Goal: Task Accomplishment & Management: Complete application form

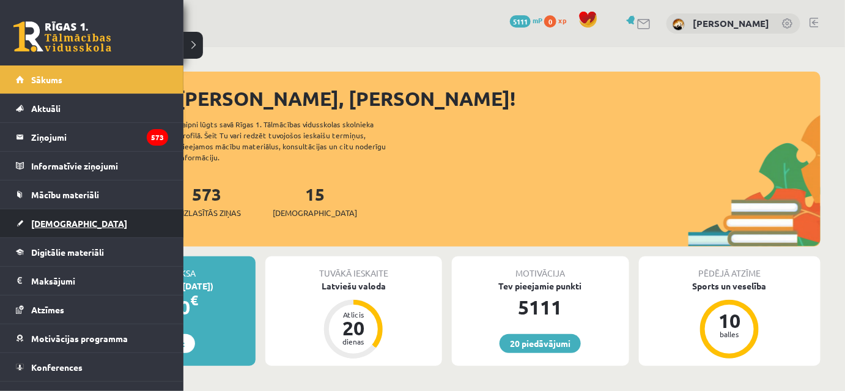
click at [77, 231] on link "[DEMOGRAPHIC_DATA]" at bounding box center [92, 223] width 152 height 28
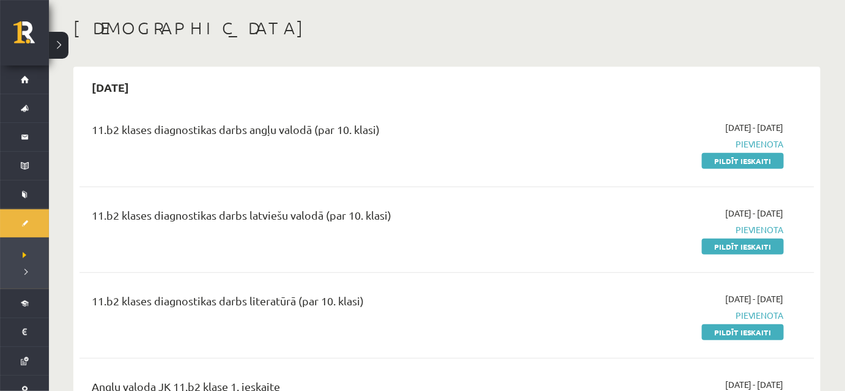
scroll to position [55, 0]
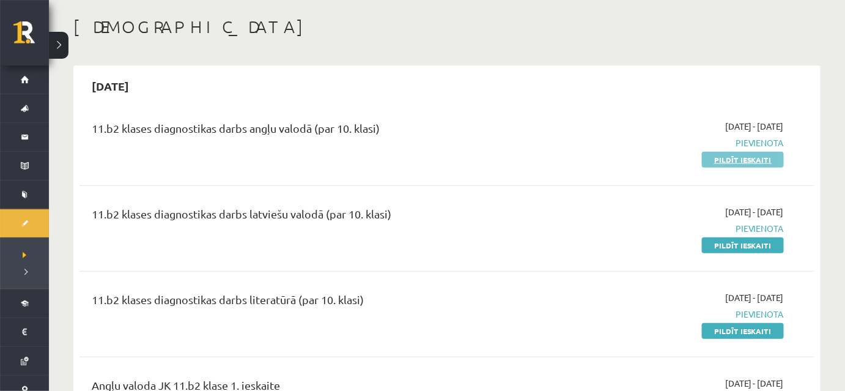
click at [740, 161] on link "Pildīt ieskaiti" at bounding box center [743, 160] width 82 height 16
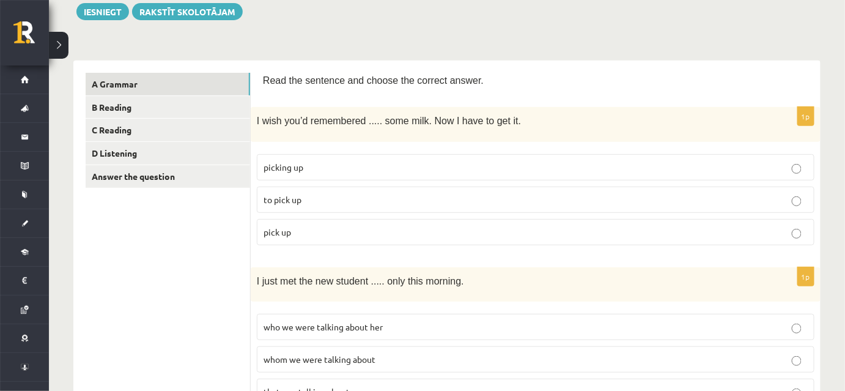
scroll to position [166, 0]
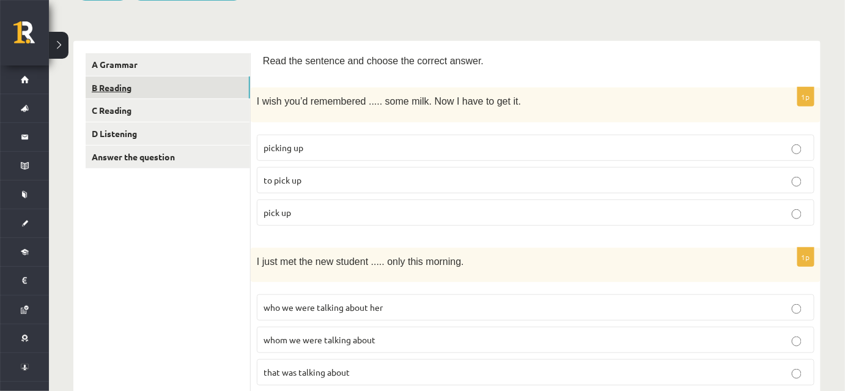
click at [164, 86] on link "B Reading" at bounding box center [168, 87] width 164 height 23
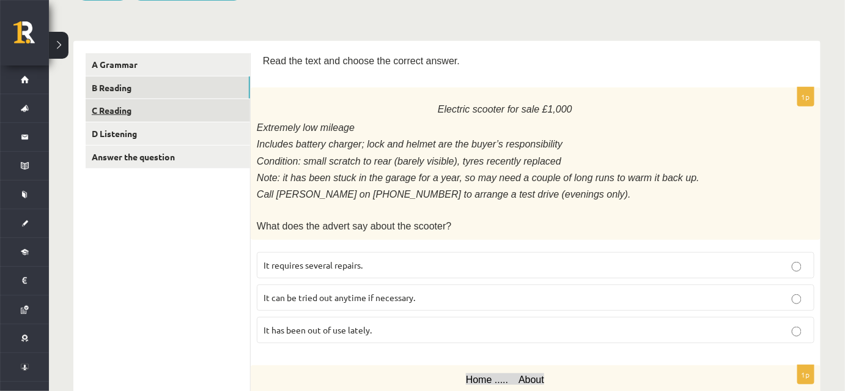
click at [166, 109] on link "C Reading" at bounding box center [168, 110] width 164 height 23
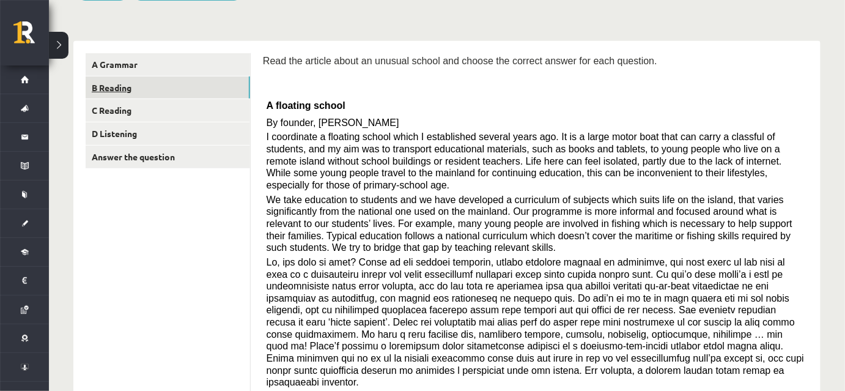
click at [170, 84] on link "B Reading" at bounding box center [168, 87] width 164 height 23
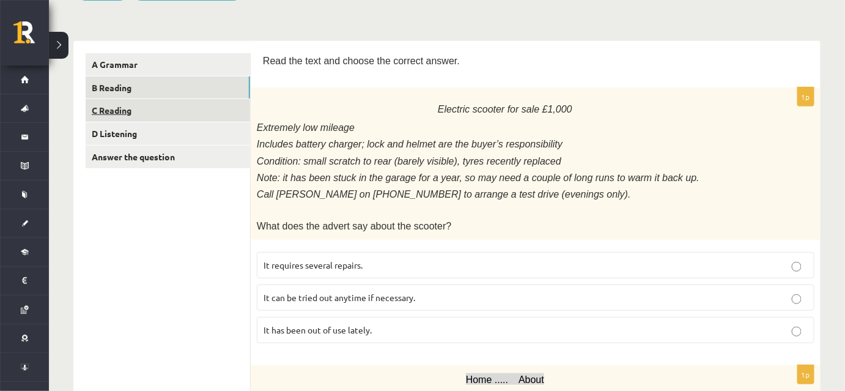
click at [166, 109] on link "C Reading" at bounding box center [168, 110] width 164 height 23
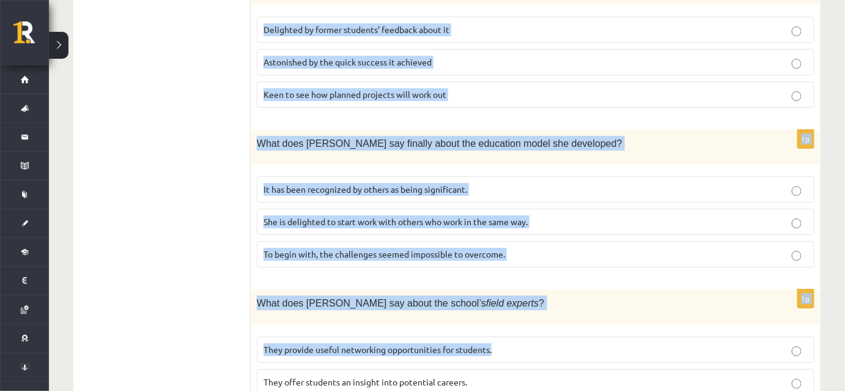
scroll to position [1236, 0]
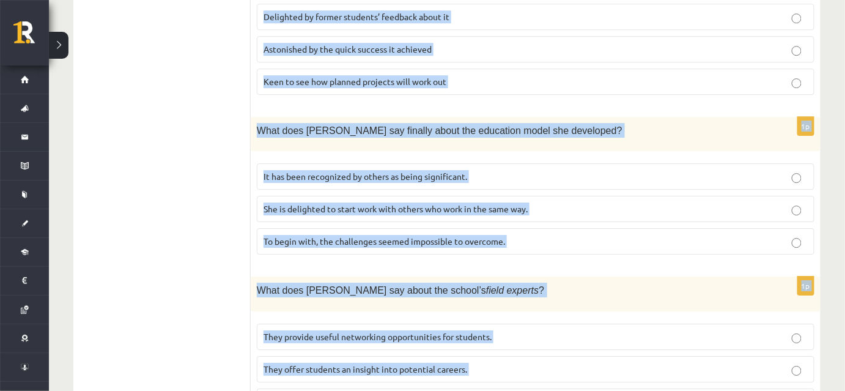
drag, startPoint x: 262, startPoint y: 227, endPoint x: 539, endPoint y: 358, distance: 306.1
copy form "Read the article about an unusual school and choose the correct answer for each…"
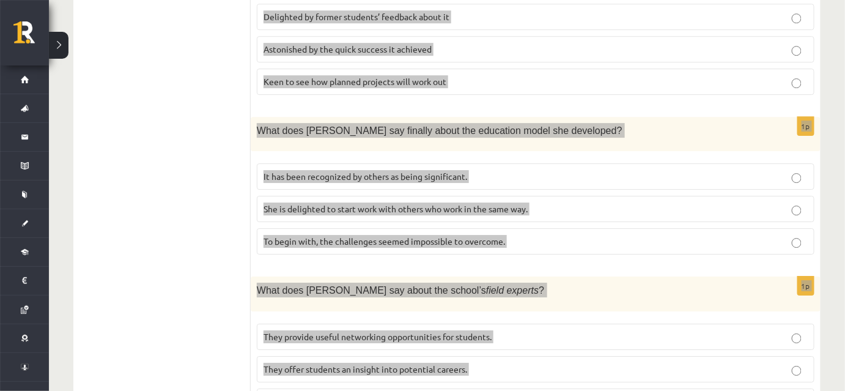
scroll to position [473, 0]
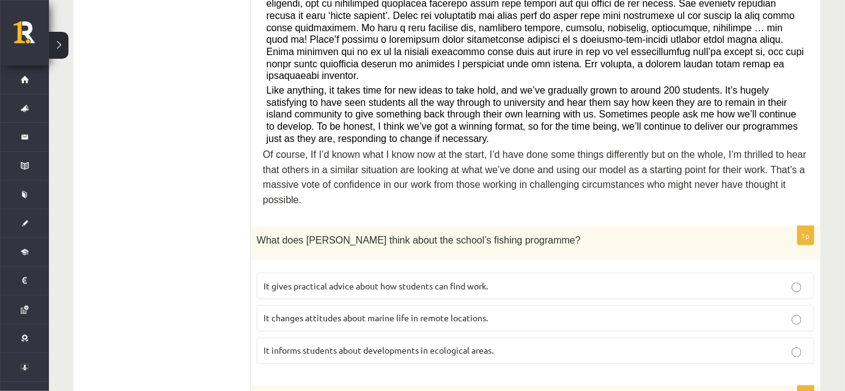
click at [443, 338] on label "It informs students about developments in ecological areas." at bounding box center [536, 351] width 558 height 26
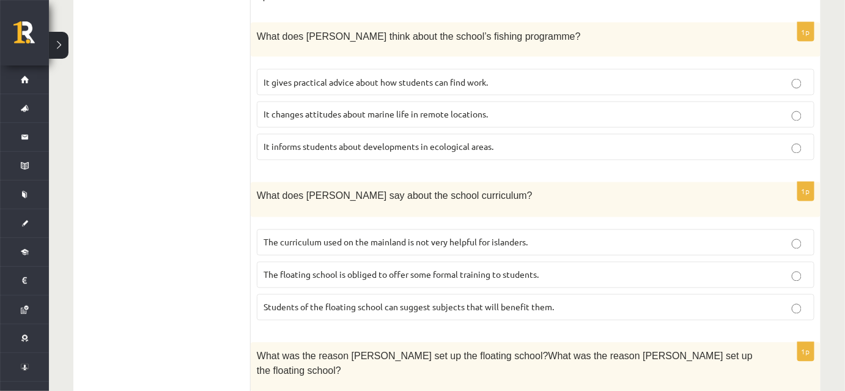
click at [475, 237] on span "The curriculum used on the mainland is not very helpful for islanders." at bounding box center [396, 242] width 264 height 11
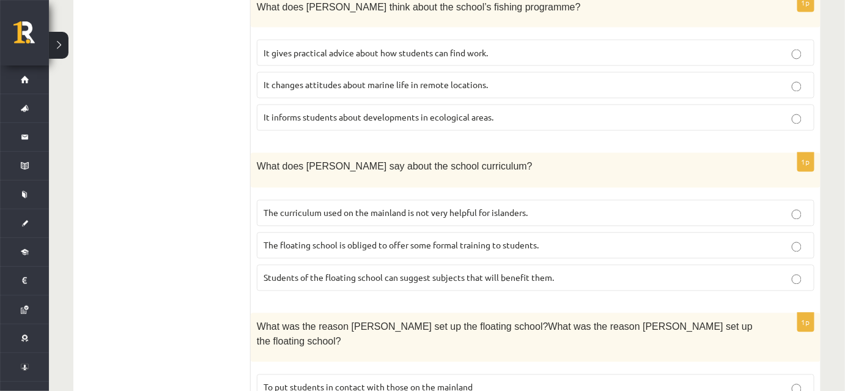
scroll to position [732, 0]
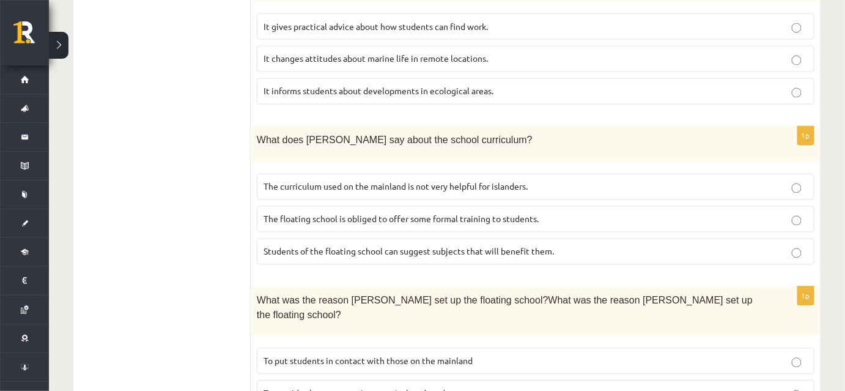
click at [348, 388] on span "To provide the necessary items to isolated students" at bounding box center [363, 393] width 199 height 11
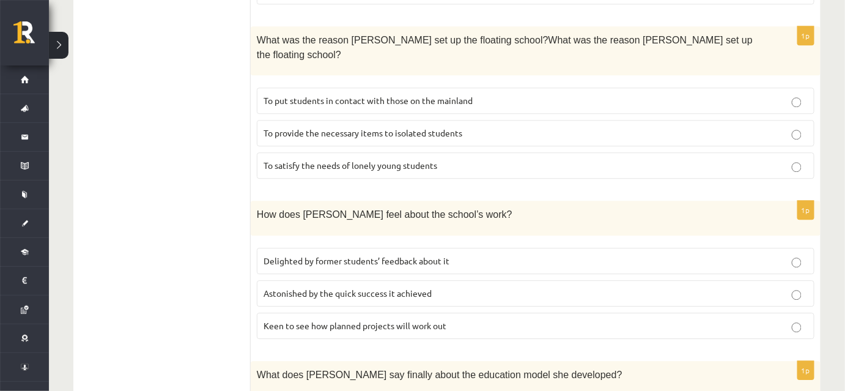
click at [456, 248] on label "Delighted by former students’ feedback about it" at bounding box center [536, 261] width 558 height 26
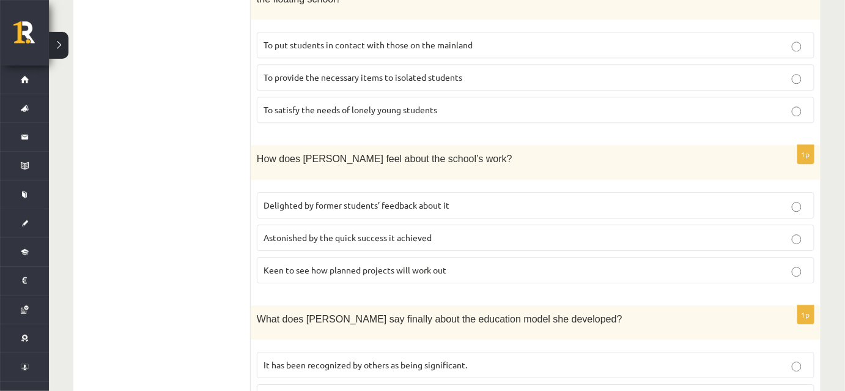
scroll to position [1236, 0]
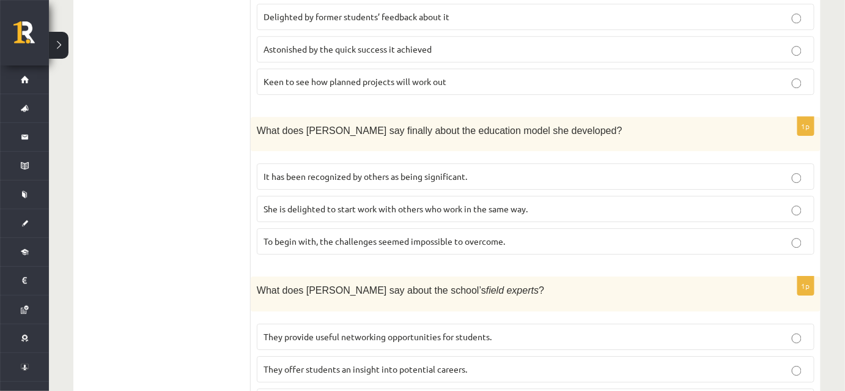
click at [326, 356] on label "They offer students an insight into potential careers." at bounding box center [536, 369] width 558 height 26
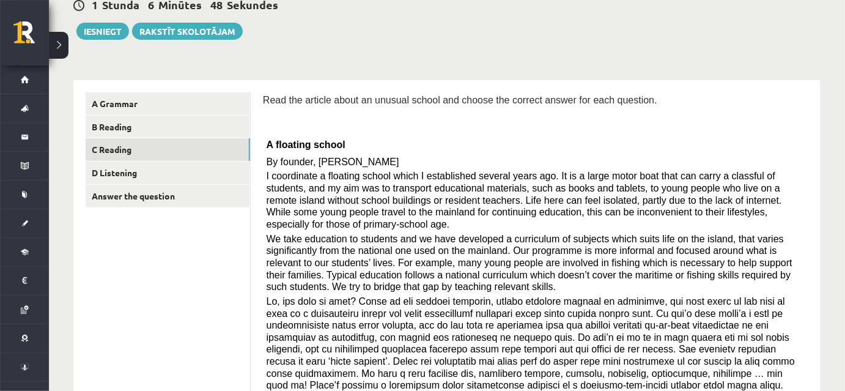
scroll to position [125, 0]
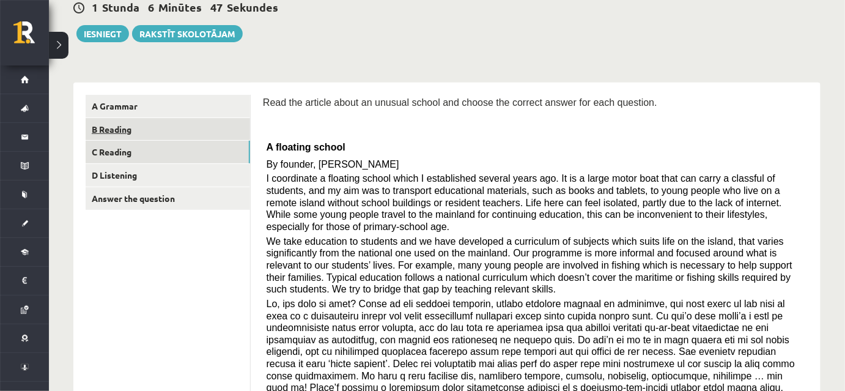
click at [155, 134] on link "B Reading" at bounding box center [168, 129] width 164 height 23
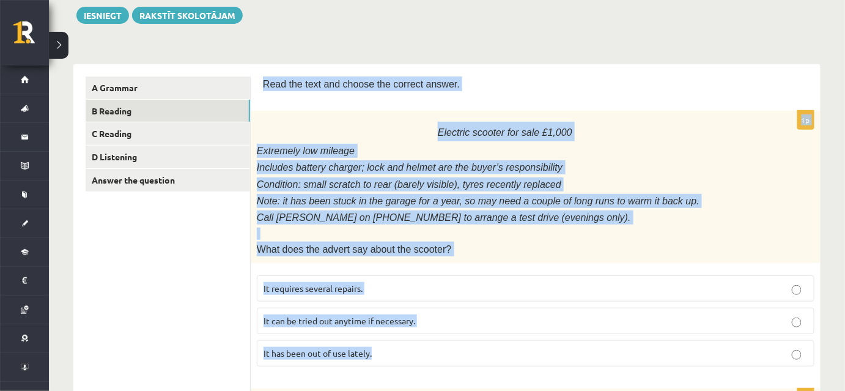
scroll to position [236, 0]
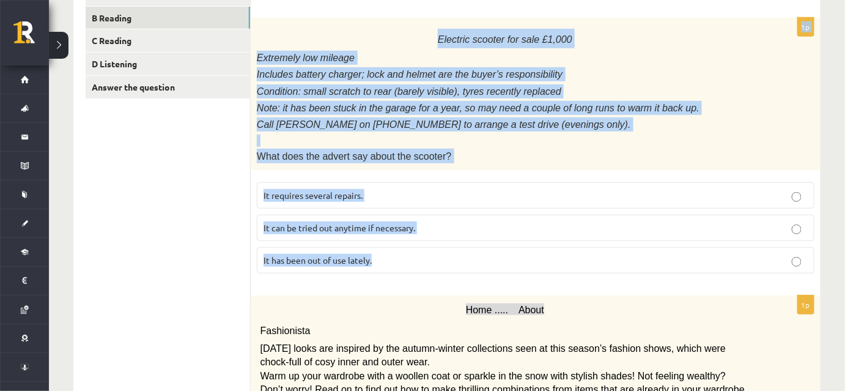
drag, startPoint x: 262, startPoint y: 101, endPoint x: 445, endPoint y: 248, distance: 234.3
copy form "Read the text and choose the correct answer. 1p Electric scooter for sale £1,00…"
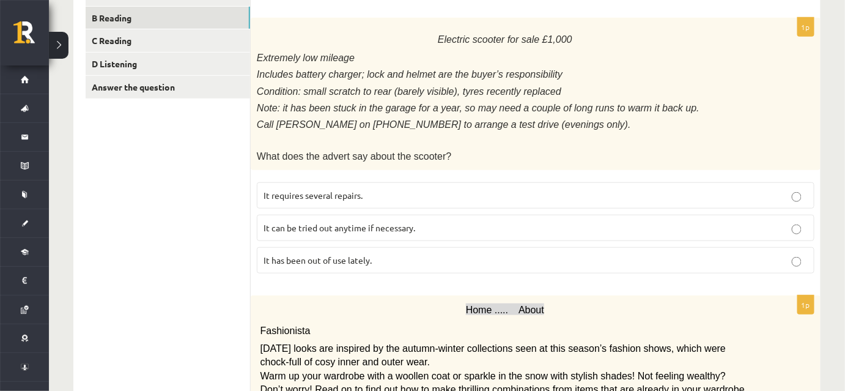
click at [336, 254] on span "It has been out of use lately." at bounding box center [318, 259] width 108 height 11
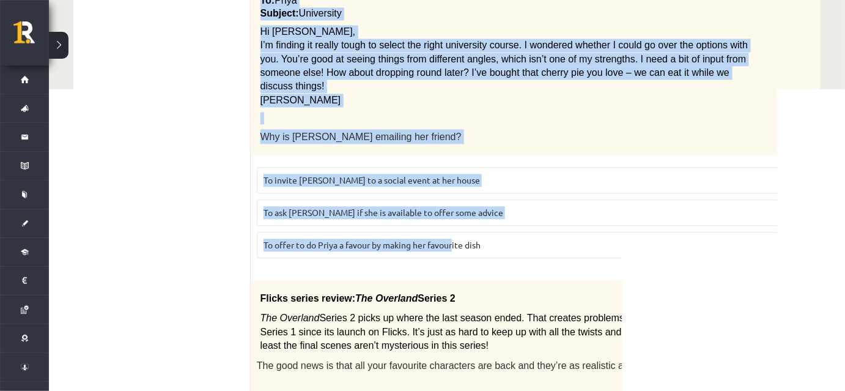
scroll to position [847, 0]
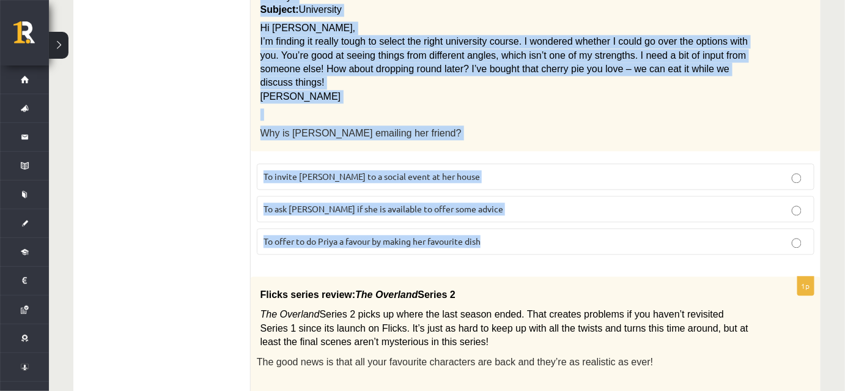
drag, startPoint x: 260, startPoint y: 154, endPoint x: 489, endPoint y: 199, distance: 233.6
click at [489, 199] on form "Read the text and choose the correct answer. 1p Electric scooter for sale £1,00…" at bounding box center [535, 200] width 545 height 1656
copy form "Fashionista Today’s looks are inspired by the autumn-winter collections seen at…"
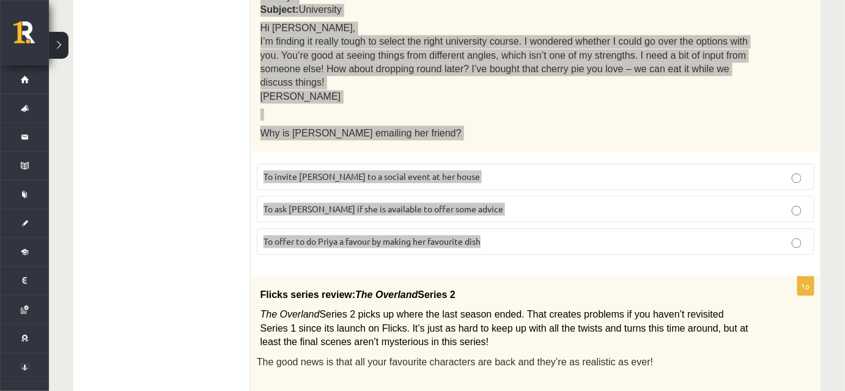
scroll to position [501, 0]
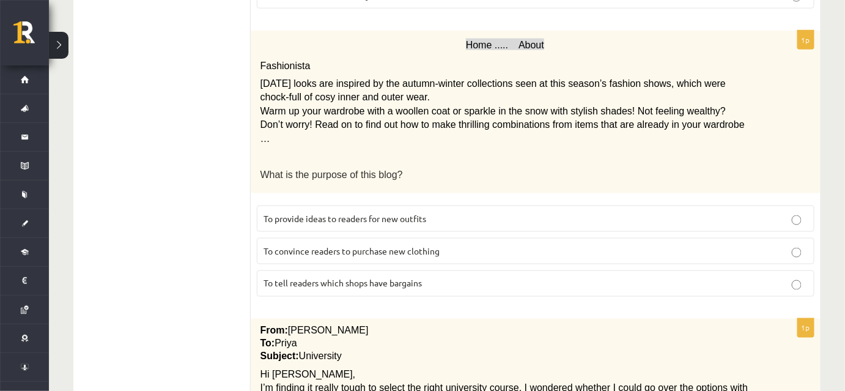
click at [387, 213] on span "To provide ideas to readers for new outfits" at bounding box center [345, 218] width 163 height 11
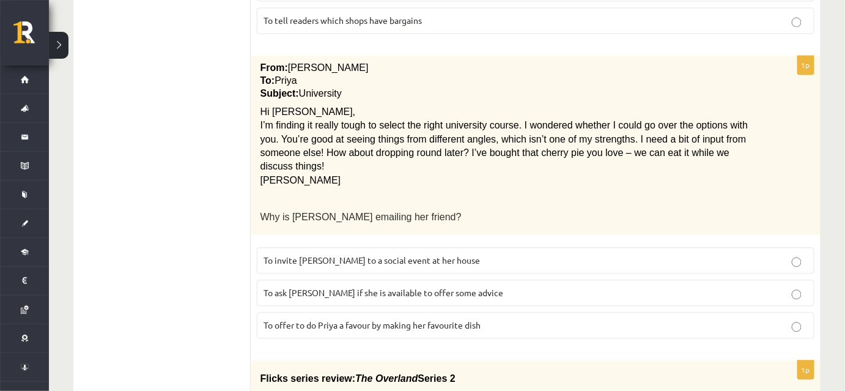
scroll to position [779, 0]
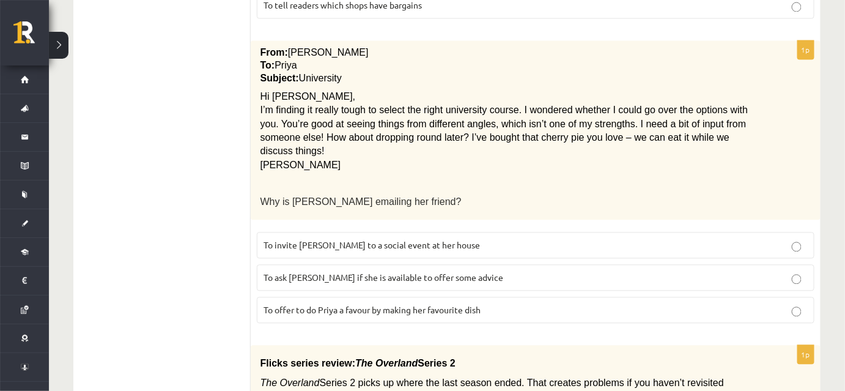
click at [393, 271] on span "To ask Priya if she is available to offer some advice" at bounding box center [384, 276] width 240 height 11
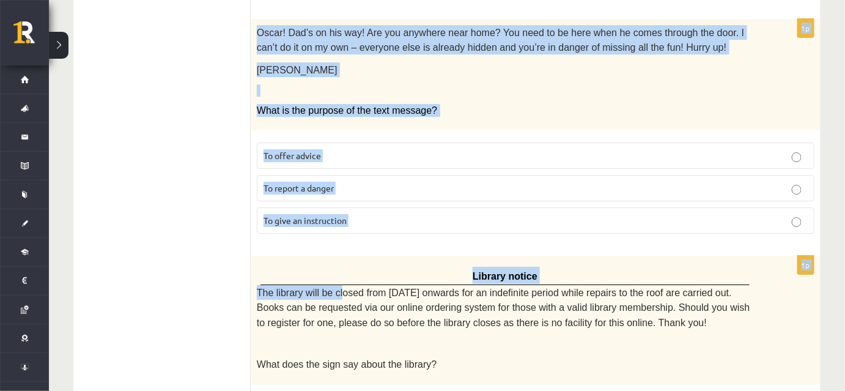
scroll to position [1471, 0]
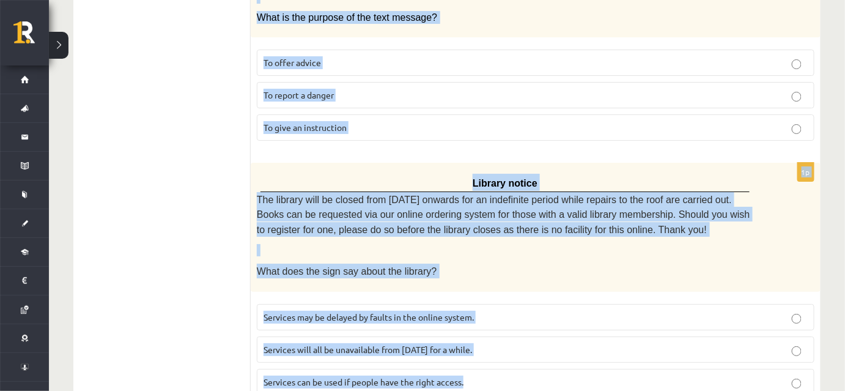
drag, startPoint x: 254, startPoint y: 155, endPoint x: 484, endPoint y: 338, distance: 293.4
copy form "Flicks series review: The Overland Series 2 The Overland Series 2 picks up wher…"
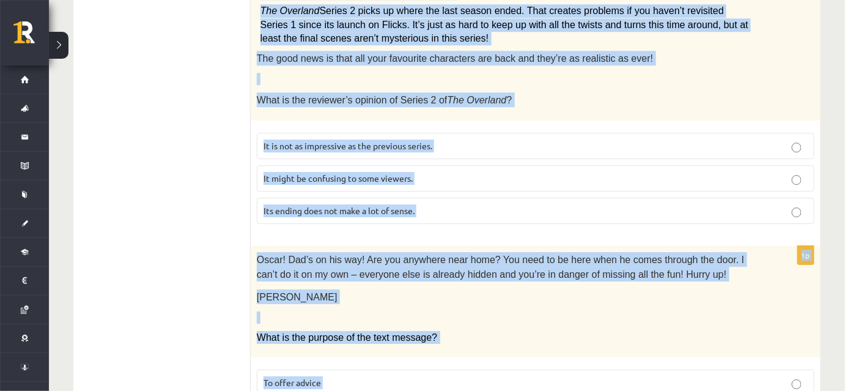
scroll to position [970, 0]
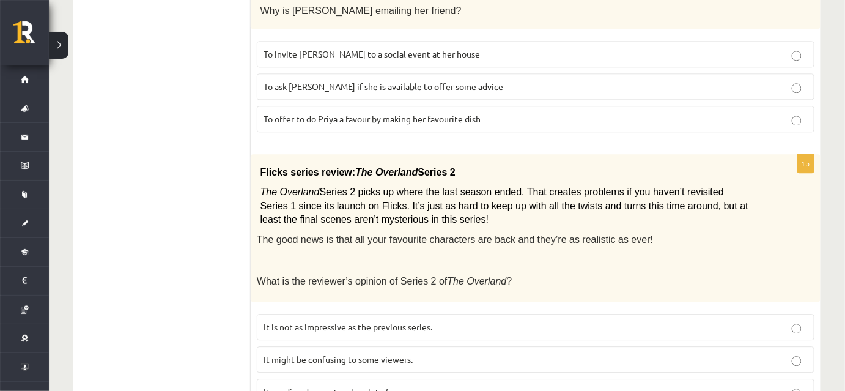
click at [422, 353] on p "It might be confusing to some viewers." at bounding box center [536, 359] width 544 height 13
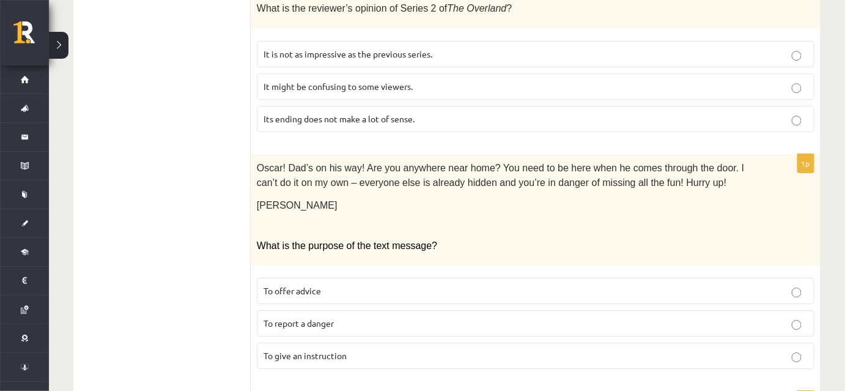
scroll to position [1248, 0]
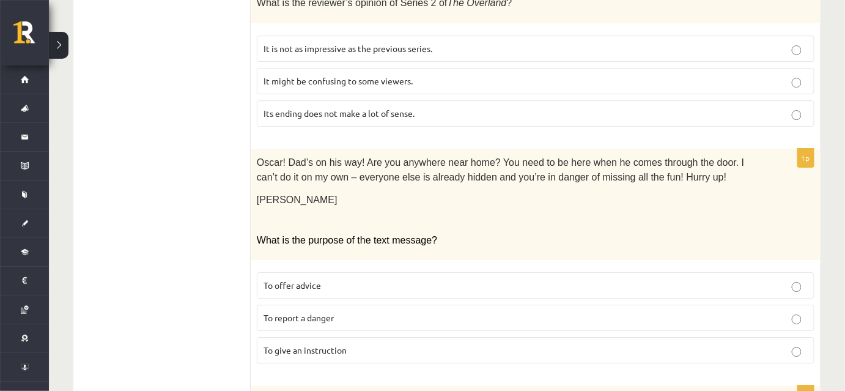
click at [342, 344] on span "To give an instruction" at bounding box center [305, 349] width 83 height 11
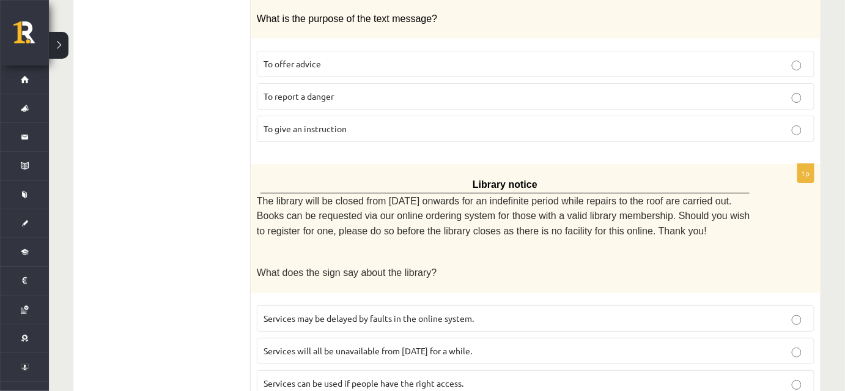
scroll to position [1471, 0]
click at [339, 375] on p "Services can be used if people have the right access." at bounding box center [536, 381] width 544 height 13
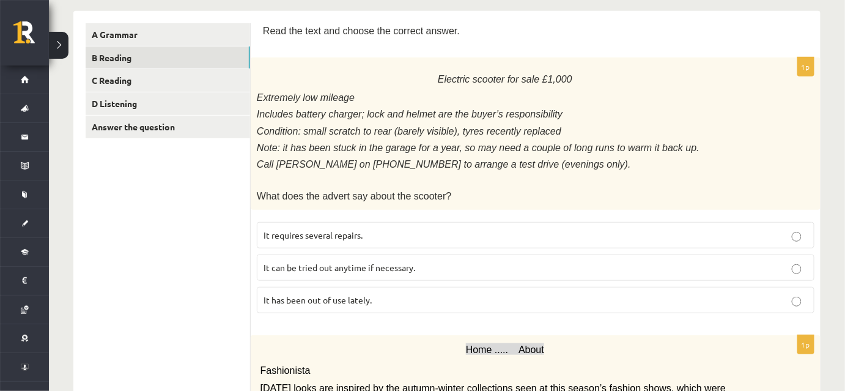
scroll to position [192, 0]
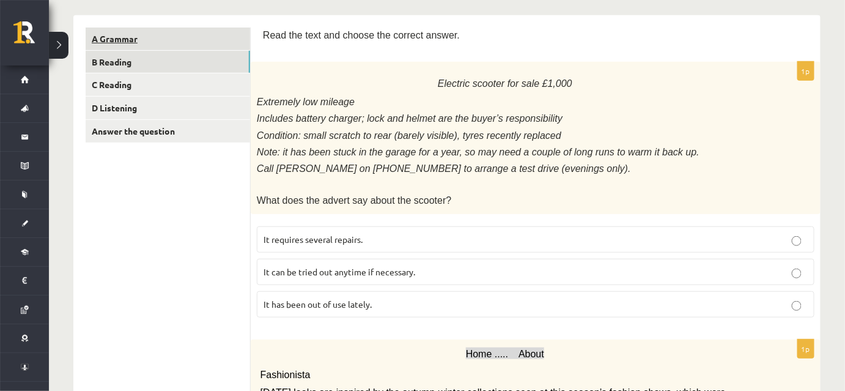
click at [158, 46] on link "A Grammar" at bounding box center [168, 39] width 164 height 23
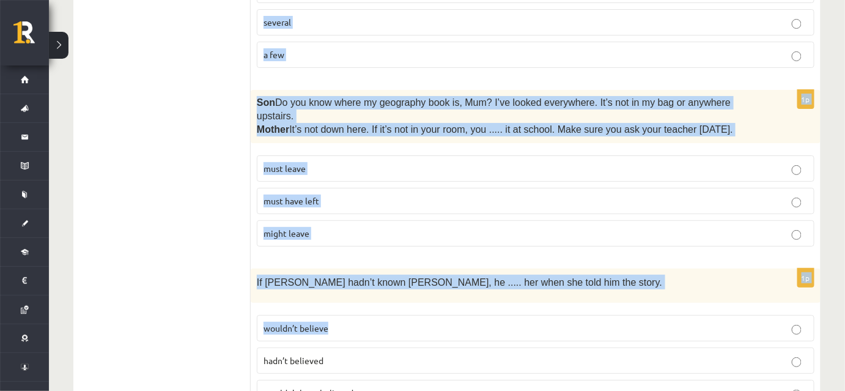
scroll to position [3106, 0]
drag, startPoint x: 262, startPoint y: 35, endPoint x: 543, endPoint y: 363, distance: 431.4
copy form "Read the sentence and choose the correct answer. 1p I wish you’d remembered ...…"
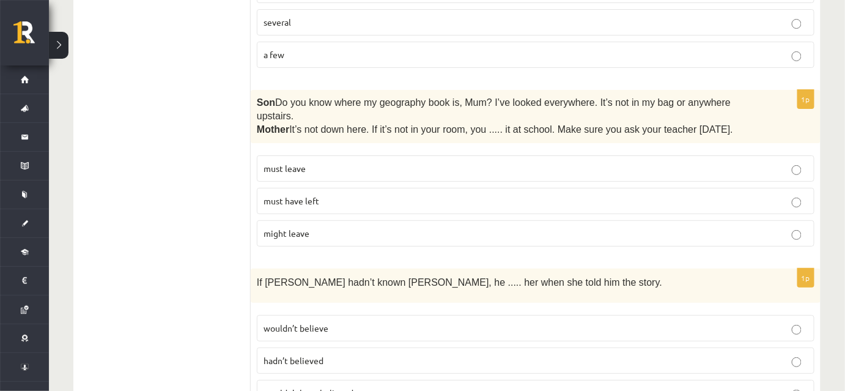
scroll to position [306, 0]
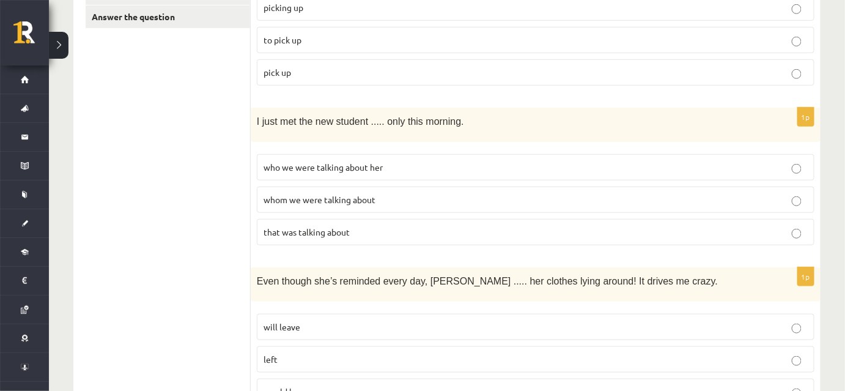
click at [387, 203] on label "whom we were talking about" at bounding box center [536, 199] width 558 height 26
click at [318, 43] on p "to pick up" at bounding box center [536, 40] width 544 height 13
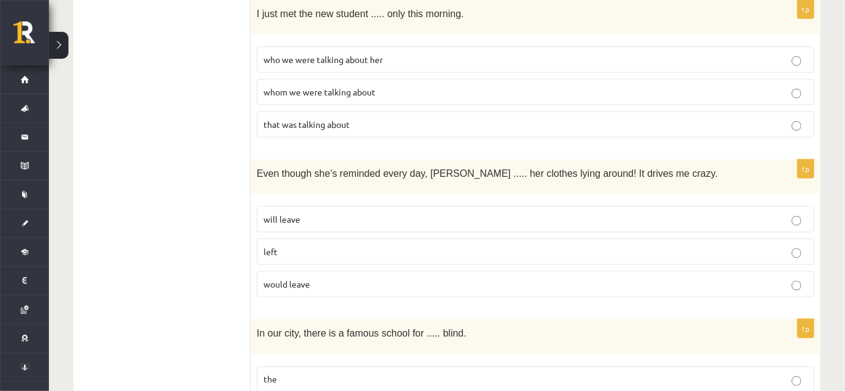
scroll to position [417, 0]
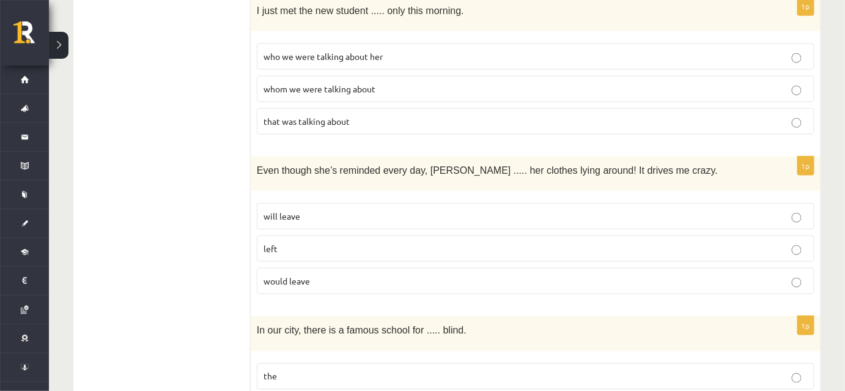
click at [323, 215] on p "will leave" at bounding box center [536, 216] width 544 height 13
click at [314, 243] on p "left" at bounding box center [536, 248] width 544 height 13
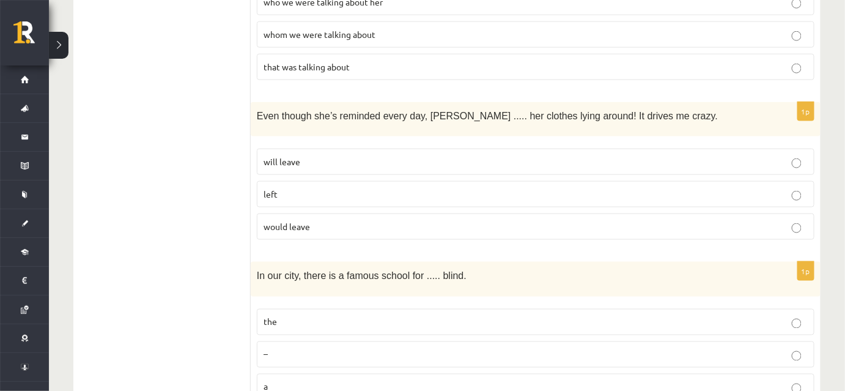
scroll to position [473, 0]
click at [350, 314] on p "the" at bounding box center [536, 320] width 544 height 13
click at [298, 155] on span "will leave" at bounding box center [282, 160] width 37 height 11
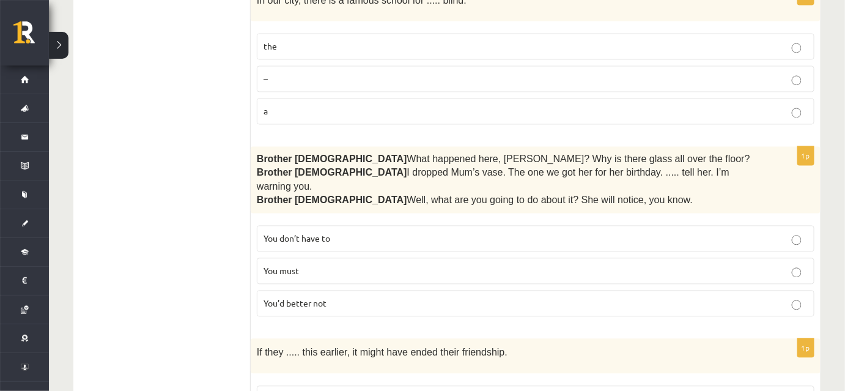
scroll to position [751, 0]
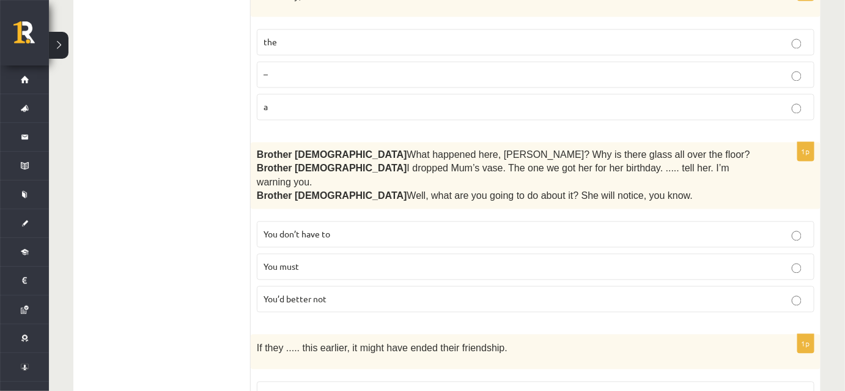
click at [309, 294] on span "You’d better not" at bounding box center [295, 299] width 63 height 11
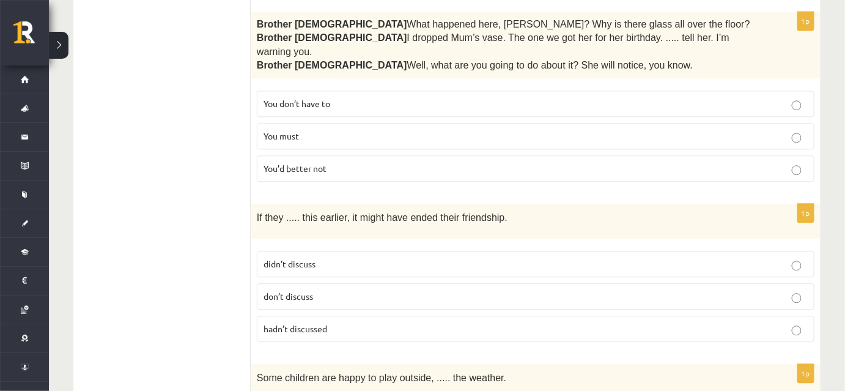
scroll to position [918, 0]
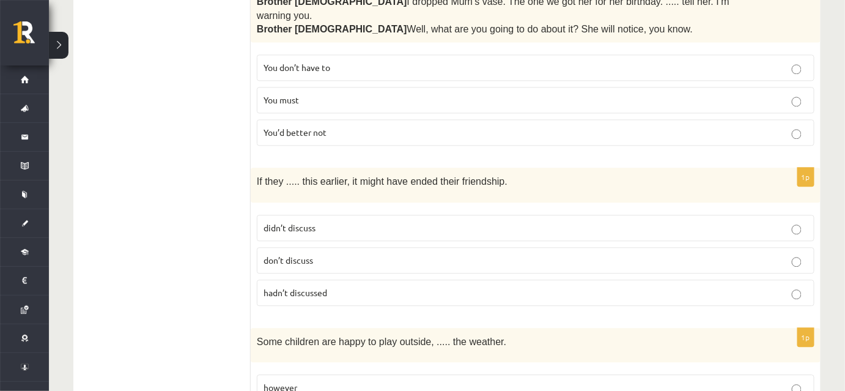
click at [318, 287] on span "hadn’t discussed" at bounding box center [296, 292] width 64 height 11
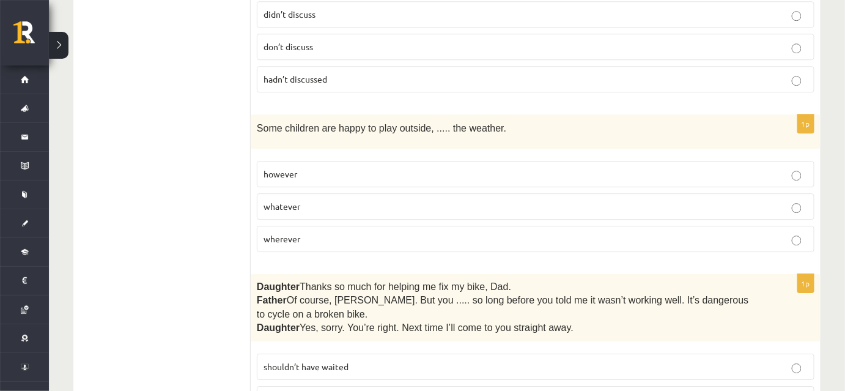
scroll to position [1140, 0]
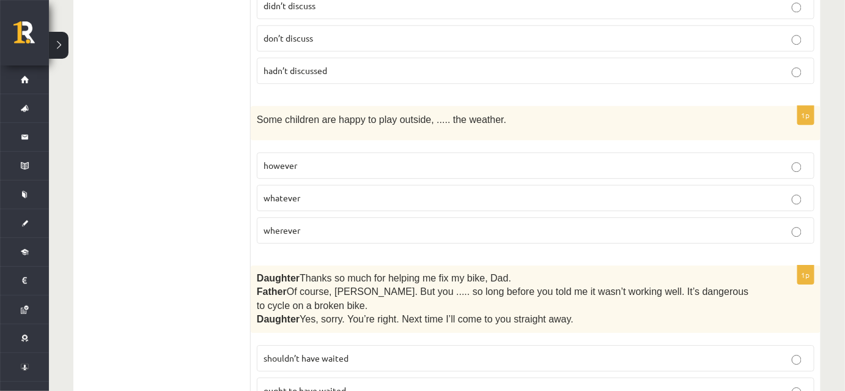
click at [305, 191] on p "whatever" at bounding box center [536, 197] width 544 height 13
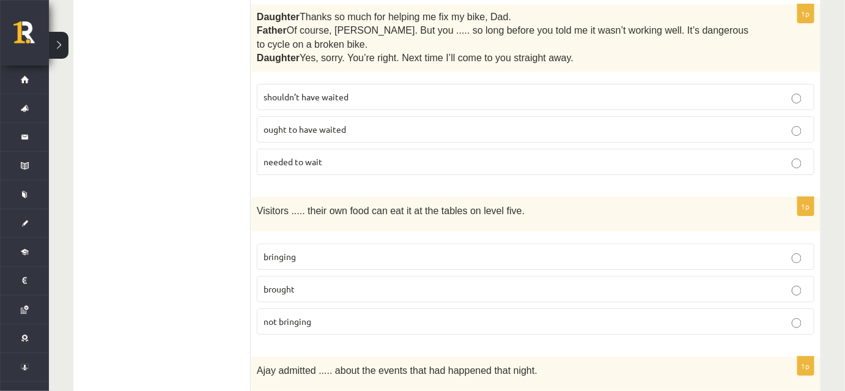
scroll to position [1418, 0]
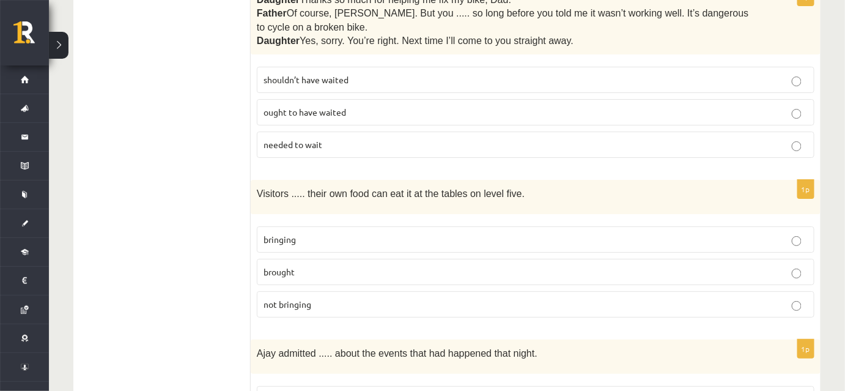
click at [319, 73] on p "shouldn’t have waited" at bounding box center [536, 79] width 544 height 13
click at [335, 226] on fieldset "bringing brought not bringing" at bounding box center [536, 270] width 558 height 101
click at [329, 233] on p "bringing" at bounding box center [536, 239] width 544 height 13
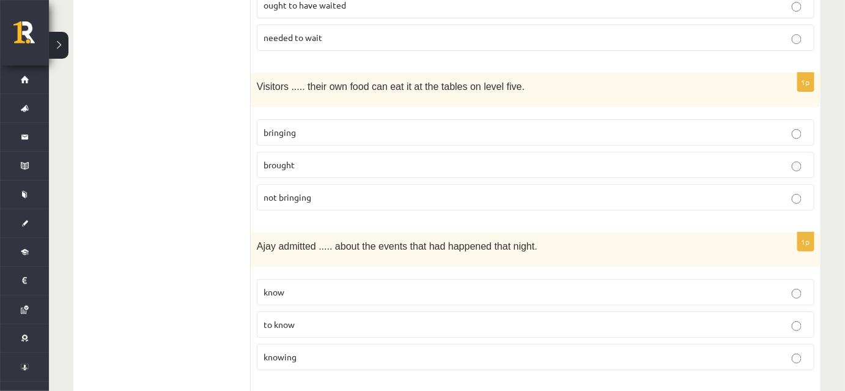
scroll to position [1529, 0]
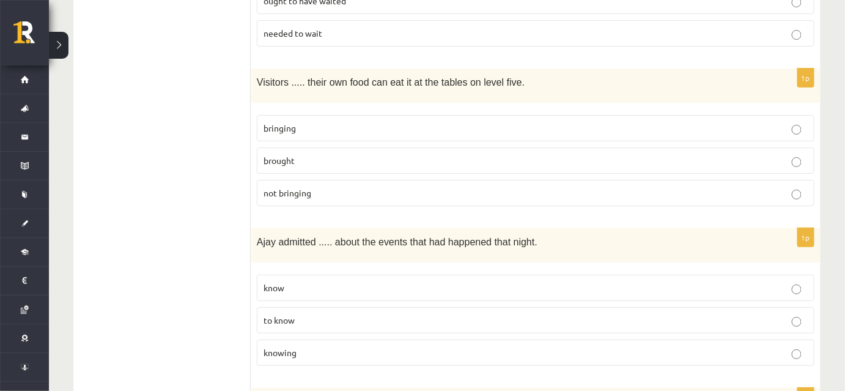
click at [309, 339] on label "knowing" at bounding box center [536, 352] width 558 height 26
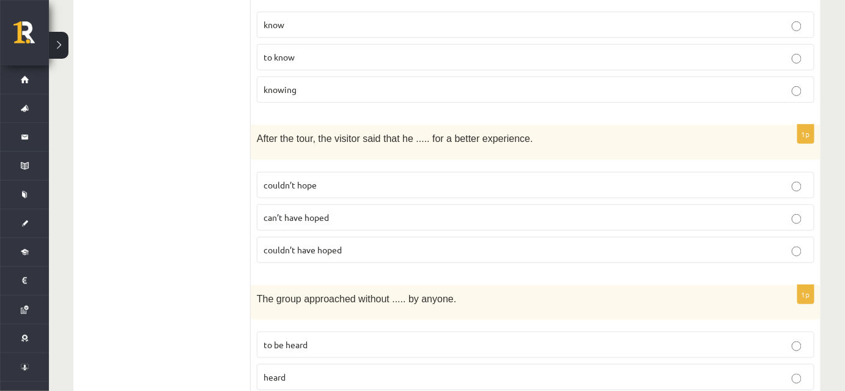
scroll to position [1807, 0]
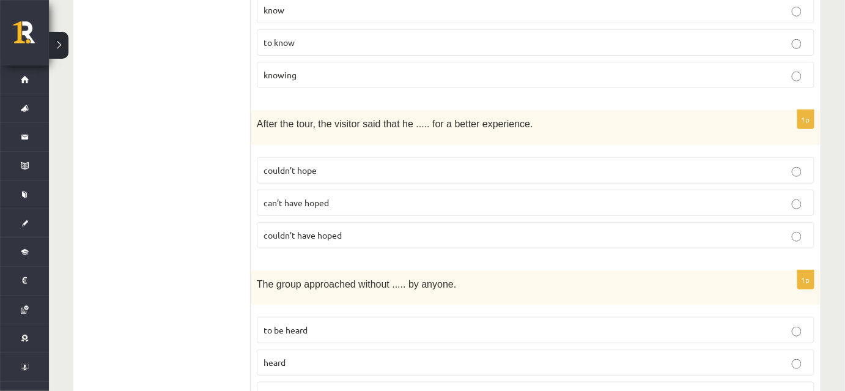
click at [308, 222] on label "couldn’t have hoped" at bounding box center [536, 235] width 558 height 26
click at [347, 388] on p "being heard" at bounding box center [536, 394] width 544 height 13
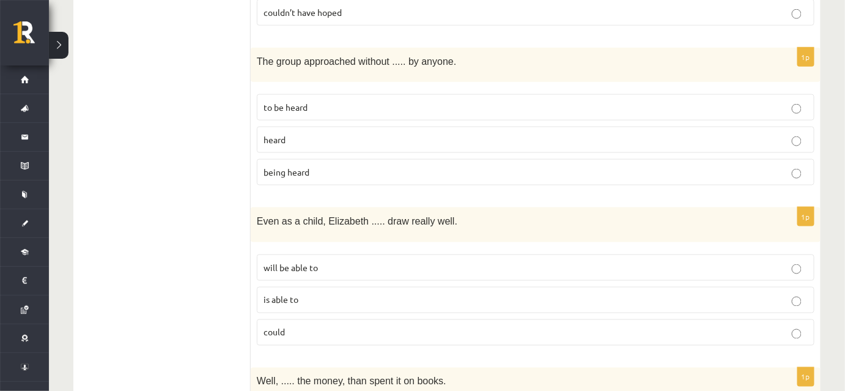
click at [326, 319] on label "could" at bounding box center [536, 332] width 558 height 26
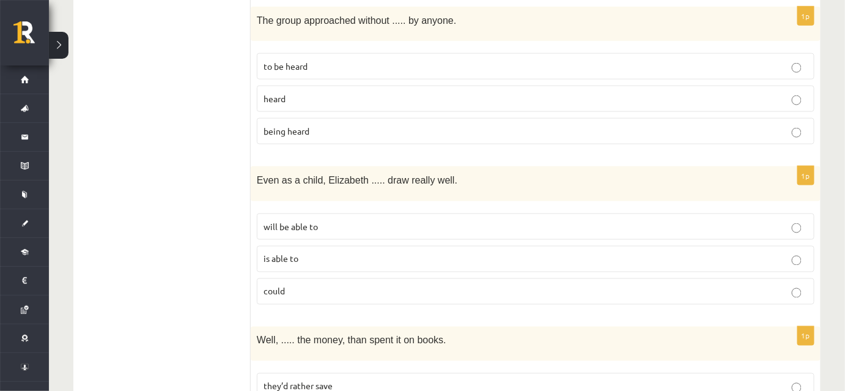
scroll to position [2196, 0]
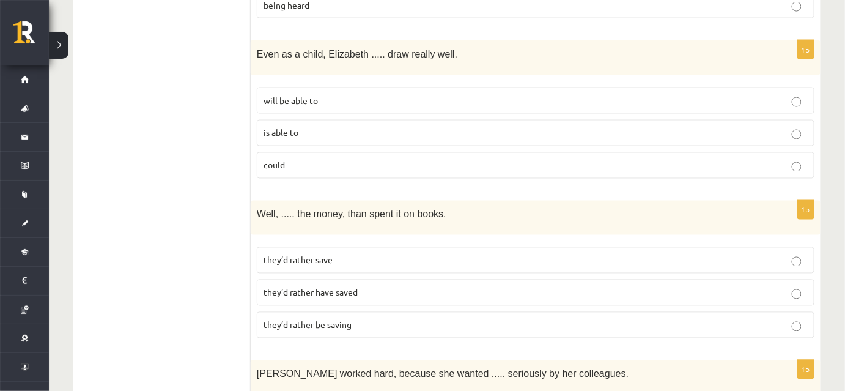
click at [385, 247] on label "they’d rather save" at bounding box center [536, 260] width 558 height 26
click at [347, 279] on label "they’d rather have saved" at bounding box center [536, 292] width 558 height 26
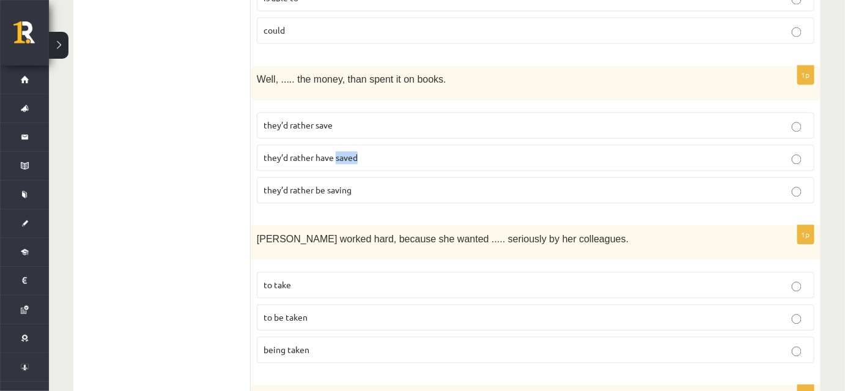
scroll to position [2363, 0]
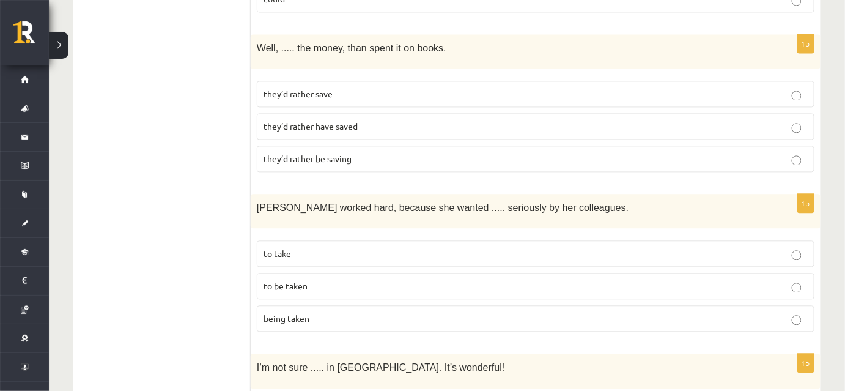
click at [391, 87] on p "they’d rather save" at bounding box center [536, 93] width 544 height 13
click at [334, 312] on p "being taken" at bounding box center [536, 318] width 544 height 13
click at [321, 279] on p "to be taken" at bounding box center [536, 285] width 544 height 13
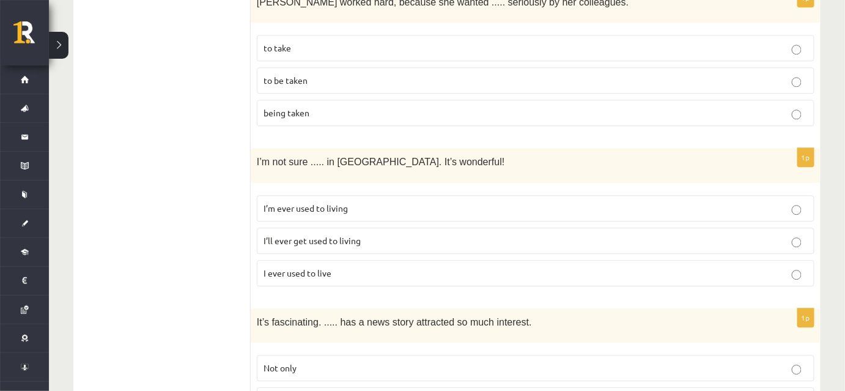
scroll to position [2585, 0]
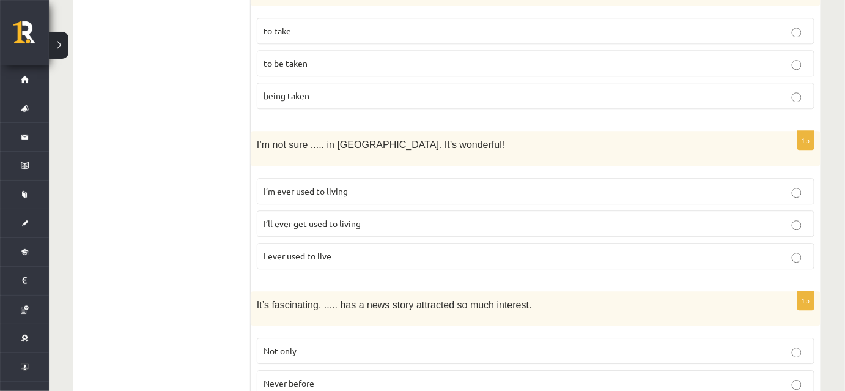
click at [321, 210] on label "I’ll ever get used to living" at bounding box center [536, 223] width 558 height 26
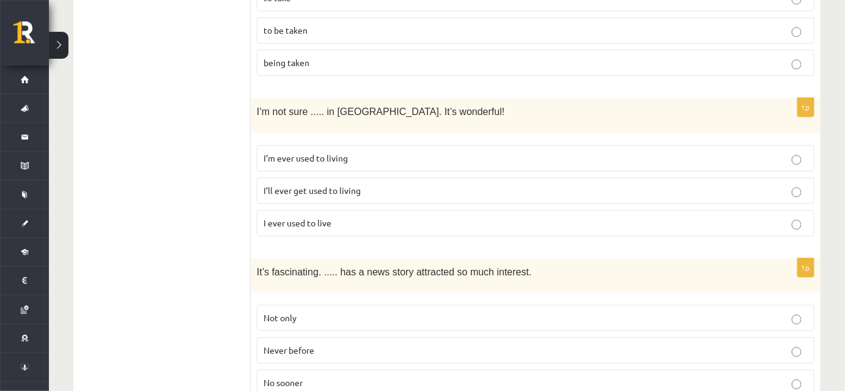
scroll to position [2697, 0]
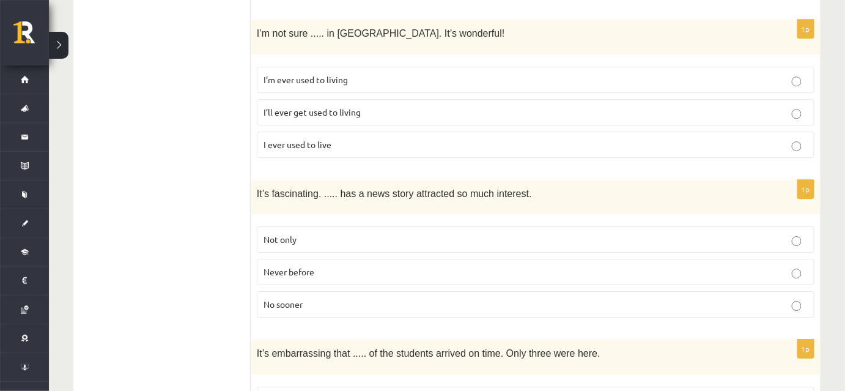
click at [302, 259] on label "Never before" at bounding box center [536, 272] width 558 height 26
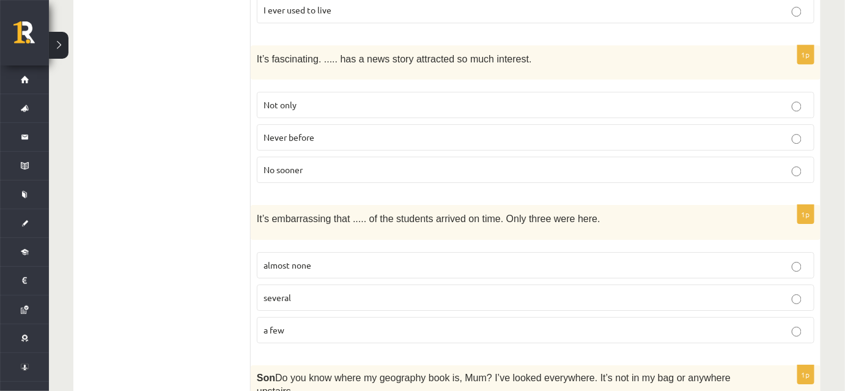
scroll to position [2863, 0]
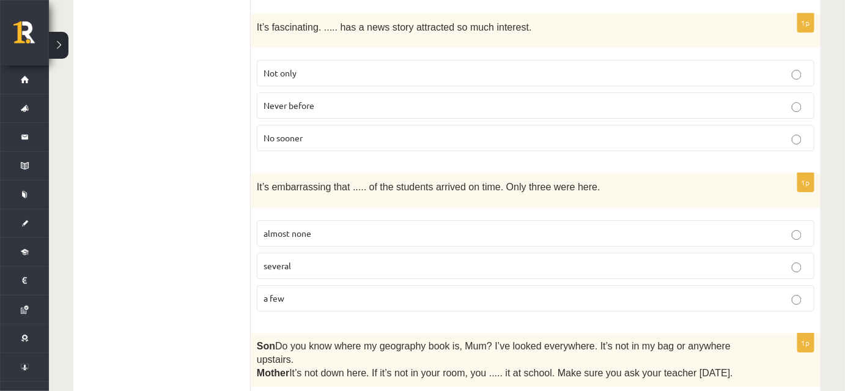
click at [328, 227] on p "almost none" at bounding box center [536, 233] width 544 height 13
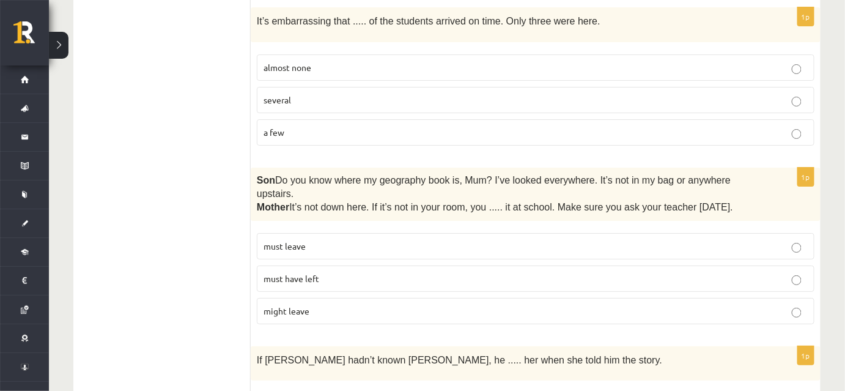
scroll to position [3030, 0]
click at [325, 271] on p "must have left" at bounding box center [536, 277] width 544 height 13
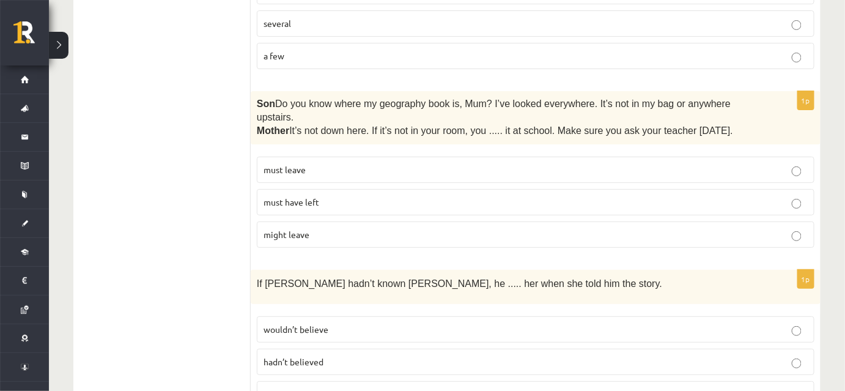
scroll to position [3106, 0]
click at [333, 380] on label "wouldn’t have believed" at bounding box center [536, 393] width 558 height 26
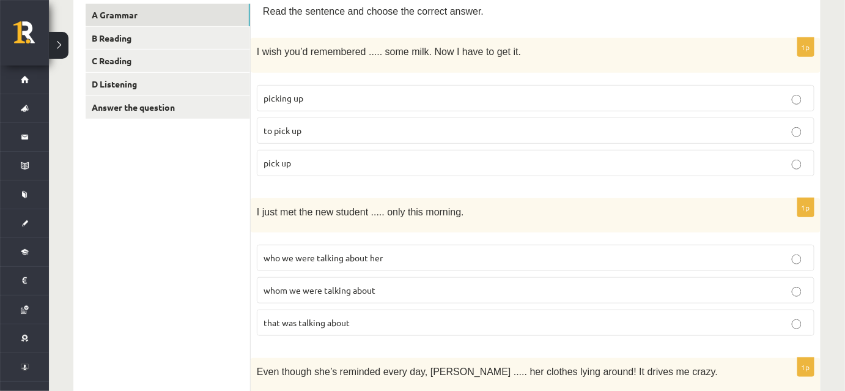
scroll to position [0, 0]
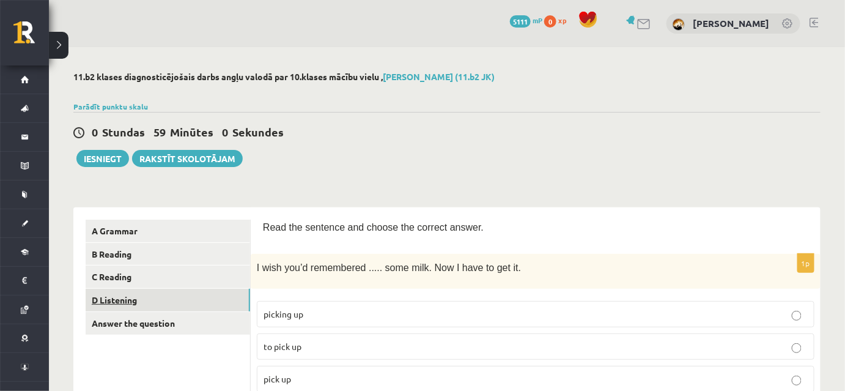
click at [143, 308] on link "D Listening" at bounding box center [168, 300] width 164 height 23
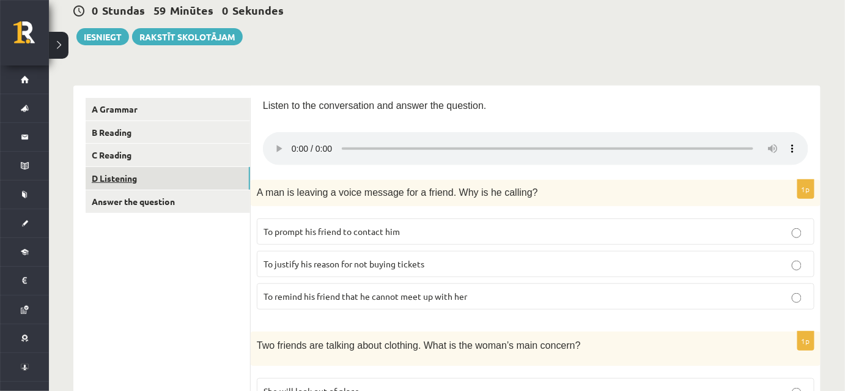
scroll to position [166, 0]
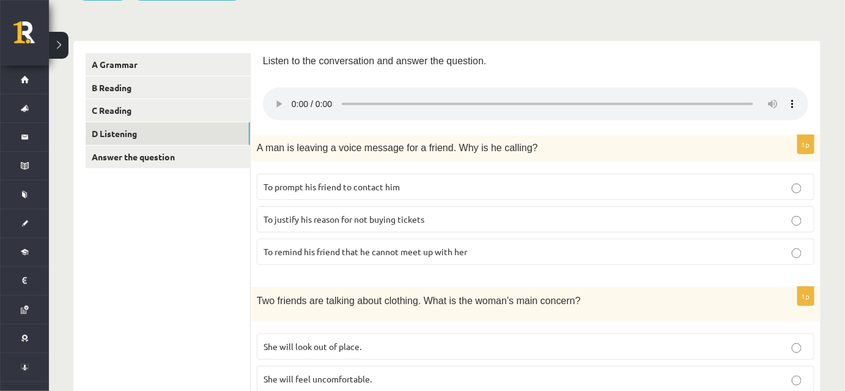
click at [335, 198] on fieldset "To prompt his friend to contact him To justify his reason for not buying ticket…" at bounding box center [536, 218] width 558 height 101
click at [340, 187] on span "To prompt his friend to contact him" at bounding box center [332, 186] width 136 height 11
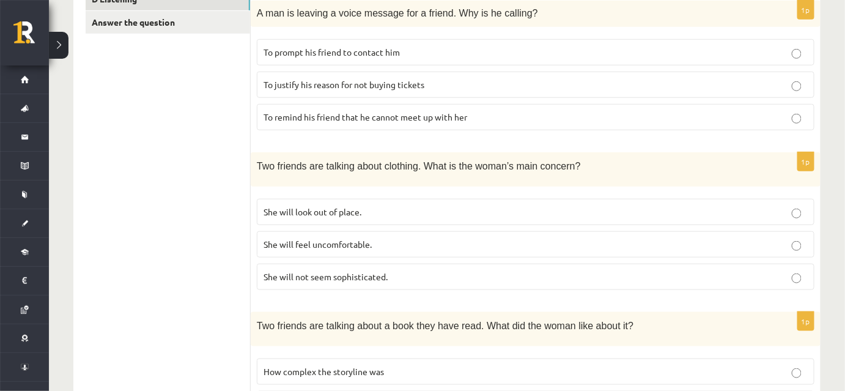
scroll to position [389, 0]
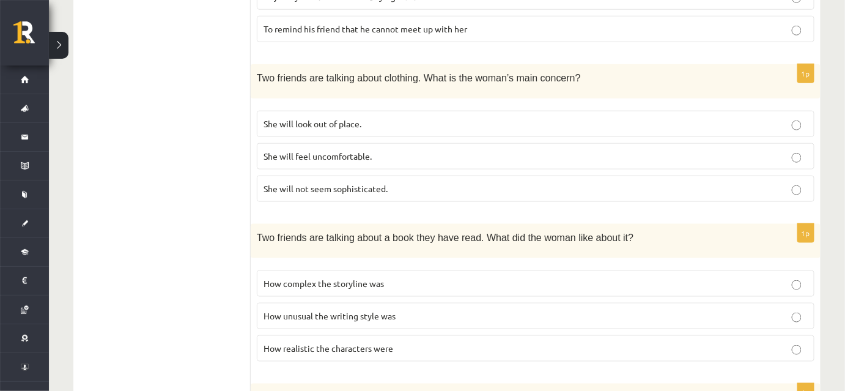
click at [380, 270] on label "How complex the storyline was" at bounding box center [536, 283] width 558 height 26
click at [385, 183] on span "She will not seem sophisticated." at bounding box center [326, 188] width 124 height 11
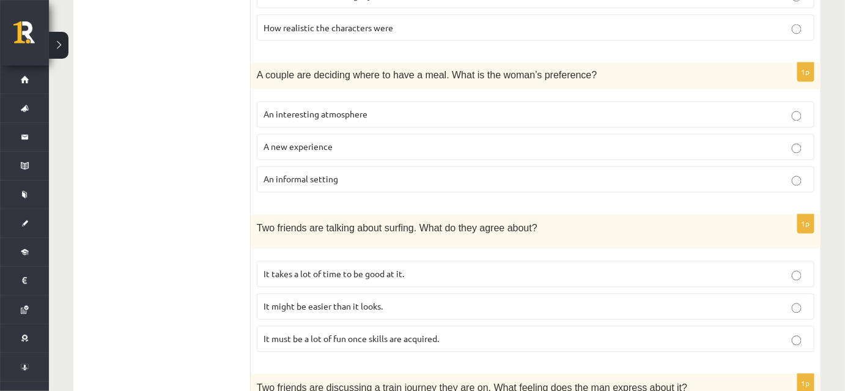
scroll to position [722, 0]
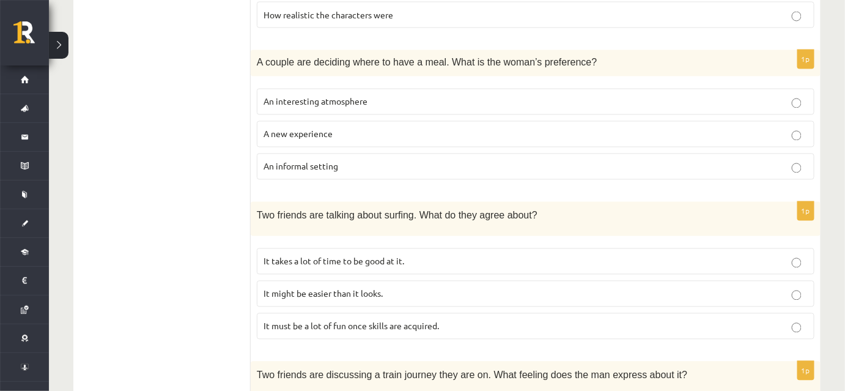
click at [448, 128] on p "A new experience" at bounding box center [536, 134] width 544 height 13
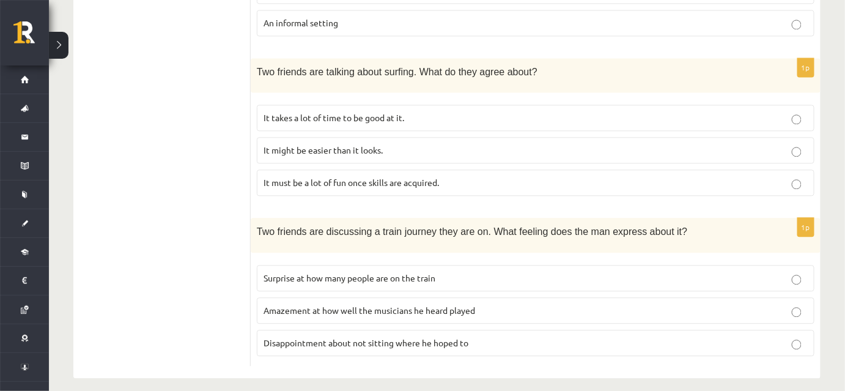
scroll to position [867, 0]
click at [534, 136] on label "It might be easier than it looks." at bounding box center [536, 149] width 558 height 26
click at [564, 328] on label "Disappointment about not sitting where he hoped to" at bounding box center [536, 341] width 558 height 26
click at [563, 303] on p "Amazement at how well the musicians he heard played" at bounding box center [536, 309] width 544 height 13
click at [408, 280] on label "Surprise at how many people are on the train" at bounding box center [536, 277] width 558 height 26
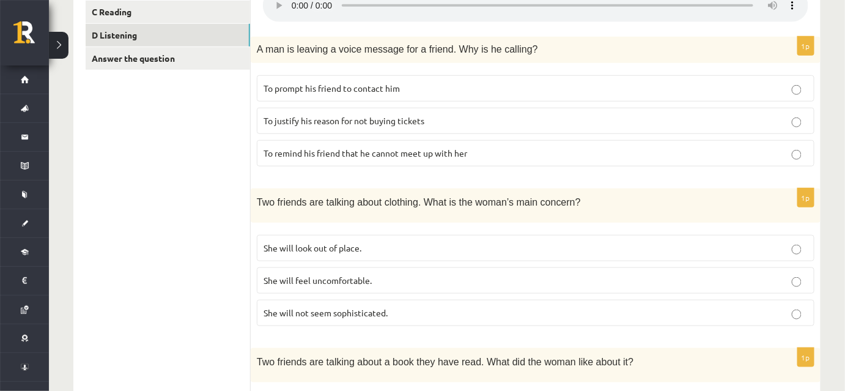
scroll to position [0, 0]
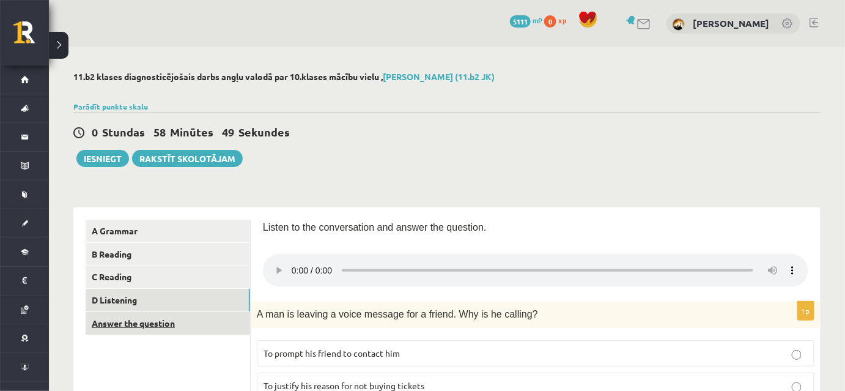
click at [186, 323] on link "Answer the question" at bounding box center [168, 323] width 164 height 23
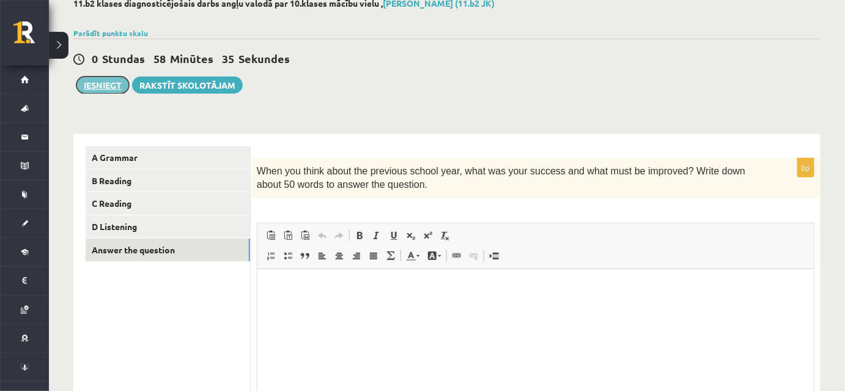
click at [106, 86] on button "Iesniegt" at bounding box center [102, 84] width 53 height 17
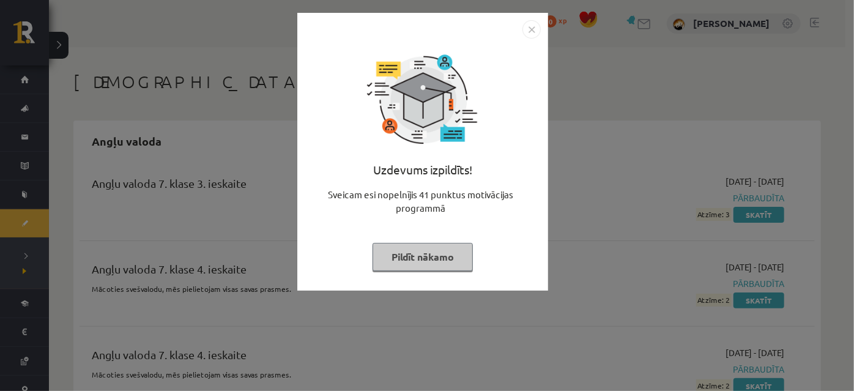
click at [525, 38] on img "Close" at bounding box center [531, 29] width 18 height 18
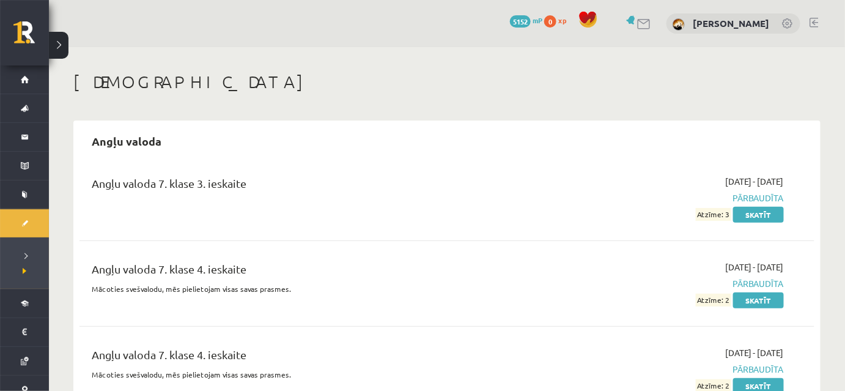
click at [410, 288] on p "Mācoties svešvalodu, mēs pielietojam visas savas prasmes." at bounding box center [320, 288] width 456 height 11
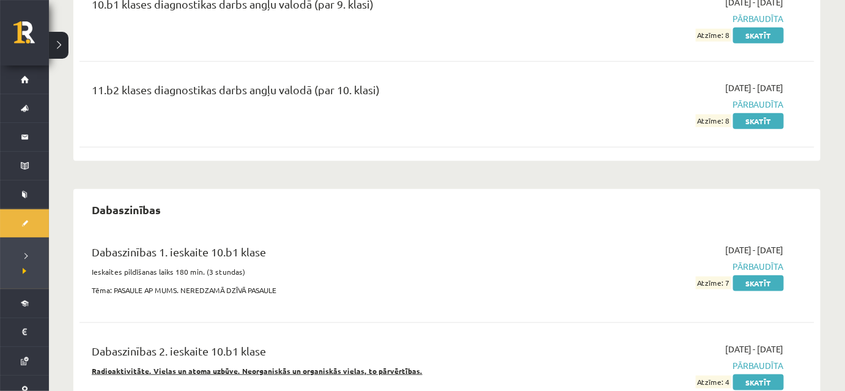
scroll to position [1779, 0]
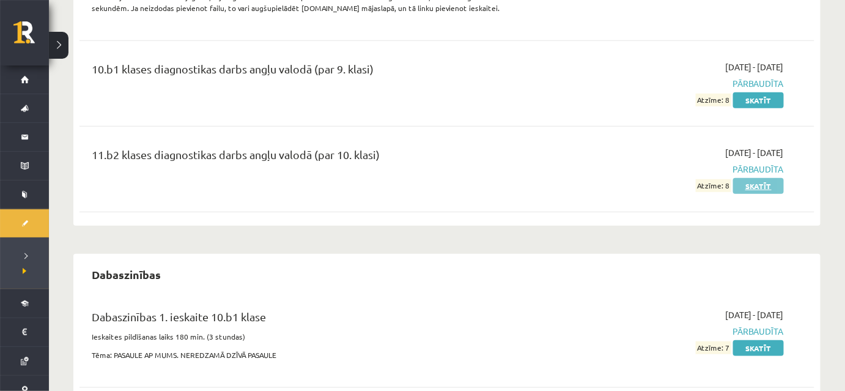
click at [755, 194] on link "Skatīt" at bounding box center [758, 186] width 51 height 16
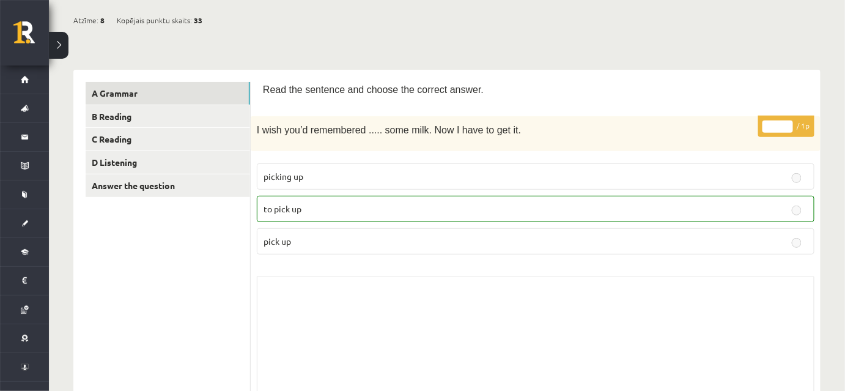
scroll to position [166, 0]
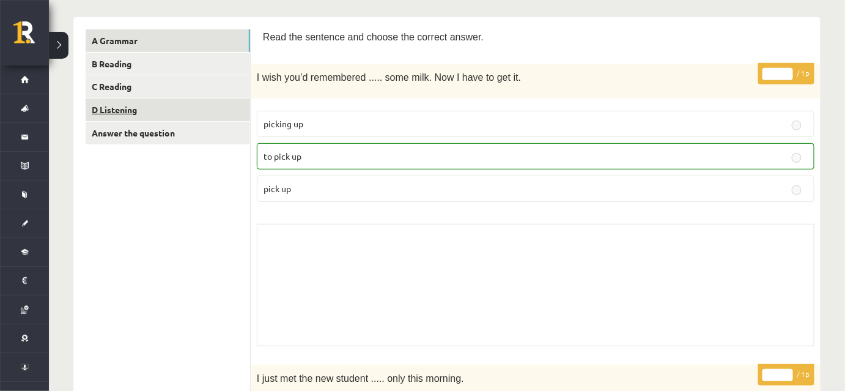
click at [158, 101] on link "D Listening" at bounding box center [168, 109] width 164 height 23
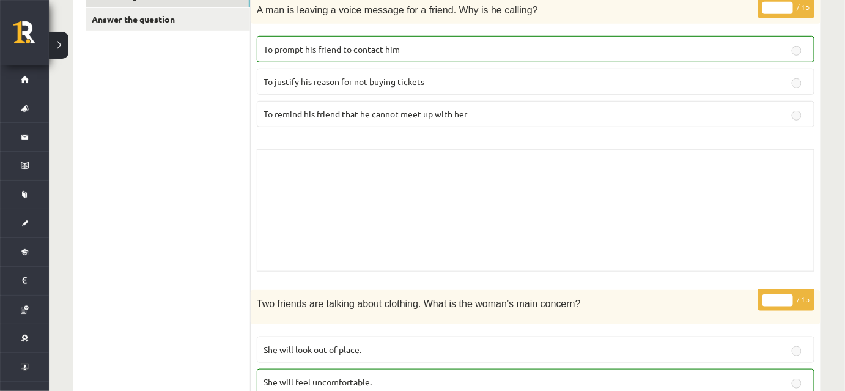
scroll to position [222, 0]
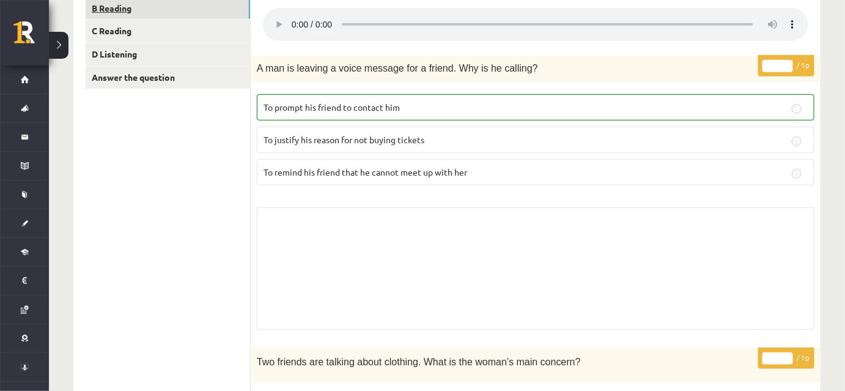
click at [152, 15] on link "B Reading" at bounding box center [168, 8] width 164 height 23
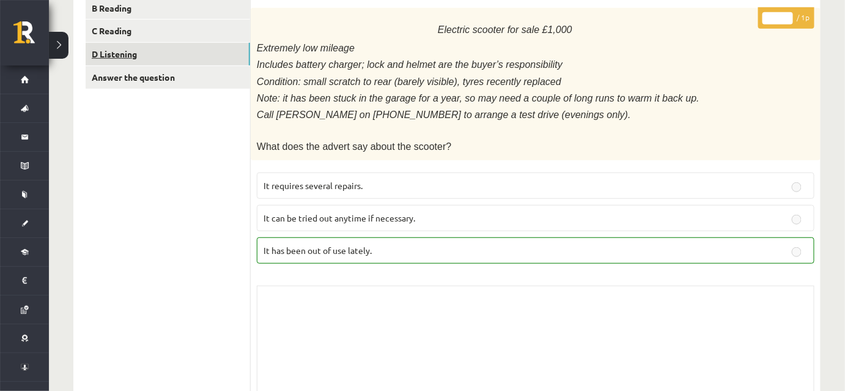
click at [159, 53] on link "D Listening" at bounding box center [168, 54] width 164 height 23
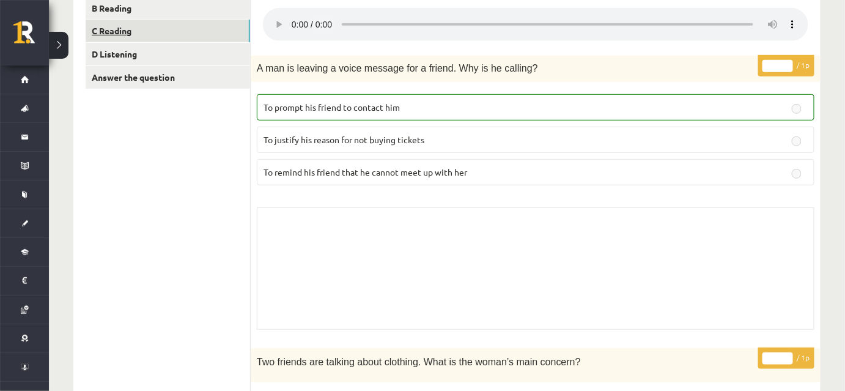
click at [161, 27] on link "C Reading" at bounding box center [168, 31] width 164 height 23
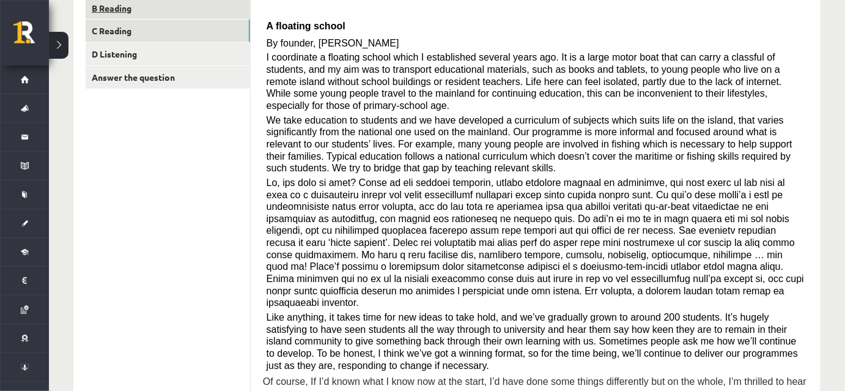
click at [160, 7] on link "B Reading" at bounding box center [168, 8] width 164 height 23
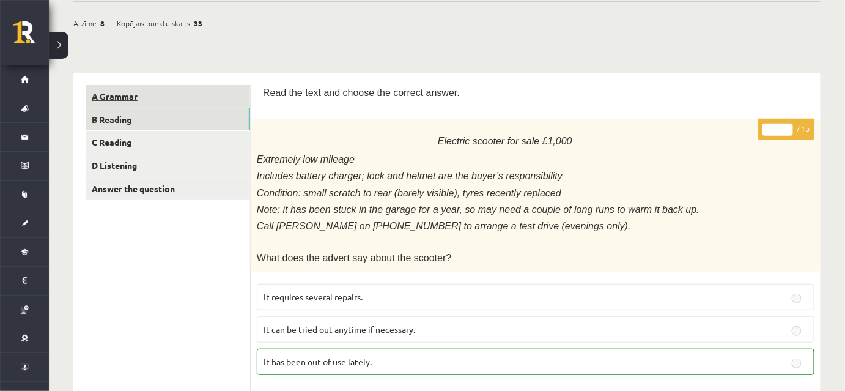
click at [152, 97] on link "A Grammar" at bounding box center [168, 96] width 164 height 23
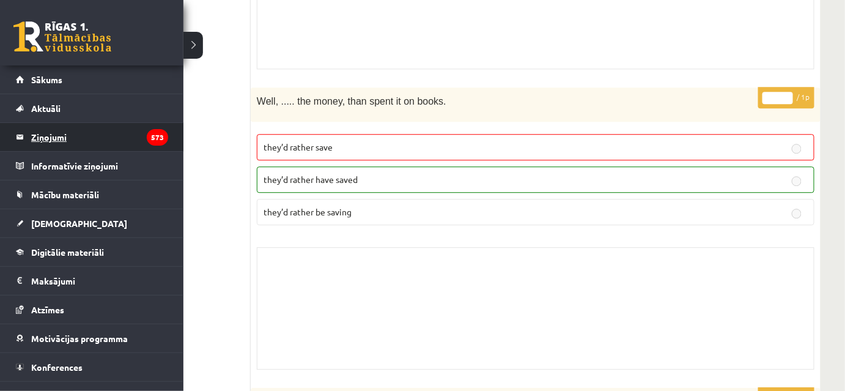
scroll to position [4113, 0]
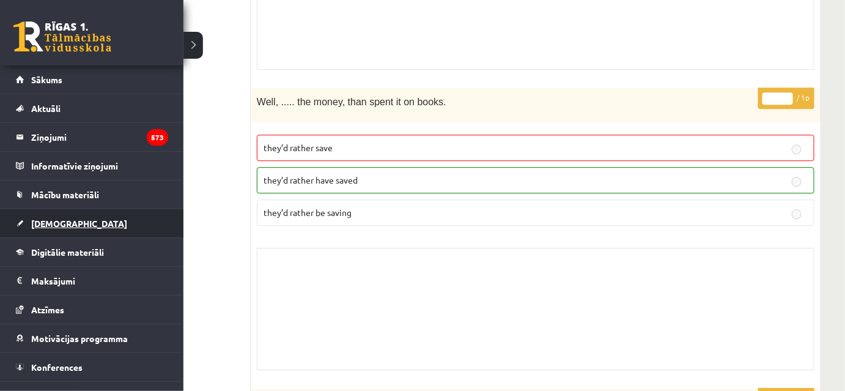
click at [64, 219] on span "[DEMOGRAPHIC_DATA]" at bounding box center [79, 223] width 96 height 11
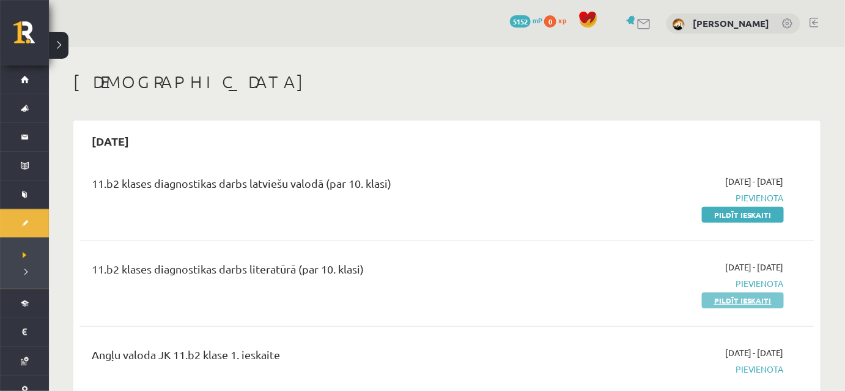
click at [753, 303] on link "Pildīt ieskaiti" at bounding box center [743, 300] width 82 height 16
click at [732, 306] on link "Pildīt ieskaiti" at bounding box center [743, 300] width 82 height 16
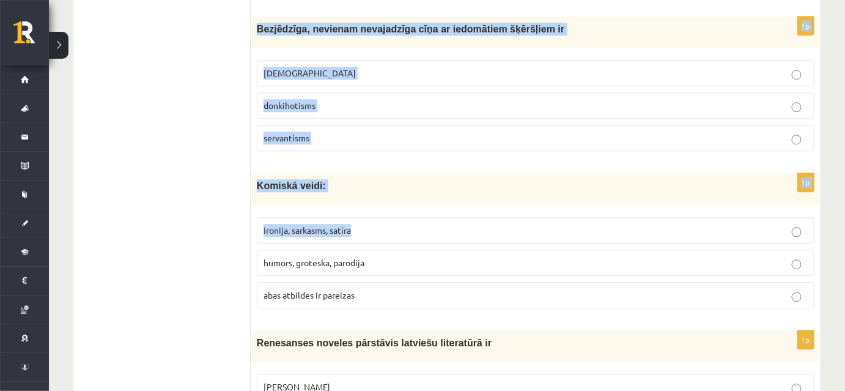
drag, startPoint x: 256, startPoint y: 130, endPoint x: 383, endPoint y: 210, distance: 150.8
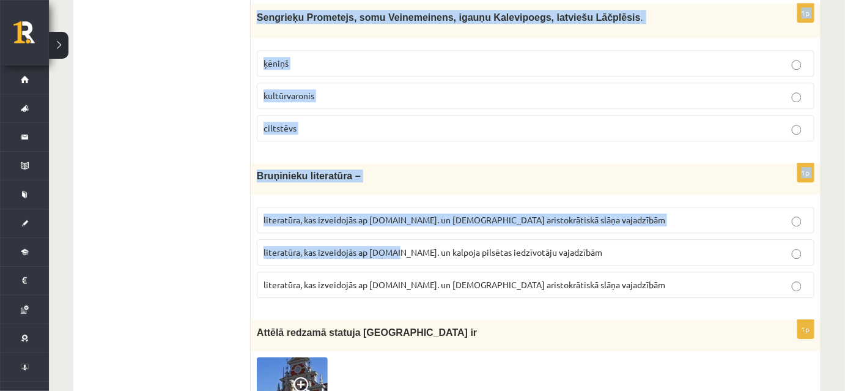
scroll to position [4173, 0]
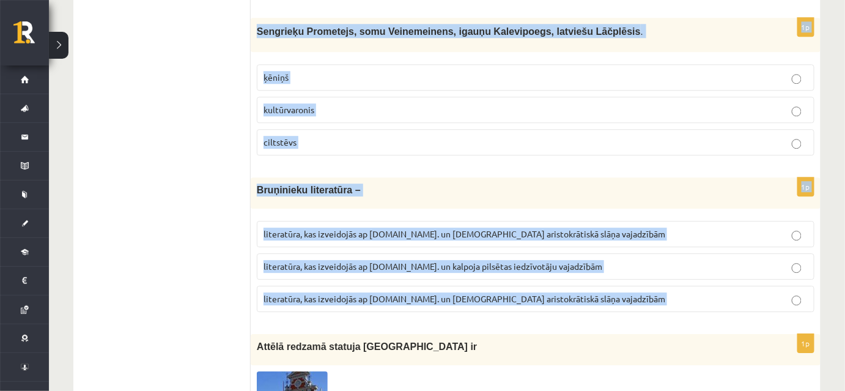
drag, startPoint x: 390, startPoint y: 216, endPoint x: 563, endPoint y: 259, distance: 178.9
copy form "ūdens, meža, dārza kults debesu, zemes, dziesmu kults 1p Mīts ir sena teika, no…"
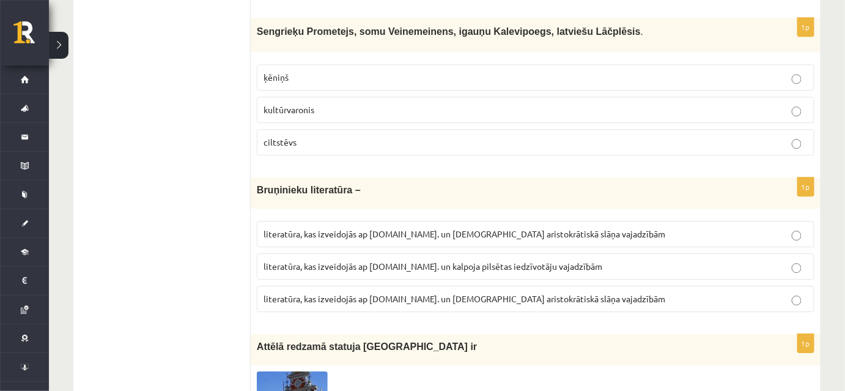
scroll to position [1806, 0]
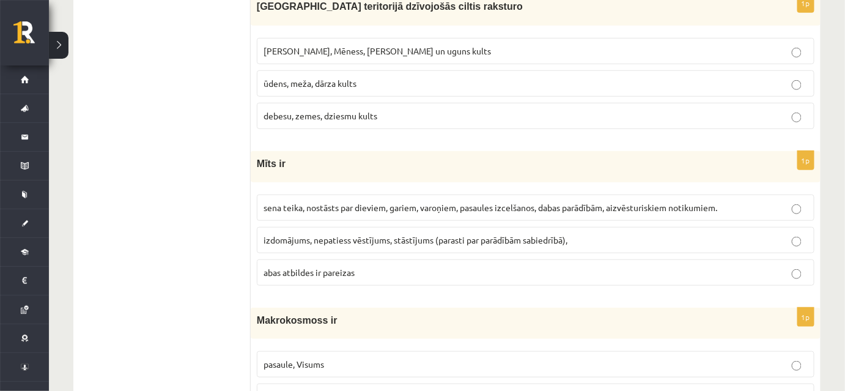
click at [448, 202] on span "sena teika, nostāsts par dieviem, gariem, varoņiem, pasaules izcelšanos, dabas …" at bounding box center [491, 207] width 454 height 11
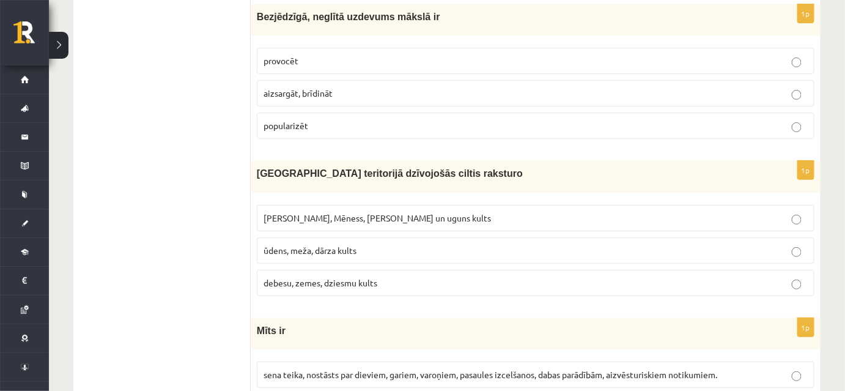
scroll to position [1962, 0]
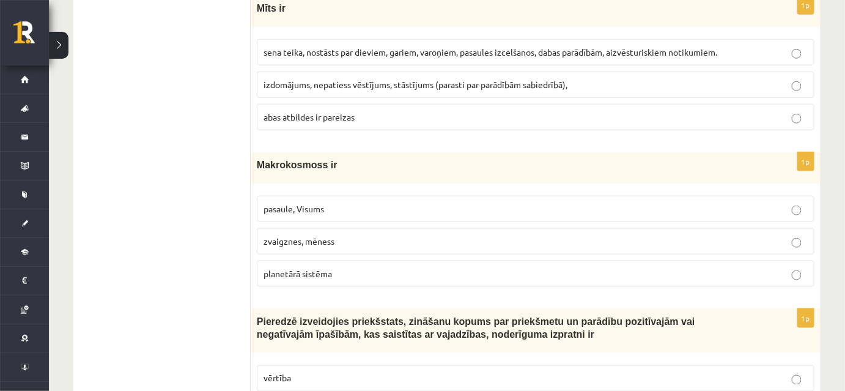
click at [344, 203] on label "pasaule, Visums" at bounding box center [536, 209] width 558 height 26
click at [329, 372] on p "vērtība" at bounding box center [536, 378] width 544 height 13
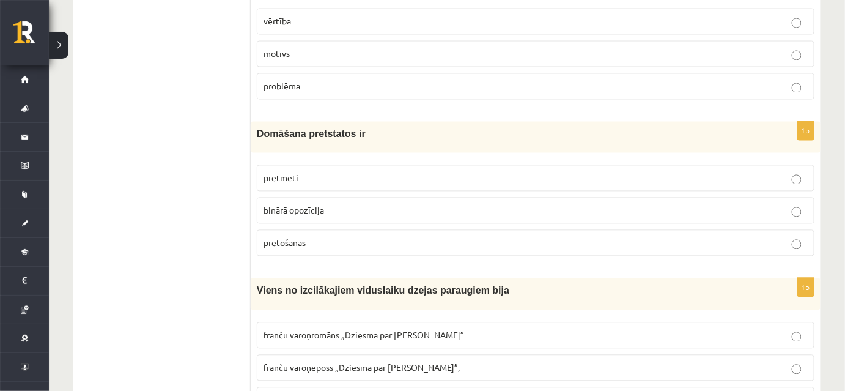
click at [350, 204] on p "binārā opozīcija" at bounding box center [536, 210] width 544 height 13
click at [363, 362] on span "franču varoņeposs „Dziesma par Rolandu”," at bounding box center [362, 367] width 196 height 11
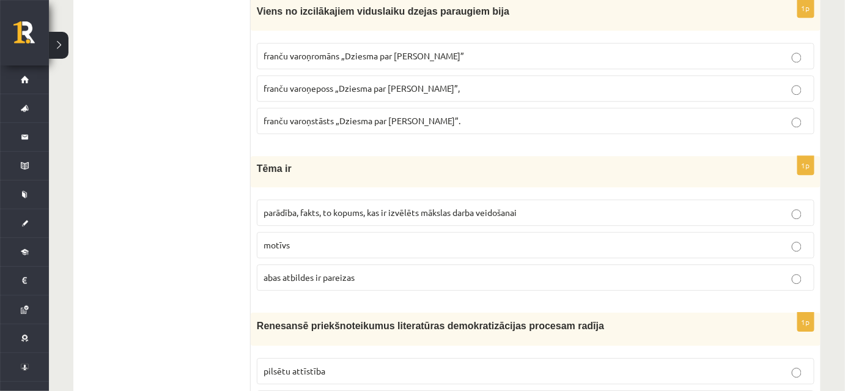
click at [380, 207] on span "parādība, fakts, to kopums, kas ir izvēlēts mākslas darba veidošanai" at bounding box center [390, 212] width 253 height 11
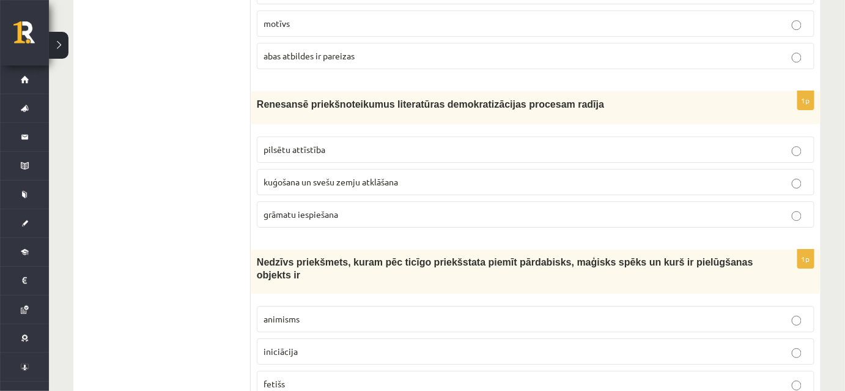
click at [363, 208] on p "grāmatu iespiešana" at bounding box center [536, 214] width 544 height 13
click at [317, 377] on p "fetišs" at bounding box center [536, 383] width 544 height 13
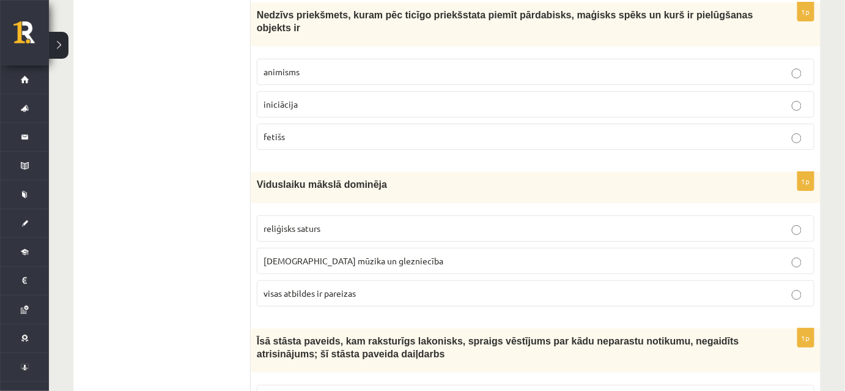
click at [333, 222] on p "reliģisks saturs" at bounding box center [536, 228] width 544 height 13
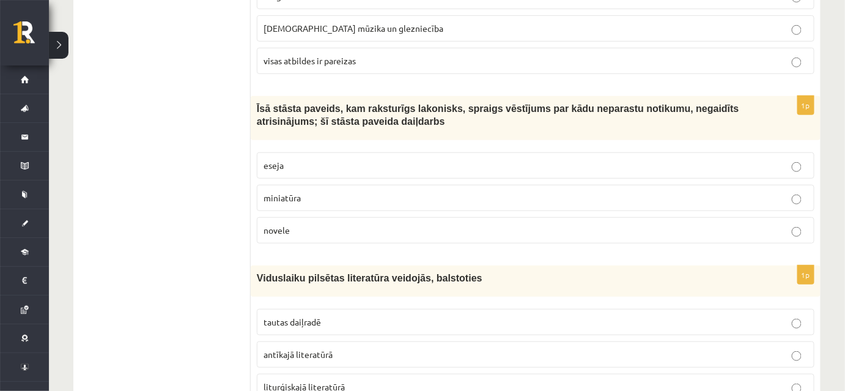
click at [334, 217] on label "novele" at bounding box center [536, 230] width 558 height 26
click at [339, 303] on fieldset "tautas daiļradē antīkajā literatūrā liturģiskajā literatūrā" at bounding box center [536, 353] width 558 height 101
click at [340, 316] on p "tautas daiļradē" at bounding box center [536, 322] width 544 height 13
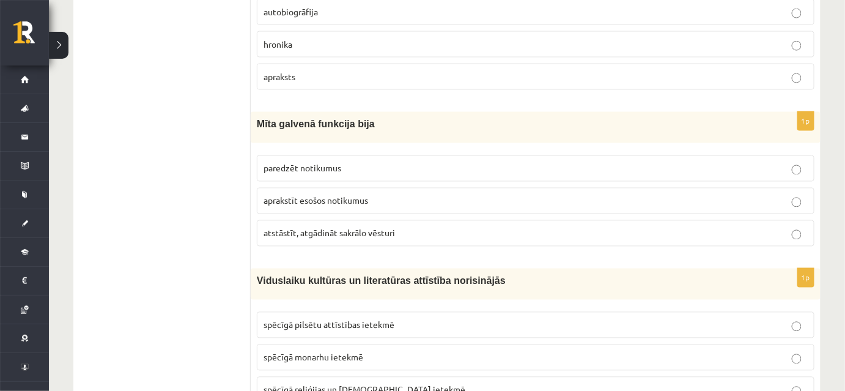
click at [332, 227] on span "atstāstīt, atgādināt sakrālo vēsturi" at bounding box center [329, 232] width 131 height 11
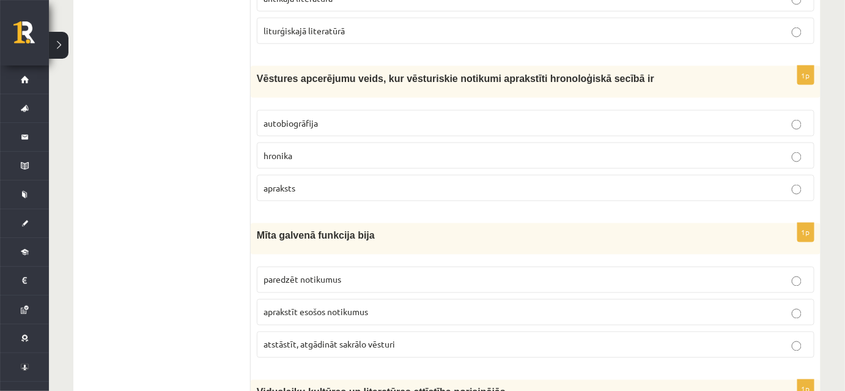
click at [337, 149] on p "hronika" at bounding box center [536, 155] width 544 height 13
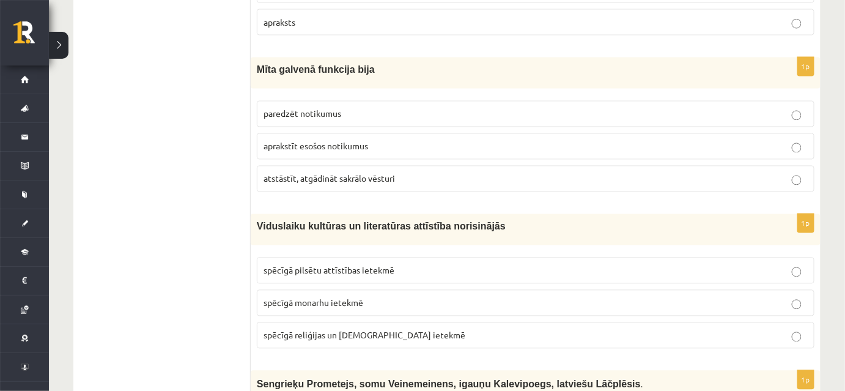
scroll to position [3821, 0]
click at [469, 328] on p "spēcīgā reliģijas un baznīcas ietekmē" at bounding box center [536, 334] width 544 height 13
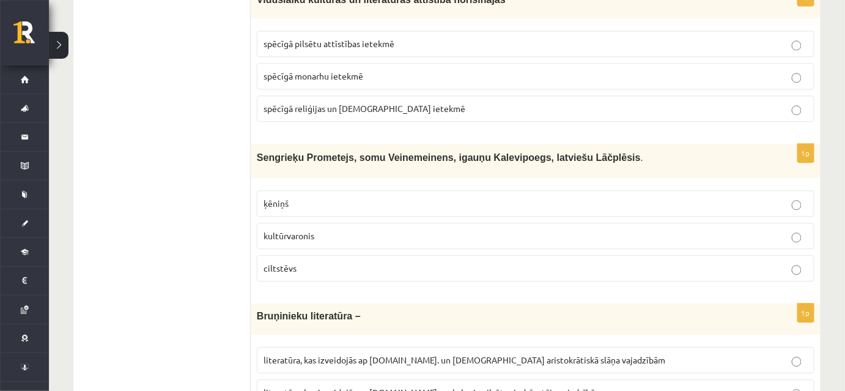
click at [309, 230] on span "kultūrvaronis" at bounding box center [289, 235] width 51 height 11
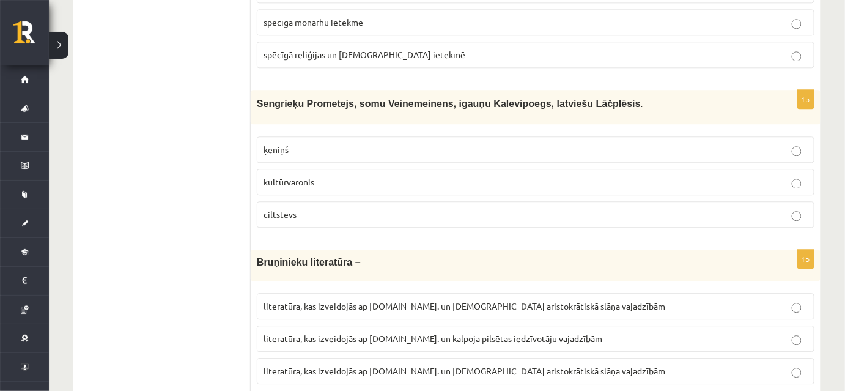
scroll to position [4102, 0]
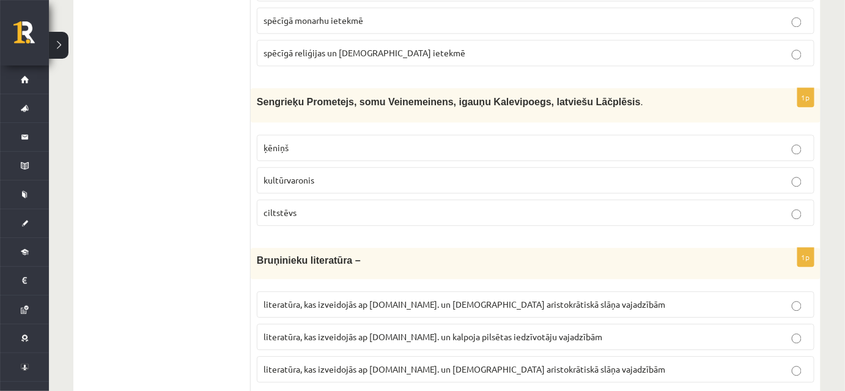
click at [365, 363] on span "literatūra, kas izveidojās ap 12.gs. un kalpoja aristokrātiskā slāņa vajadzībām" at bounding box center [465, 368] width 402 height 11
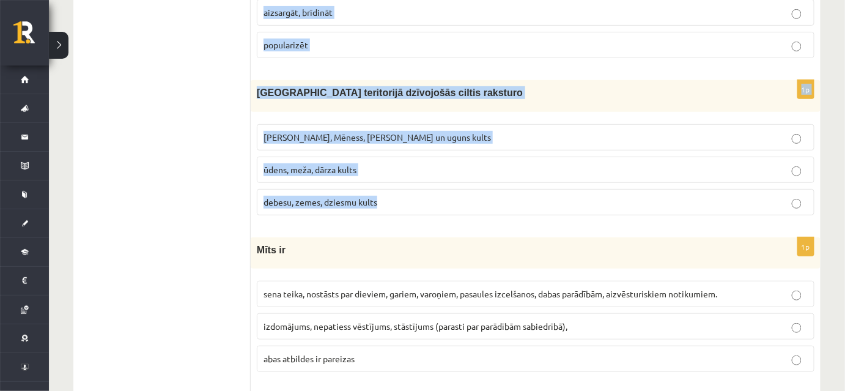
scroll to position [1723, 0]
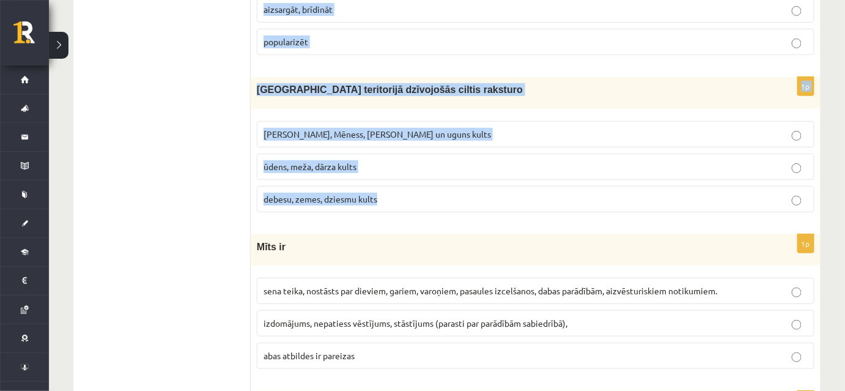
drag, startPoint x: 256, startPoint y: 242, endPoint x: 408, endPoint y: 203, distance: 156.6
copy form "Renesansē viena no populārākajām dzejas formām ir sonets oda balāde 1p Renesans…"
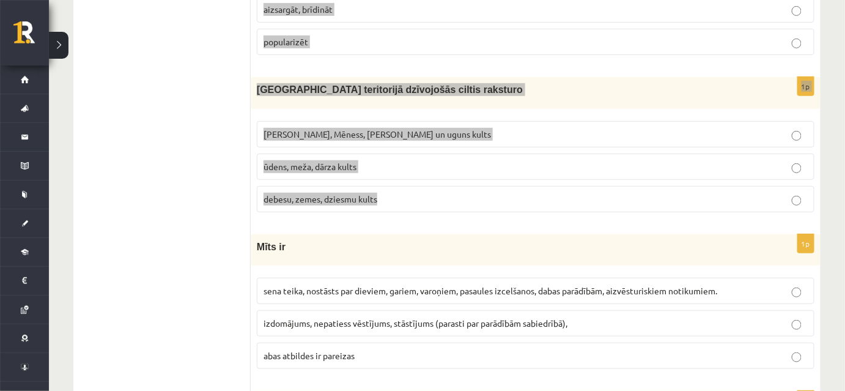
scroll to position [92, 0]
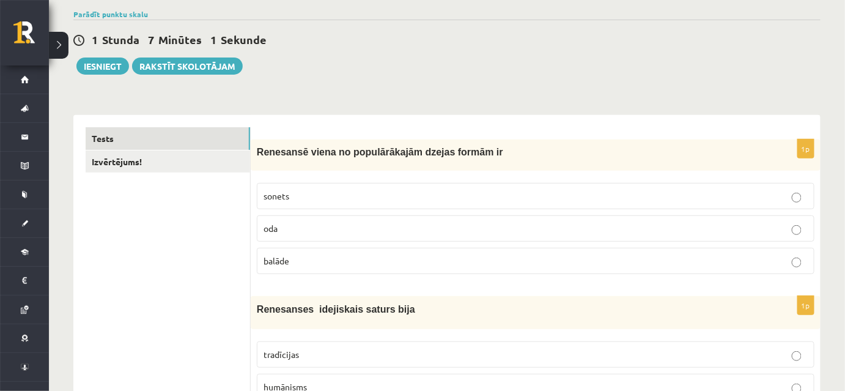
click at [330, 197] on p "sonets" at bounding box center [536, 196] width 544 height 13
click at [388, 381] on p "humānisms" at bounding box center [536, 386] width 544 height 13
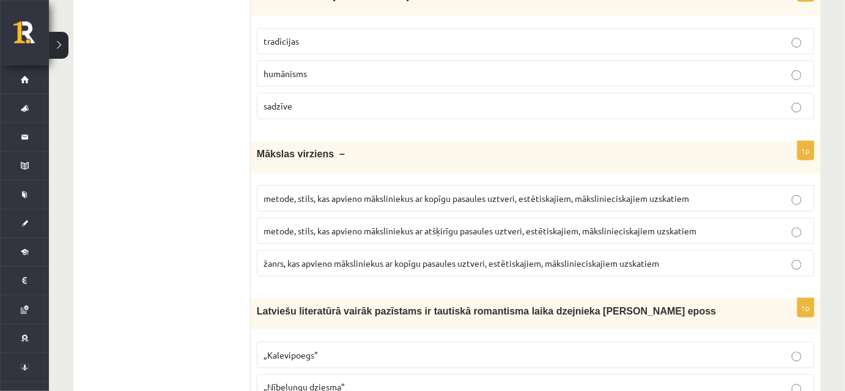
click at [441, 202] on p "metode, stils, kas apvieno māksliniekus ar kopīgu pasaules uztveri, estētiskaji…" at bounding box center [536, 198] width 544 height 13
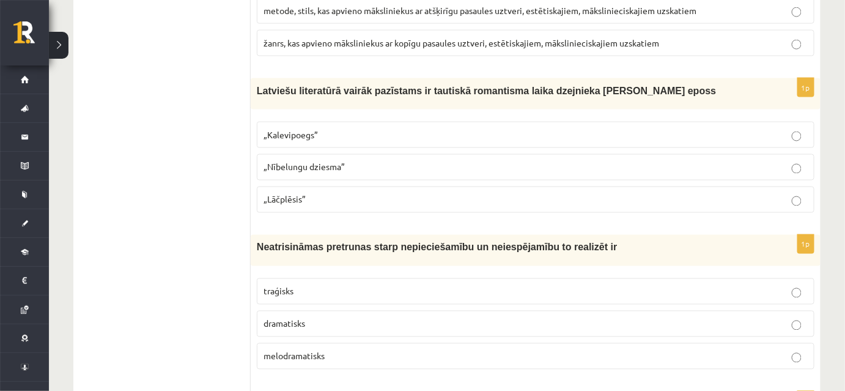
click at [303, 198] on span "„Lāčplēsis”" at bounding box center [285, 199] width 42 height 11
click at [378, 278] on label "traģisks" at bounding box center [536, 291] width 558 height 26
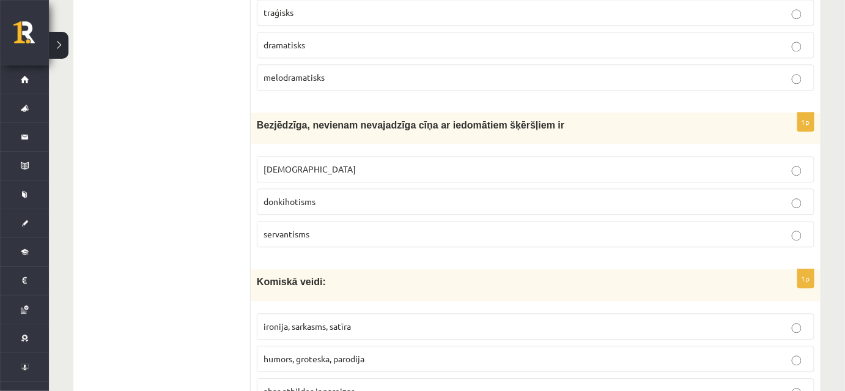
click at [311, 195] on p "donkihotisms" at bounding box center [536, 201] width 544 height 13
click at [336, 385] on span "abas atbildes ir pareizas" at bounding box center [309, 390] width 91 height 11
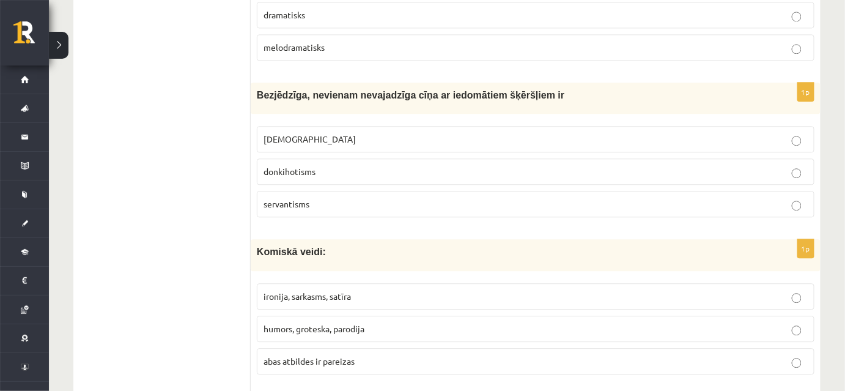
scroll to position [1071, 0]
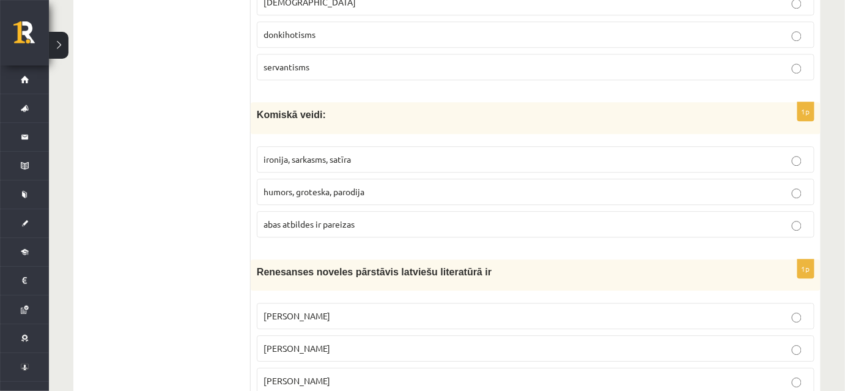
click at [349, 374] on p "Jānis Ezeriņš" at bounding box center [536, 380] width 544 height 13
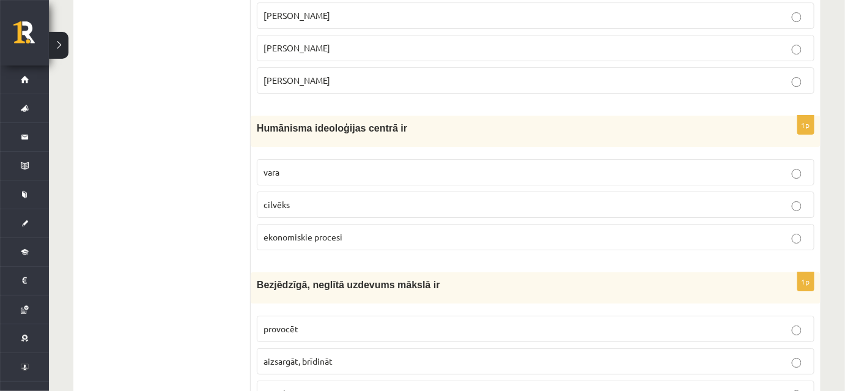
click at [328, 204] on label "cilvēks" at bounding box center [536, 204] width 558 height 26
click at [341, 324] on p "provocēt" at bounding box center [536, 328] width 544 height 13
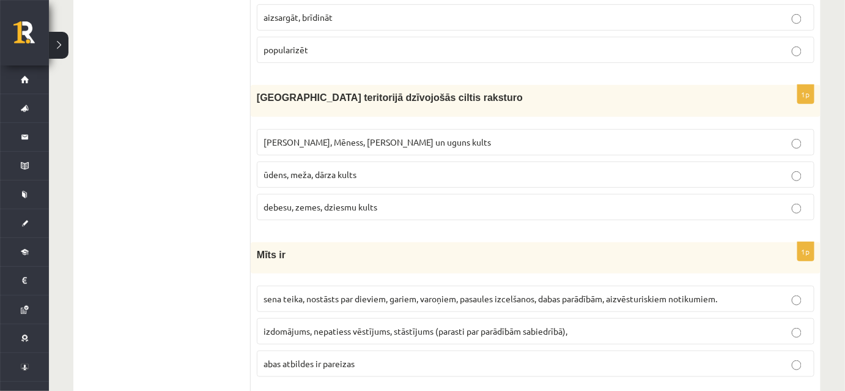
click at [399, 201] on p "debesu, zemes, dziesmu kults" at bounding box center [536, 207] width 544 height 13
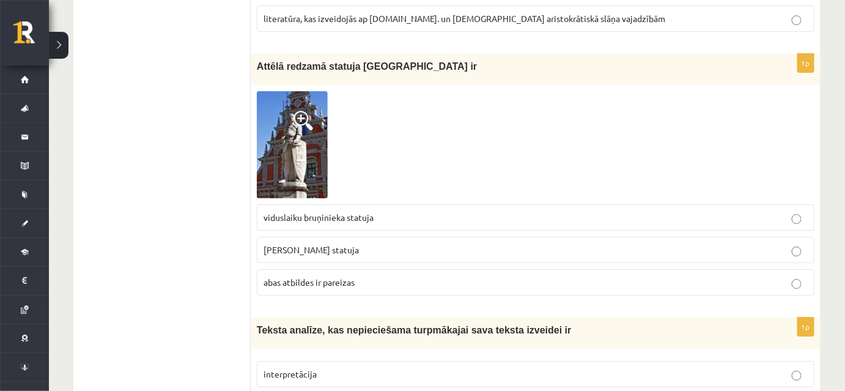
scroll to position [4439, 0]
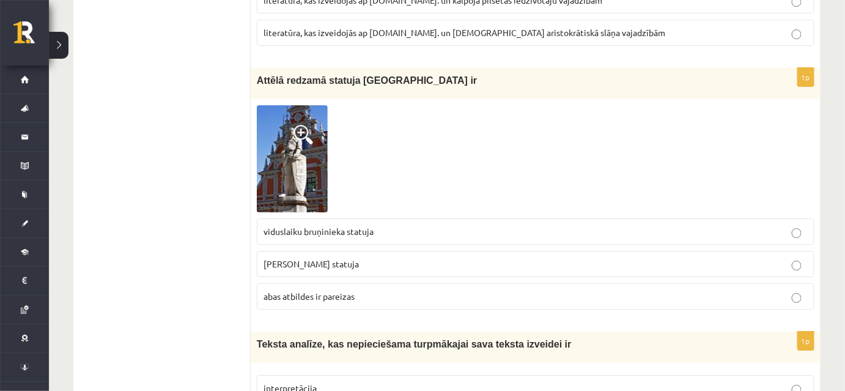
click at [344, 257] on p "Rolanda statuja" at bounding box center [536, 263] width 544 height 13
drag, startPoint x: 270, startPoint y: 187, endPoint x: 397, endPoint y: 190, distance: 127.2
click at [397, 225] on p "viduslaiku bruņinieka statuja" at bounding box center [536, 231] width 544 height 13
copy span "viduslaiku bruņinieka statuja"
click at [323, 226] on span "viduslaiku bruņinieka statuja" at bounding box center [319, 231] width 110 height 11
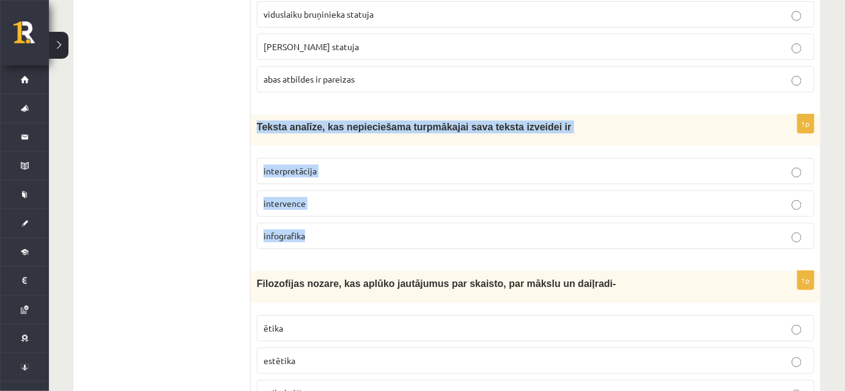
scroll to position [4673, 0]
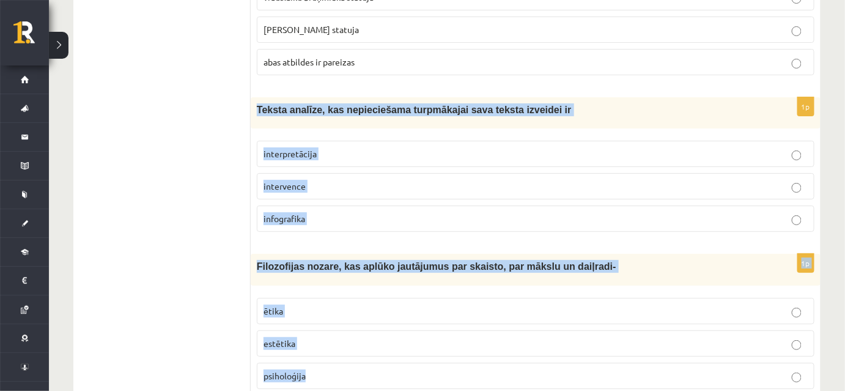
drag, startPoint x: 256, startPoint y: 188, endPoint x: 432, endPoint y: 342, distance: 234.1
copy form "Teksta analīze, kas nepieciešama turpmākajai sava teksta izveidei ir interpretā…"
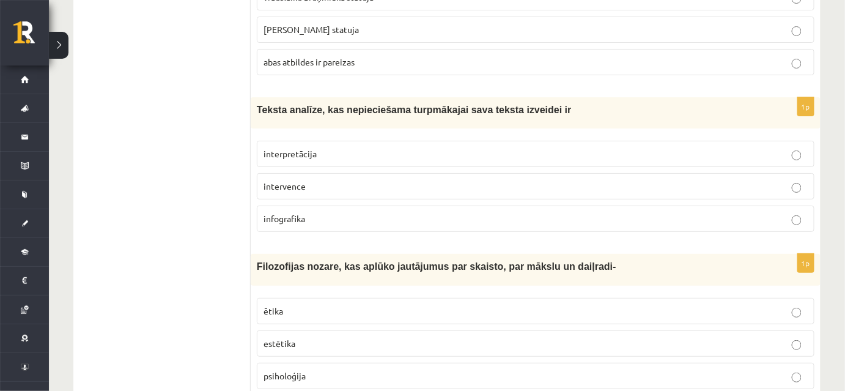
click at [349, 147] on p "interpretācija" at bounding box center [536, 153] width 544 height 13
click at [329, 330] on label "estētika" at bounding box center [536, 343] width 558 height 26
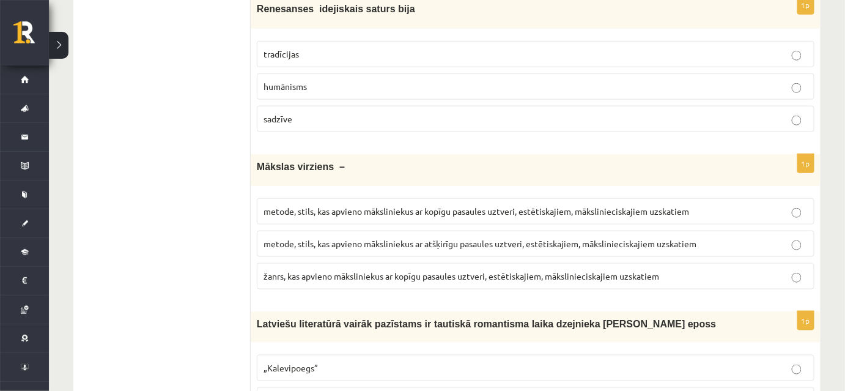
scroll to position [0, 0]
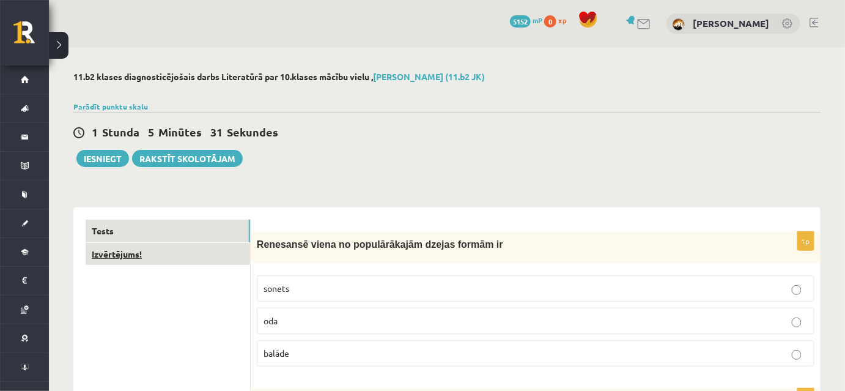
click at [174, 250] on link "Izvērtējums!" at bounding box center [168, 254] width 164 height 23
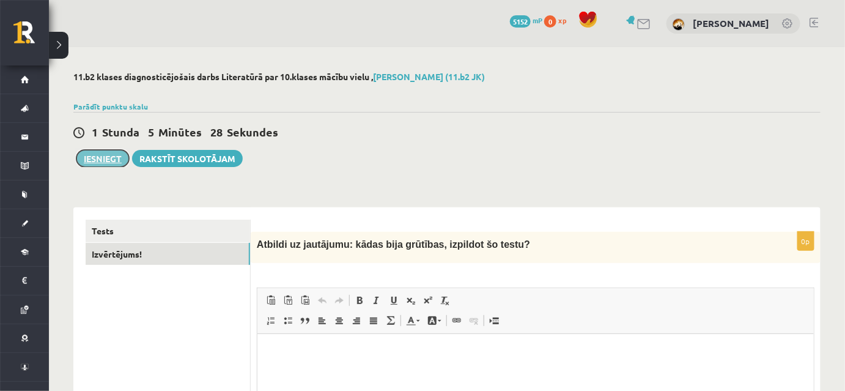
click at [105, 157] on button "Iesniegt" at bounding box center [102, 158] width 53 height 17
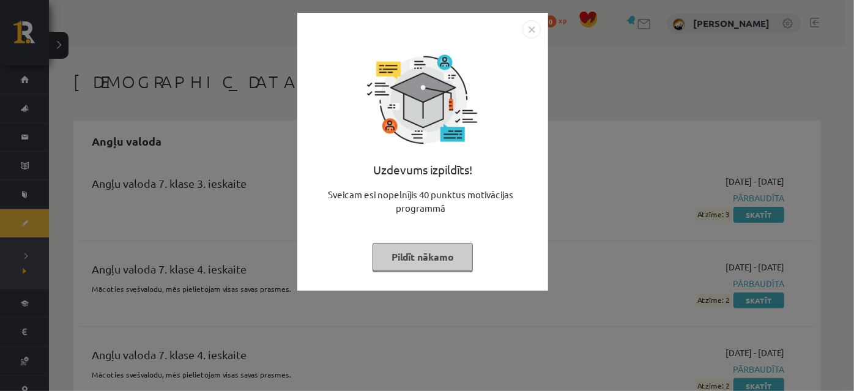
click at [530, 31] on img "Close" at bounding box center [531, 29] width 18 height 18
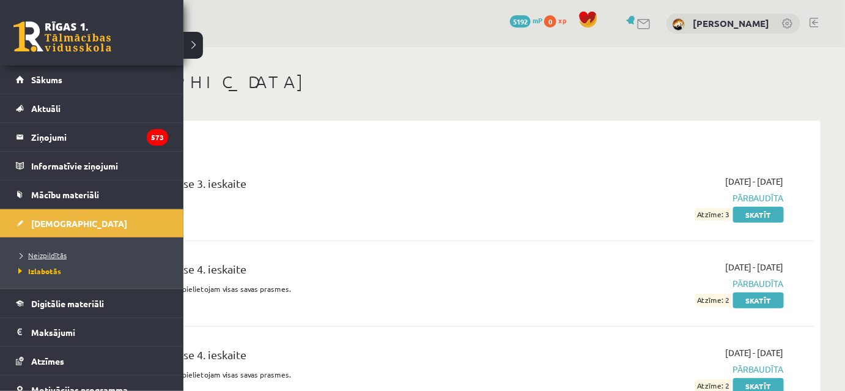
click at [50, 256] on span "Neizpildītās" at bounding box center [40, 255] width 51 height 10
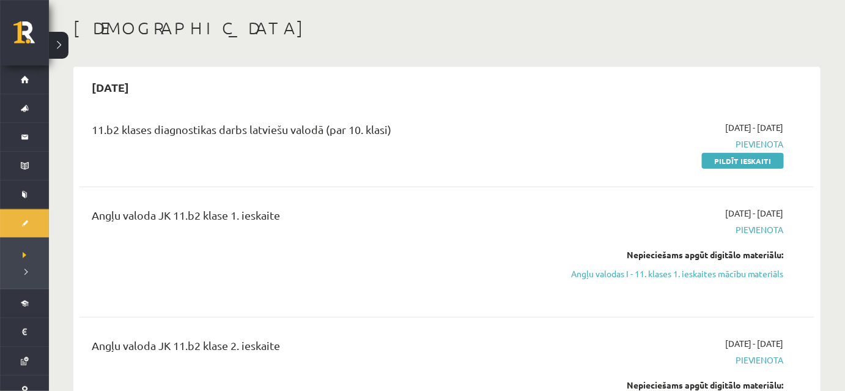
scroll to position [55, 0]
click at [724, 156] on link "Pildīt ieskaiti" at bounding box center [743, 160] width 82 height 16
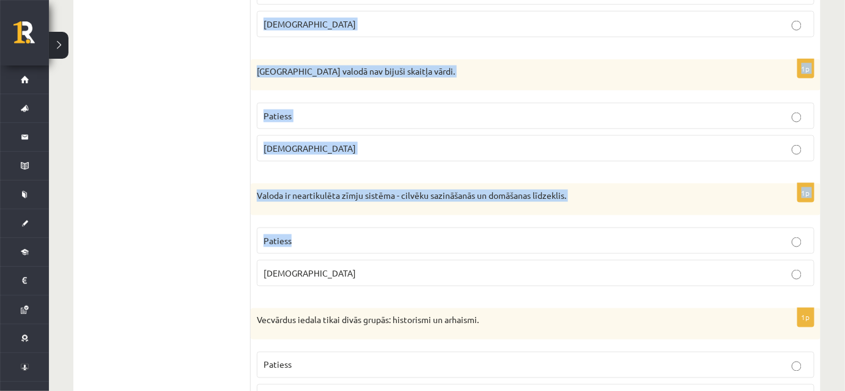
scroll to position [3638, 0]
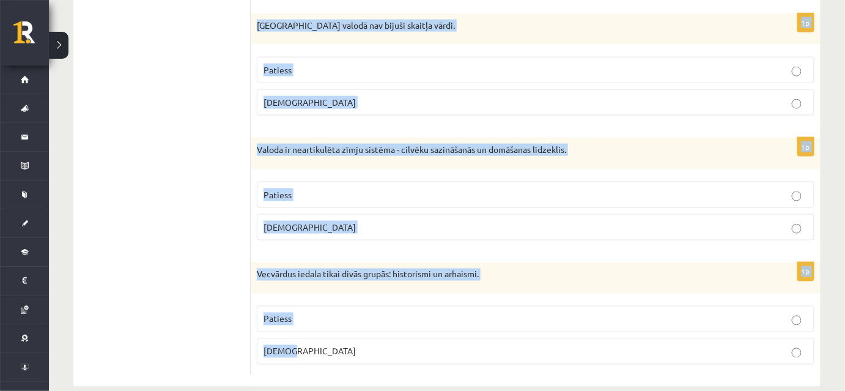
drag, startPoint x: 256, startPoint y: 149, endPoint x: 407, endPoint y: 339, distance: 242.0
copy form "Lore ipsumdolo sitam co adipisci elitsed. Doeiusm tem incididu utlabo. Etdolor …"
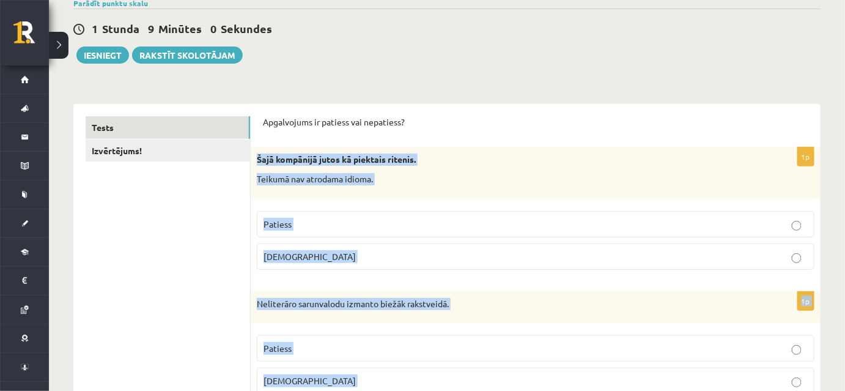
scroll to position [0, 0]
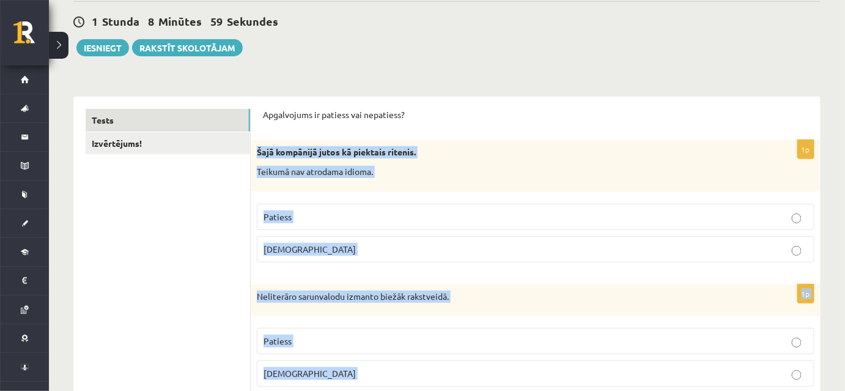
click at [316, 254] on p "[DEMOGRAPHIC_DATA]" at bounding box center [536, 249] width 544 height 13
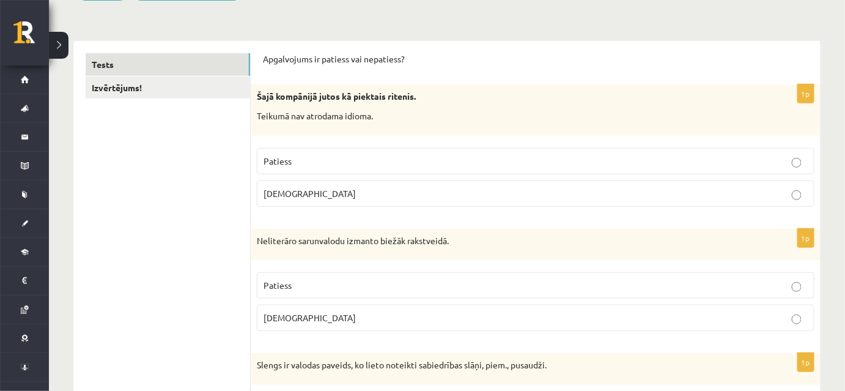
click at [312, 312] on p "[DEMOGRAPHIC_DATA]" at bounding box center [536, 317] width 544 height 13
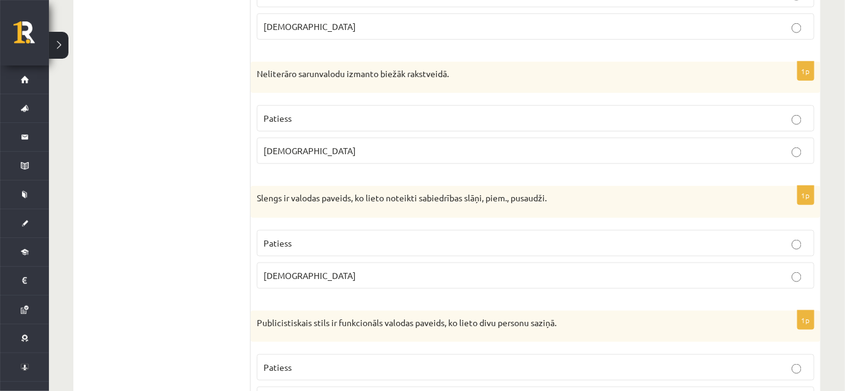
click at [302, 251] on label "Patiess" at bounding box center [536, 243] width 558 height 26
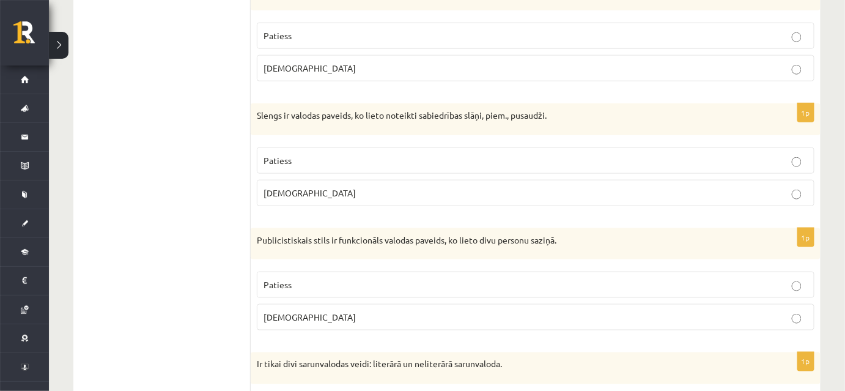
scroll to position [445, 0]
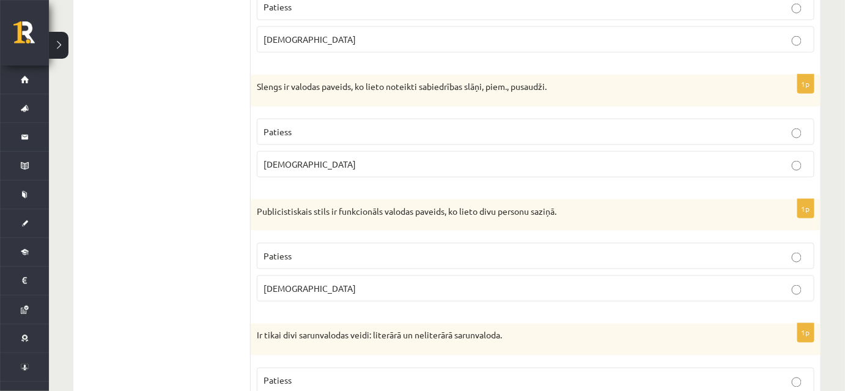
click at [323, 292] on label "[DEMOGRAPHIC_DATA]" at bounding box center [536, 288] width 558 height 26
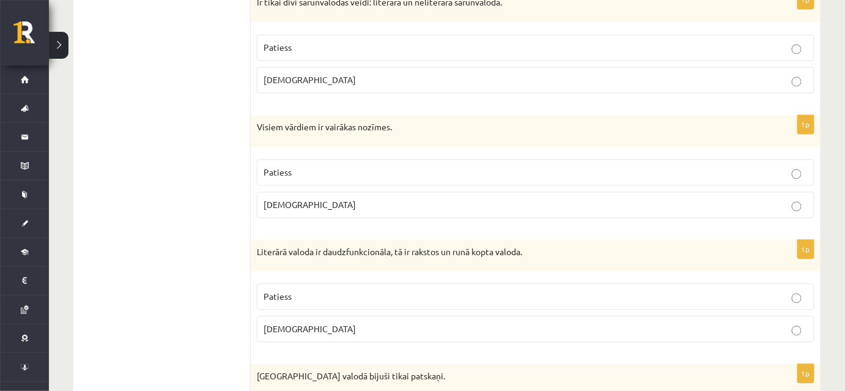
click at [325, 46] on p "Patiess" at bounding box center [536, 47] width 544 height 13
click at [327, 198] on p "[DEMOGRAPHIC_DATA]" at bounding box center [536, 204] width 544 height 13
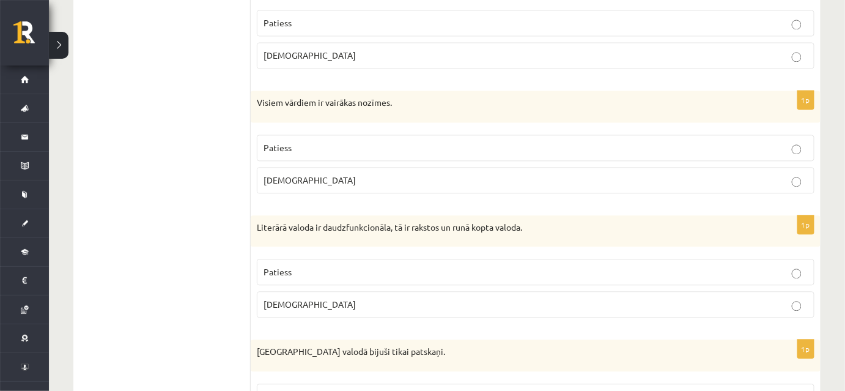
scroll to position [833, 0]
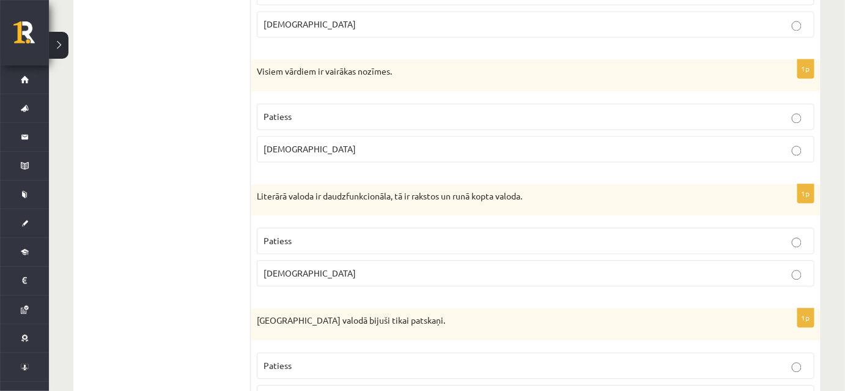
click at [309, 190] on p "Literārā valoda ir daudzfunkcionāla, tā ir rakstos un runā kopta valoda." at bounding box center [505, 196] width 497 height 12
copy div "Literārā valoda ir daudzfunkcionāla, tā ir rakstos un runā kopta valoda."
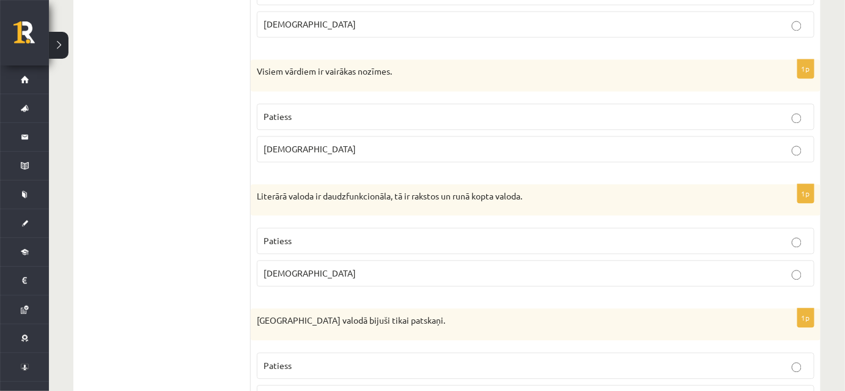
click at [391, 234] on p "Patiess" at bounding box center [536, 240] width 544 height 13
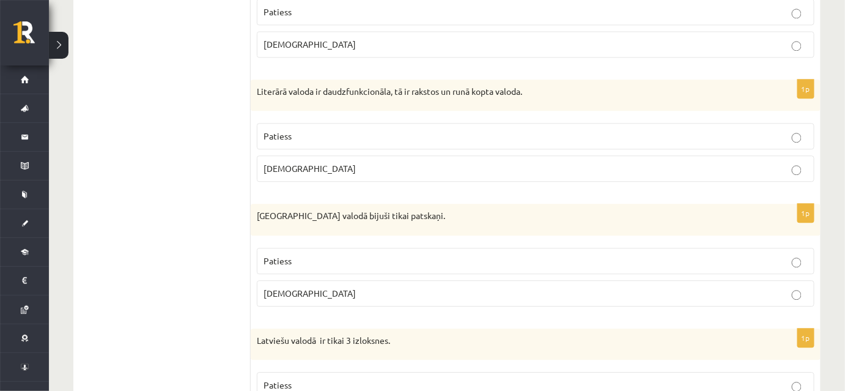
scroll to position [945, 0]
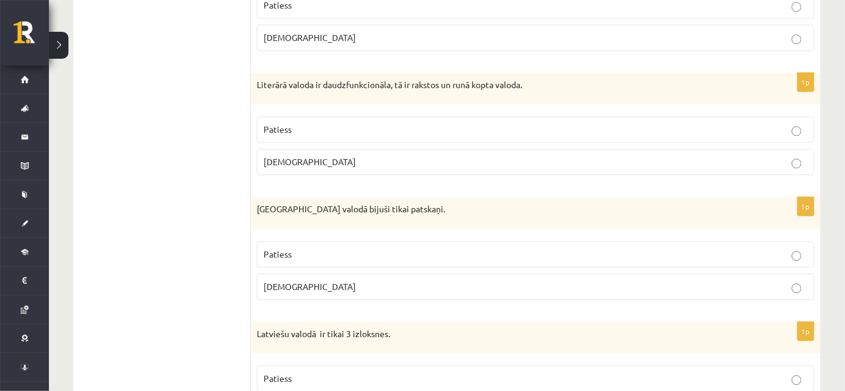
click at [351, 286] on p "[DEMOGRAPHIC_DATA]" at bounding box center [536, 286] width 544 height 13
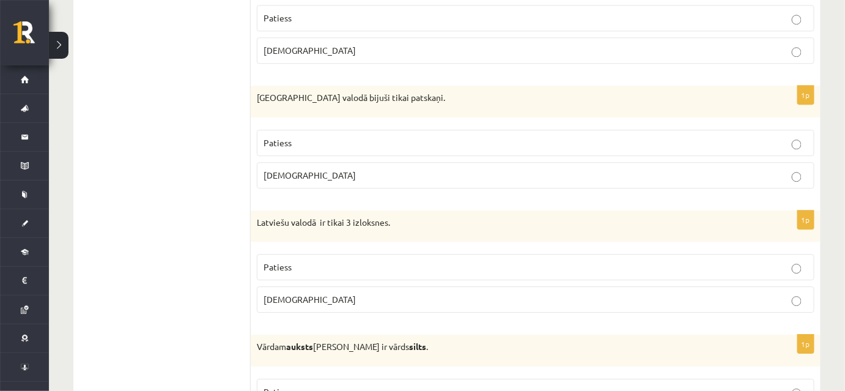
click at [339, 260] on p "Patiess" at bounding box center [536, 266] width 544 height 13
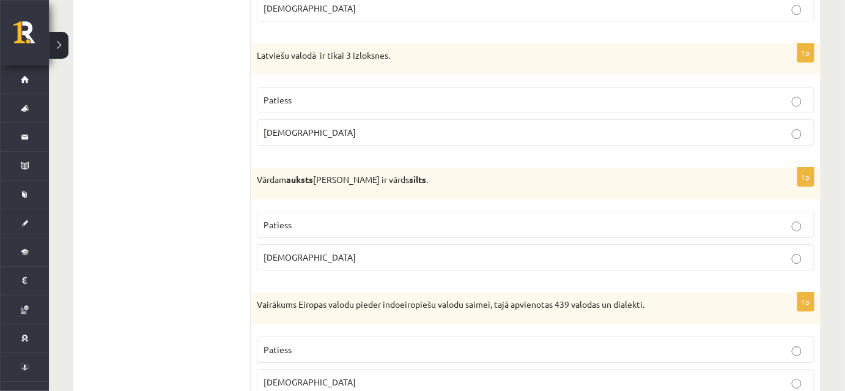
click at [339, 257] on label "[DEMOGRAPHIC_DATA]" at bounding box center [536, 257] width 558 height 26
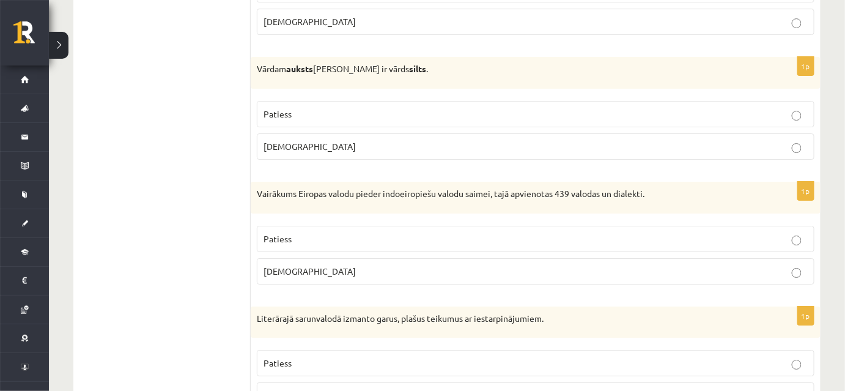
click at [329, 232] on p "Patiess" at bounding box center [536, 238] width 544 height 13
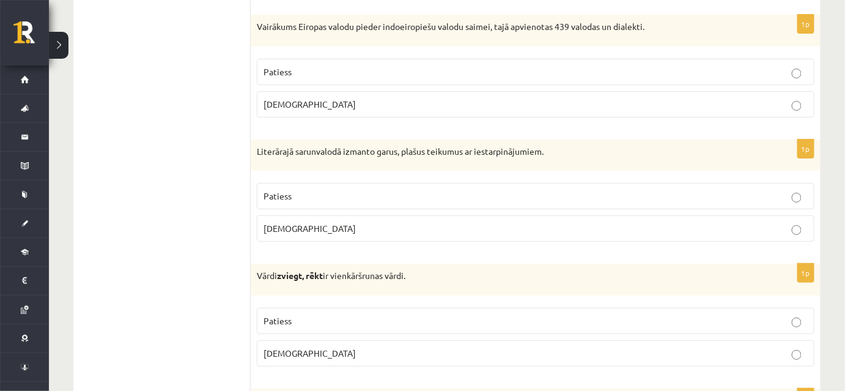
click at [324, 222] on p "[DEMOGRAPHIC_DATA]" at bounding box center [536, 228] width 544 height 13
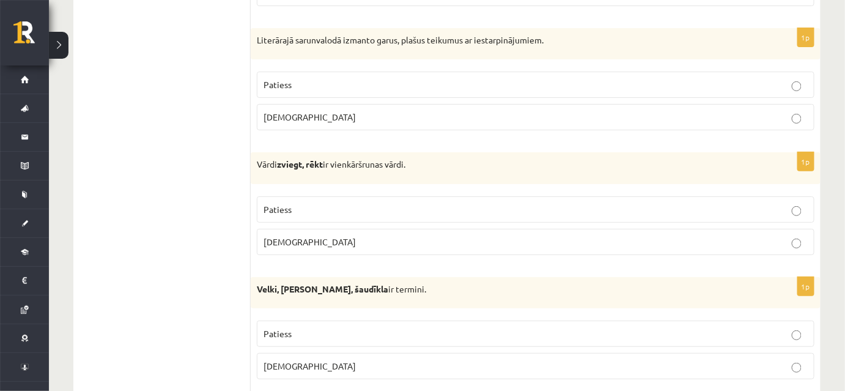
click at [311, 206] on label "Patiess" at bounding box center [536, 209] width 558 height 26
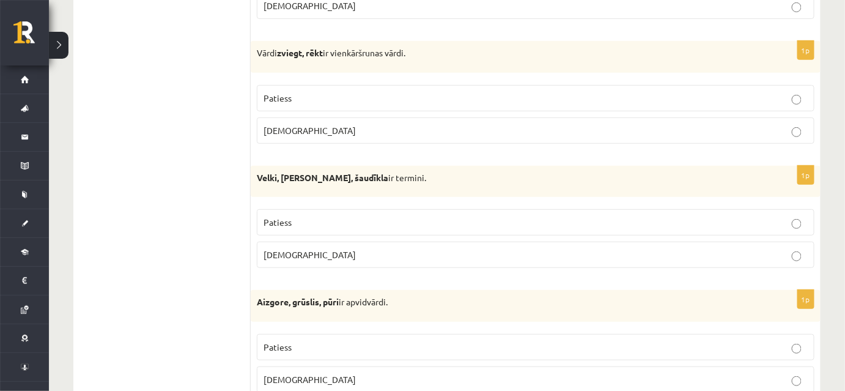
click at [300, 216] on p "Patiess" at bounding box center [536, 222] width 544 height 13
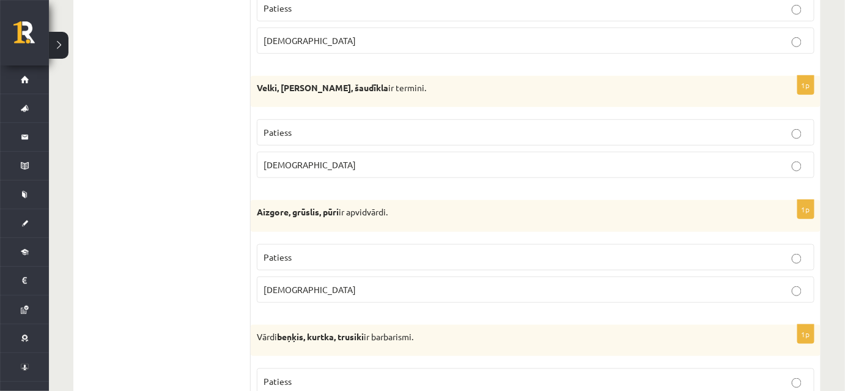
scroll to position [1834, 0]
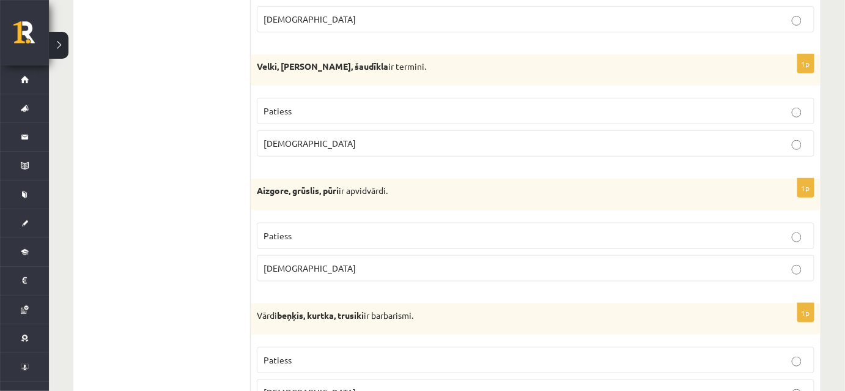
click at [300, 229] on p "Patiess" at bounding box center [536, 235] width 544 height 13
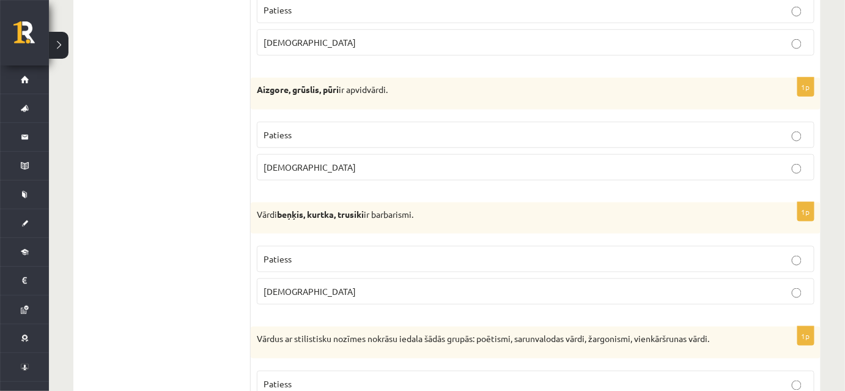
scroll to position [1945, 0]
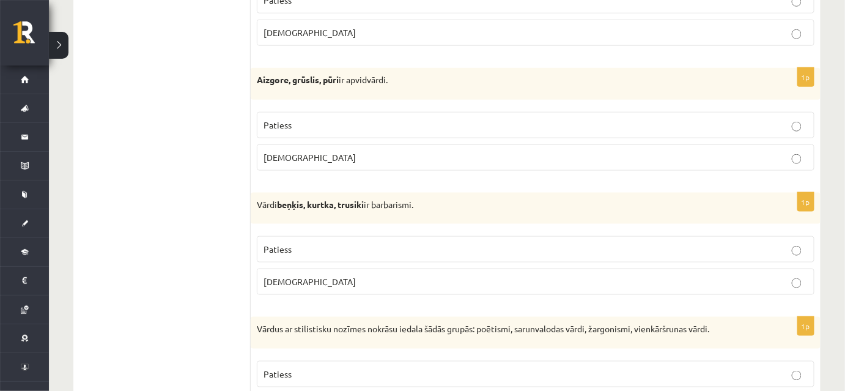
click at [383, 275] on p "[DEMOGRAPHIC_DATA]" at bounding box center [536, 281] width 544 height 13
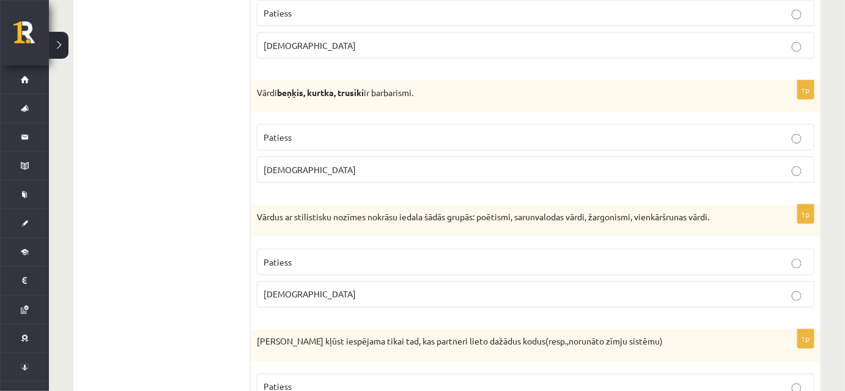
scroll to position [2112, 0]
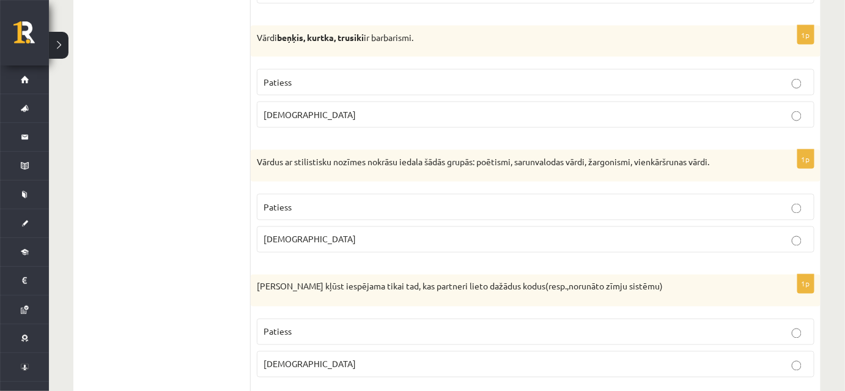
click at [363, 233] on p "[DEMOGRAPHIC_DATA]" at bounding box center [536, 239] width 544 height 13
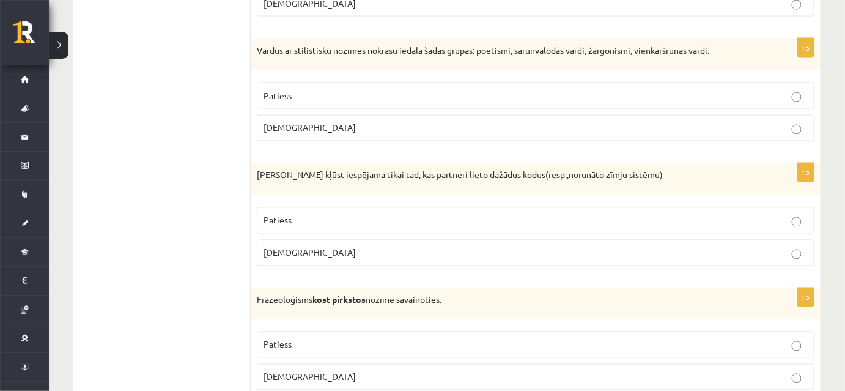
click at [320, 214] on p "Patiess" at bounding box center [536, 220] width 544 height 13
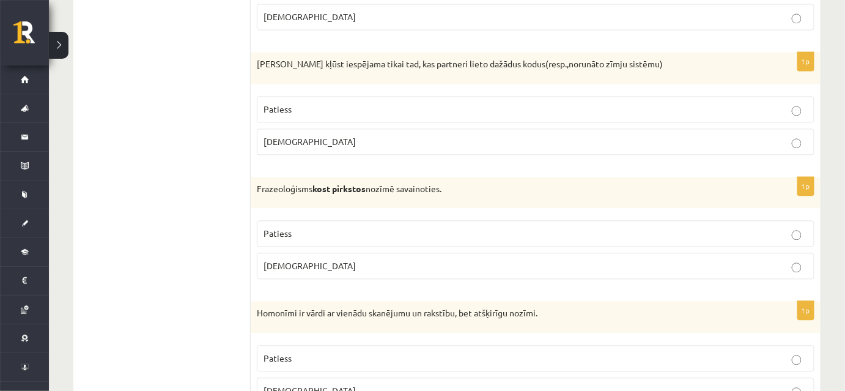
click at [307, 227] on p "Patiess" at bounding box center [536, 233] width 544 height 13
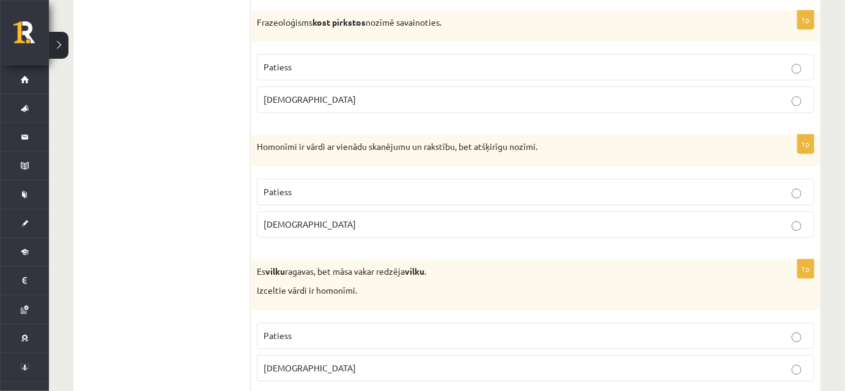
click at [295, 185] on p "Patiess" at bounding box center [536, 191] width 544 height 13
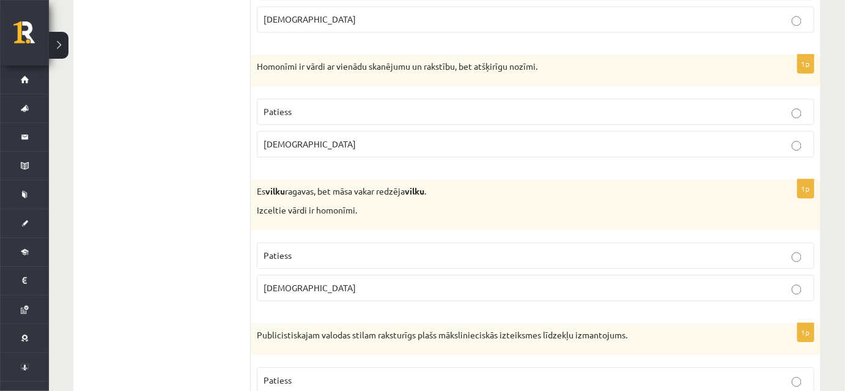
scroll to position [2612, 0]
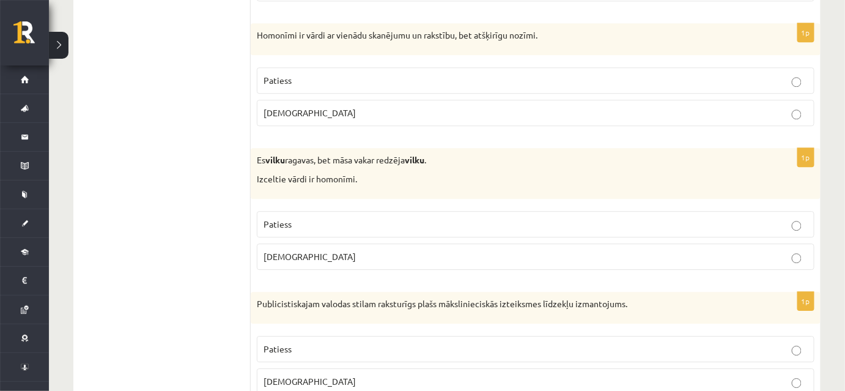
click at [390, 250] on p "[DEMOGRAPHIC_DATA]" at bounding box center [536, 256] width 544 height 13
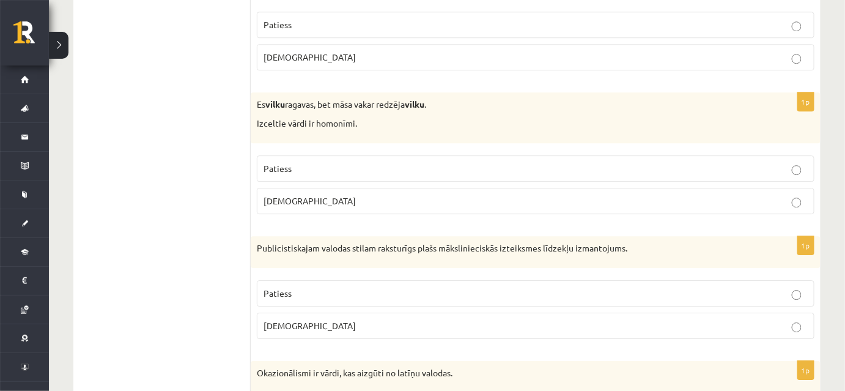
click at [337, 287] on p "Patiess" at bounding box center [536, 293] width 544 height 13
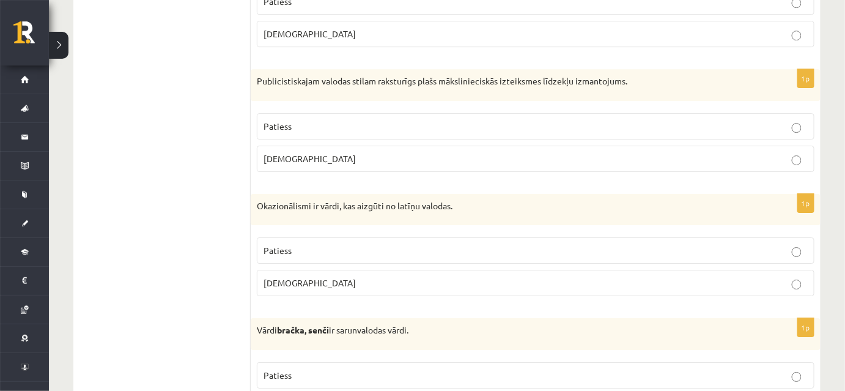
click at [317, 237] on label "Patiess" at bounding box center [536, 250] width 558 height 26
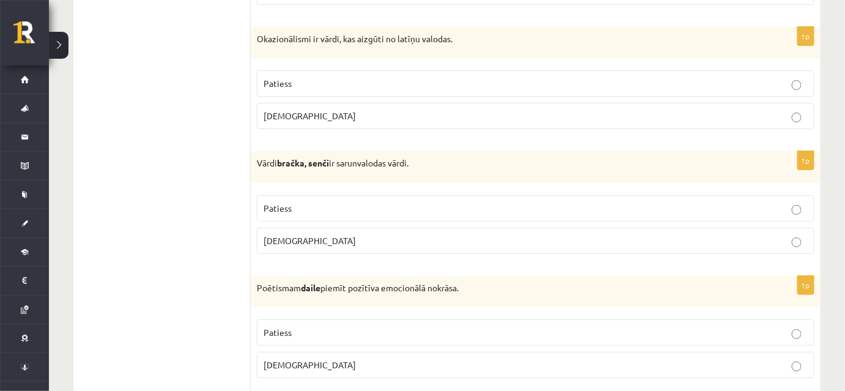
click at [309, 202] on p "Patiess" at bounding box center [536, 208] width 544 height 13
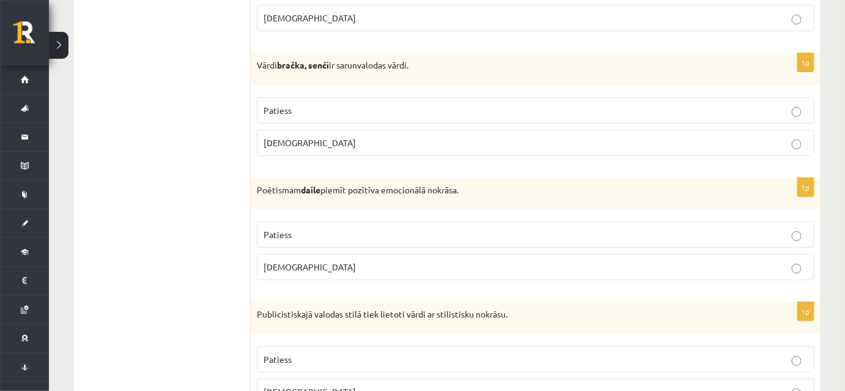
scroll to position [3112, 0]
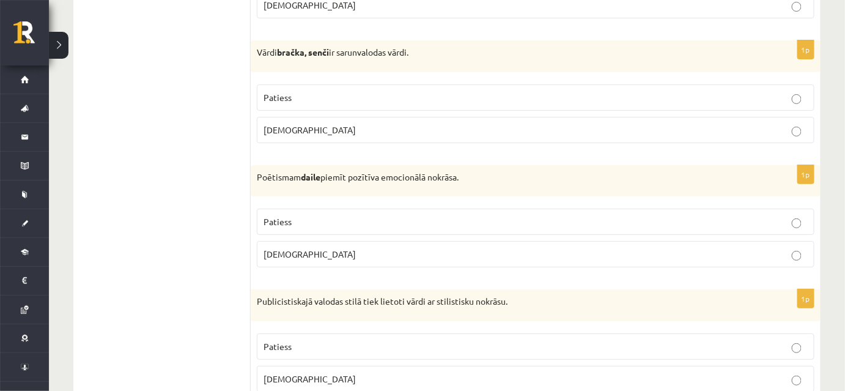
drag, startPoint x: 301, startPoint y: 210, endPoint x: 295, endPoint y: 208, distance: 7.0
click at [301, 215] on p "Patiess" at bounding box center [536, 221] width 544 height 13
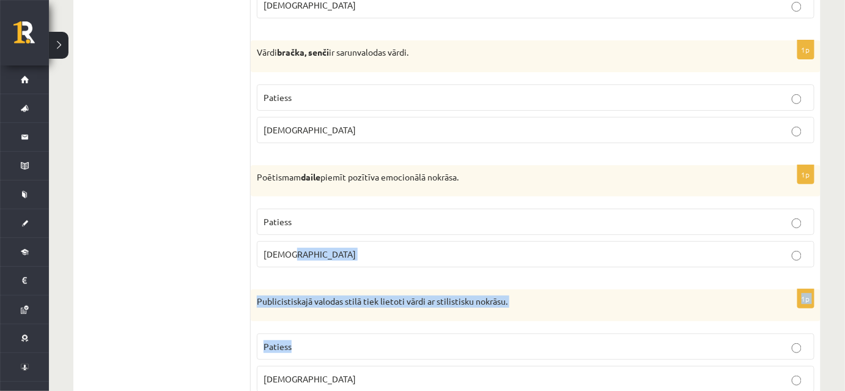
drag, startPoint x: 333, startPoint y: 271, endPoint x: 316, endPoint y: 360, distance: 89.7
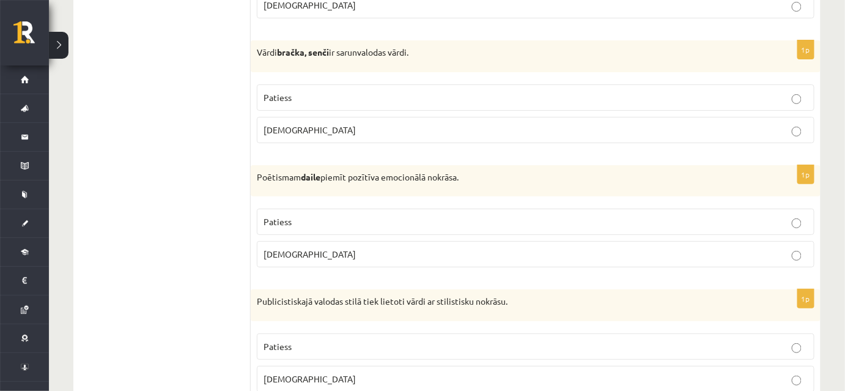
click at [317, 372] on p "[DEMOGRAPHIC_DATA]" at bounding box center [536, 378] width 544 height 13
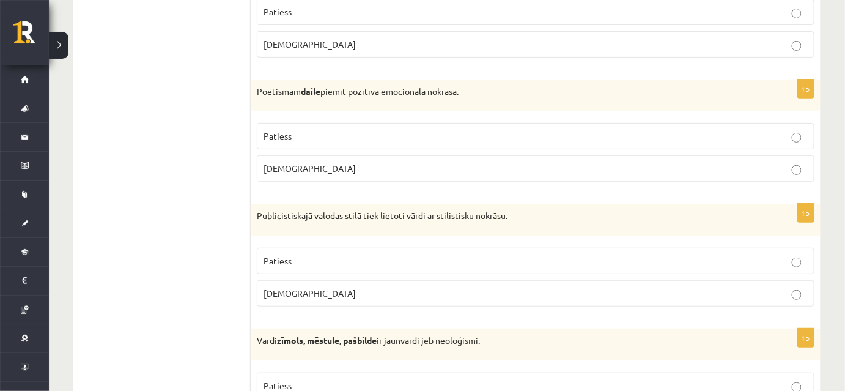
scroll to position [3391, 0]
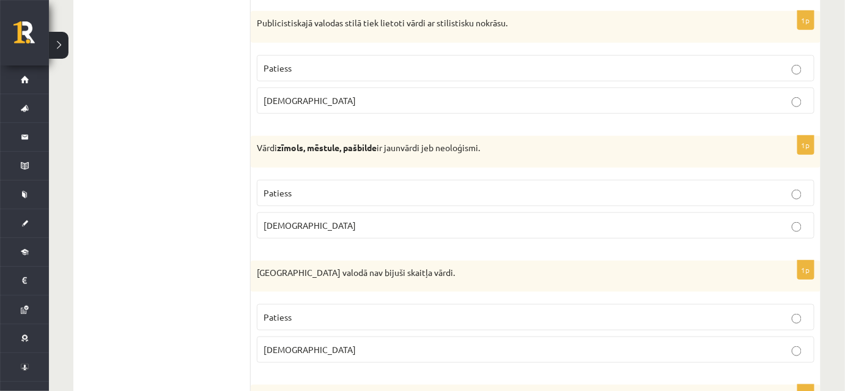
click at [362, 186] on p "Patiess" at bounding box center [536, 192] width 544 height 13
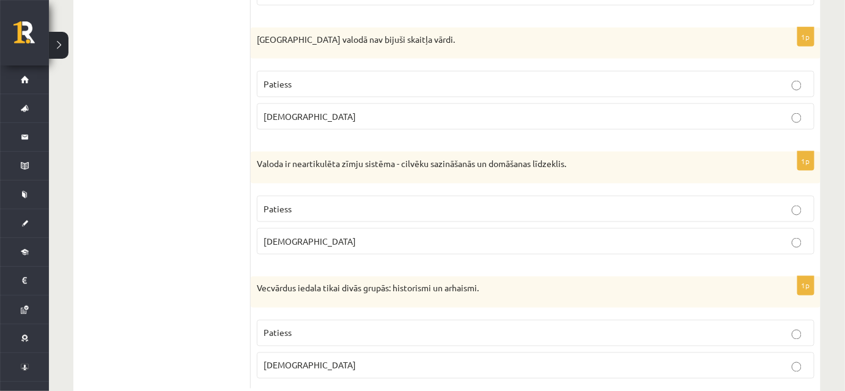
scroll to position [3638, 0]
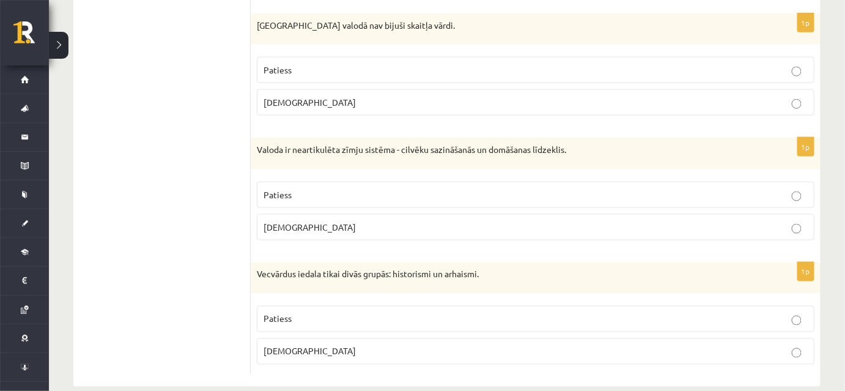
click at [271, 20] on p "[GEOGRAPHIC_DATA] valodā nav bijuši skaitļa vārdi." at bounding box center [505, 26] width 497 height 12
copy div "[GEOGRAPHIC_DATA] valodā nav bijuši skaitļa vārdi."
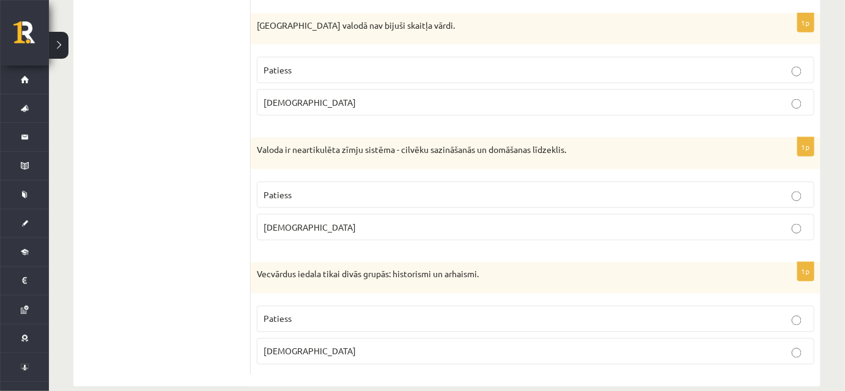
click at [336, 186] on label "Patiess" at bounding box center [536, 195] width 558 height 26
click at [370, 57] on label "Patiess" at bounding box center [536, 70] width 558 height 26
click at [378, 218] on label "[DEMOGRAPHIC_DATA]" at bounding box center [536, 227] width 558 height 26
click at [397, 311] on label "Patiess" at bounding box center [536, 319] width 558 height 26
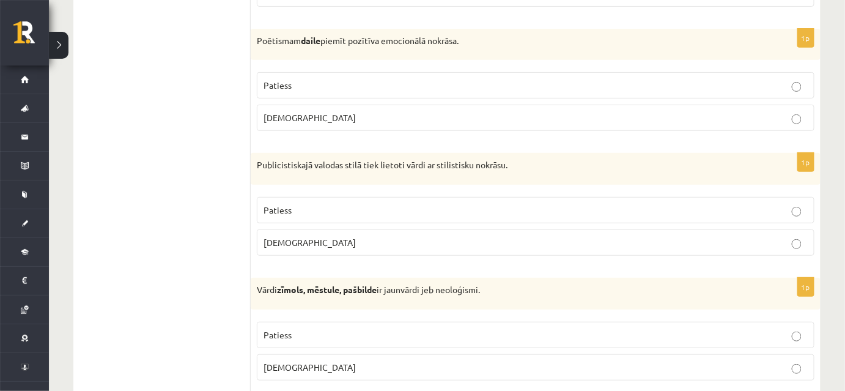
scroll to position [3248, 0]
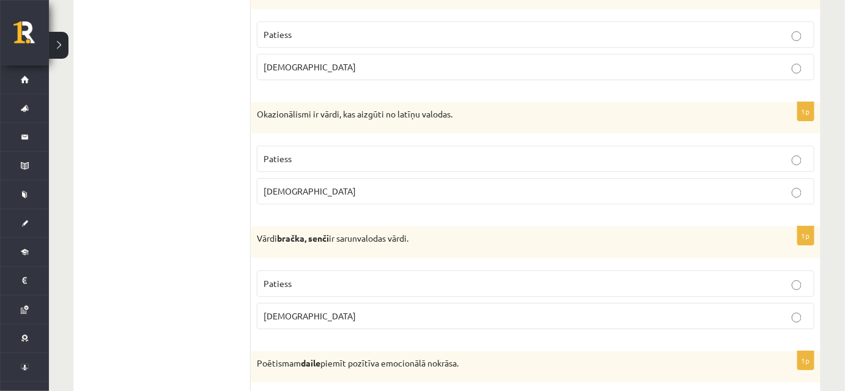
scroll to position [2915, 0]
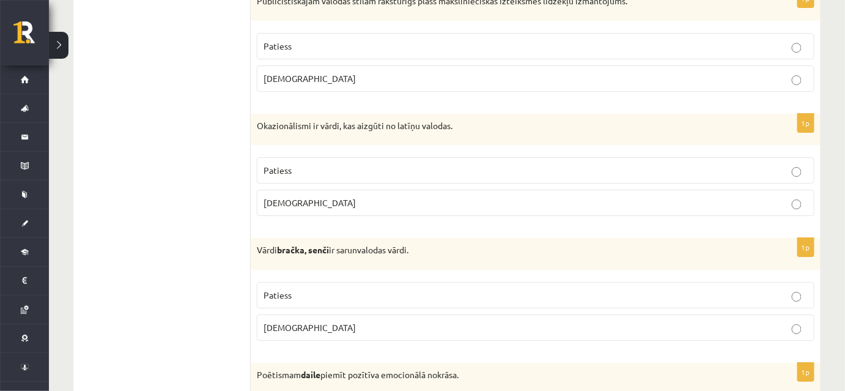
click at [339, 190] on label "[DEMOGRAPHIC_DATA]" at bounding box center [536, 203] width 558 height 26
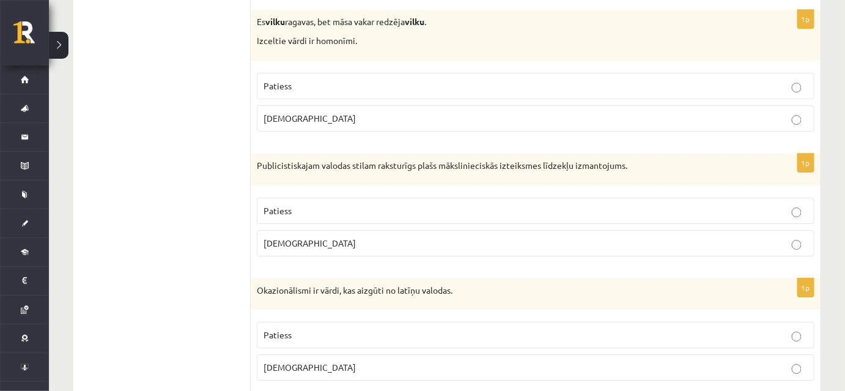
scroll to position [2748, 0]
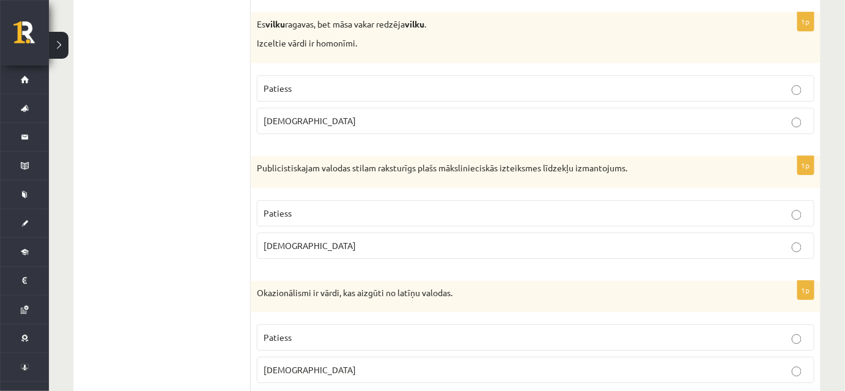
click at [350, 207] on p "Patiess" at bounding box center [536, 213] width 544 height 13
click at [324, 82] on p "Patiess" at bounding box center [536, 88] width 544 height 13
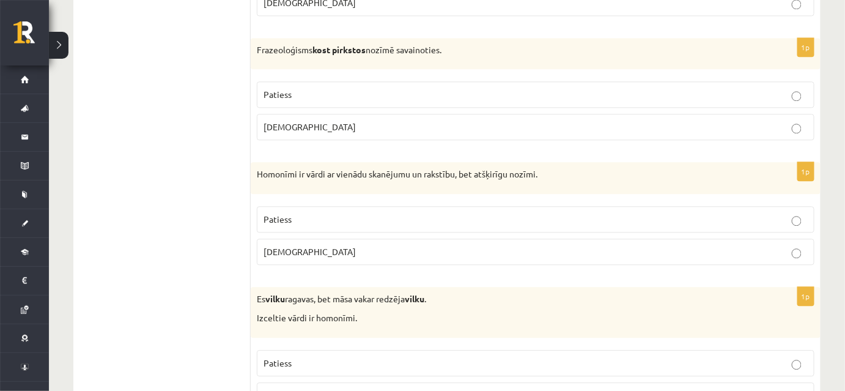
scroll to position [2470, 0]
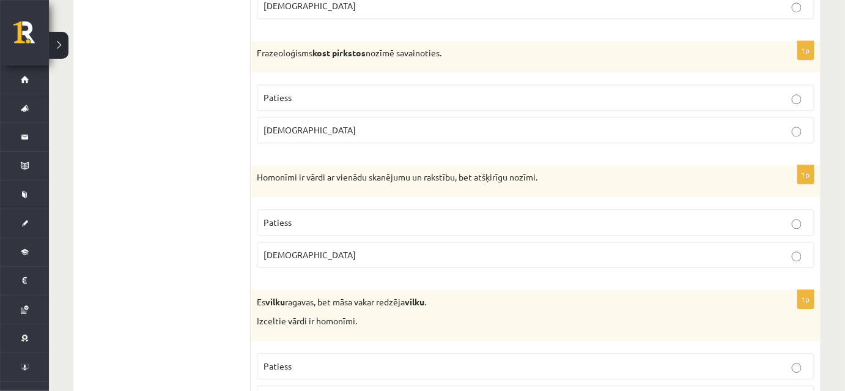
click at [550, 128] on label "[DEMOGRAPHIC_DATA]" at bounding box center [536, 130] width 558 height 26
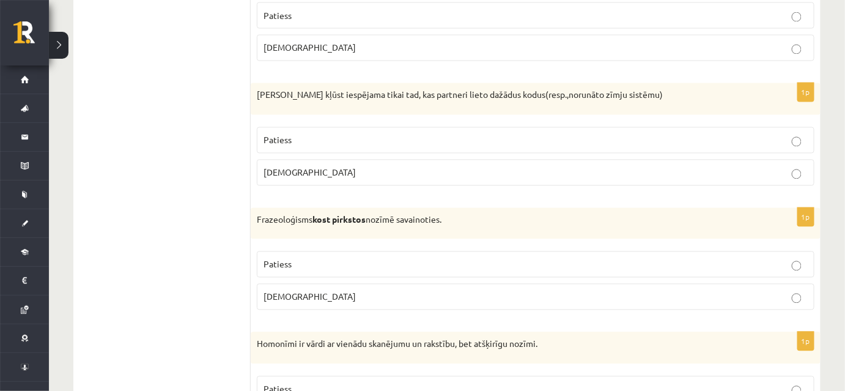
click at [688, 169] on label "Aplams" at bounding box center [536, 173] width 558 height 26
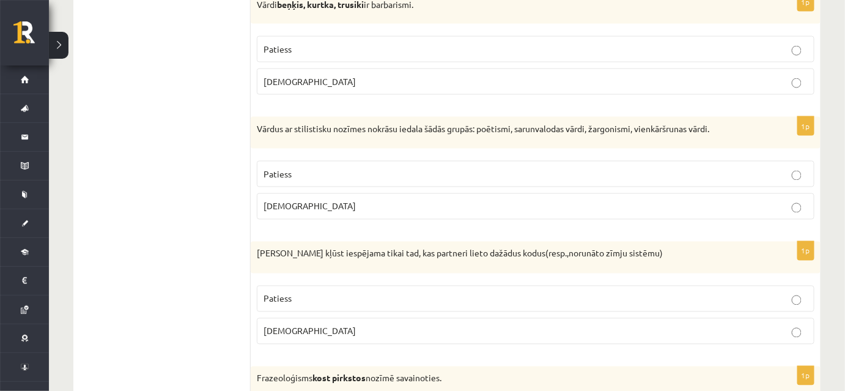
scroll to position [2136, 0]
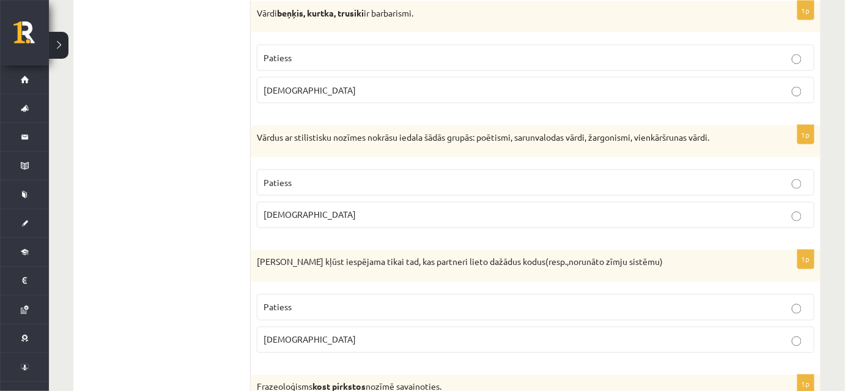
click at [691, 176] on p "Patiess" at bounding box center [536, 182] width 544 height 13
click at [651, 25] on div "1p Vārdi beņķis, kurtka, trusiki ir barbarismi. Patiess Aplams" at bounding box center [536, 57] width 570 height 113
click at [651, 39] on fieldset "Patiess Aplams" at bounding box center [536, 73] width 558 height 68
click at [651, 51] on p "Patiess" at bounding box center [536, 57] width 544 height 13
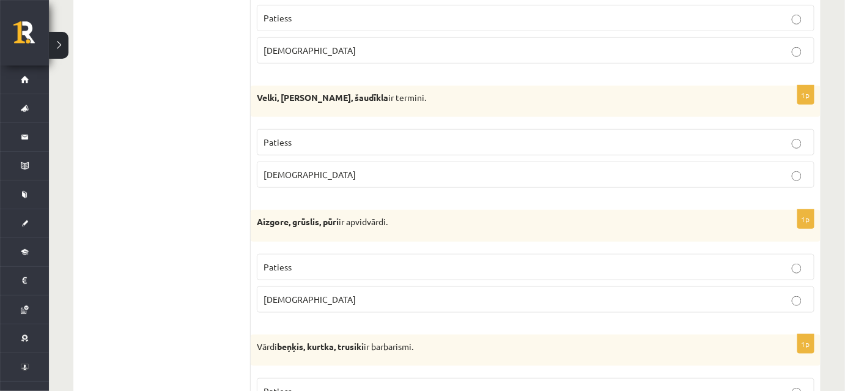
click at [548, 173] on label "Aplams" at bounding box center [536, 174] width 558 height 26
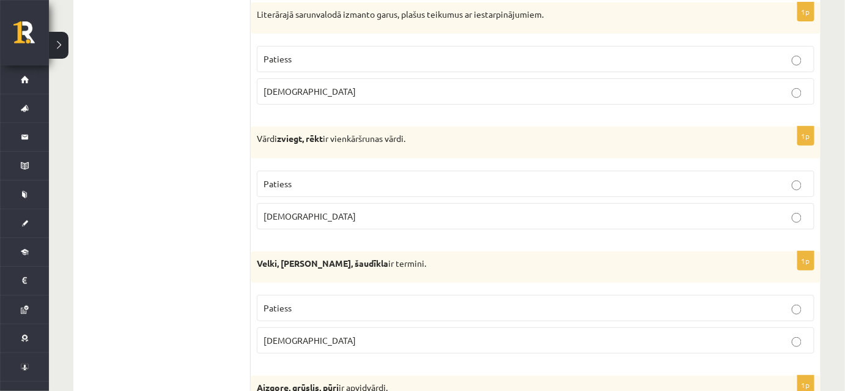
scroll to position [1636, 0]
click at [667, 66] on fieldset "Patiess Aplams" at bounding box center [536, 75] width 558 height 68
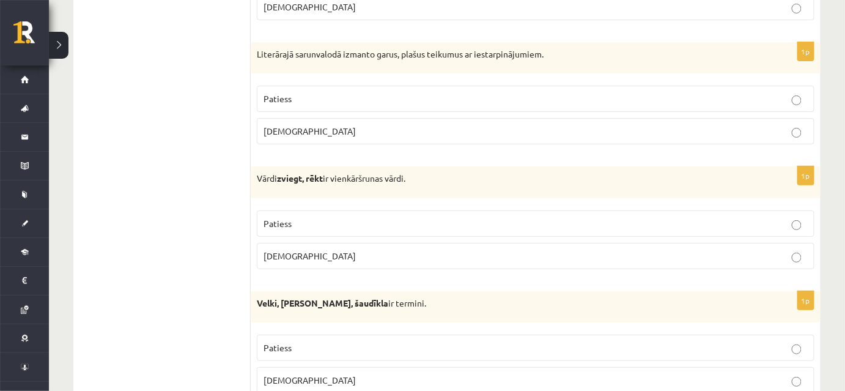
scroll to position [1469, 0]
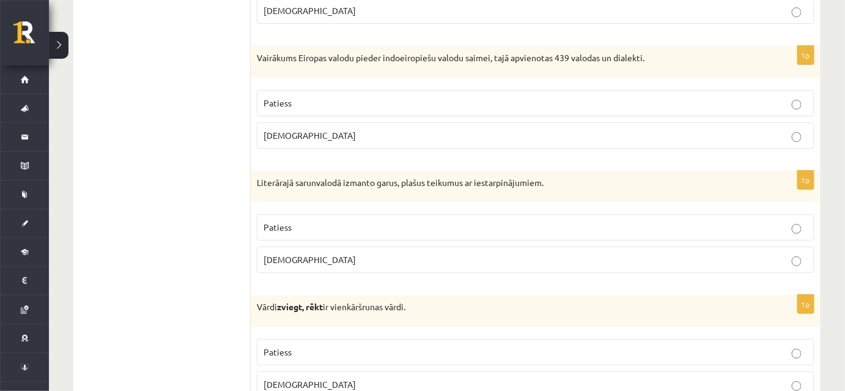
click at [739, 222] on p "Patiess" at bounding box center [536, 227] width 544 height 13
click at [723, 122] on label "Aplams" at bounding box center [536, 135] width 558 height 26
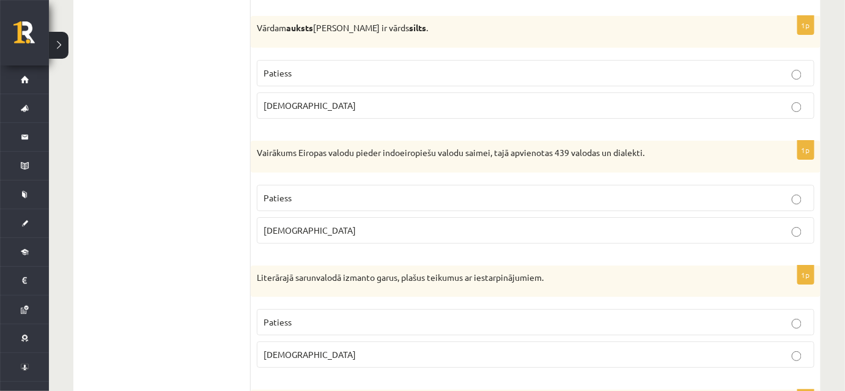
scroll to position [1358, 0]
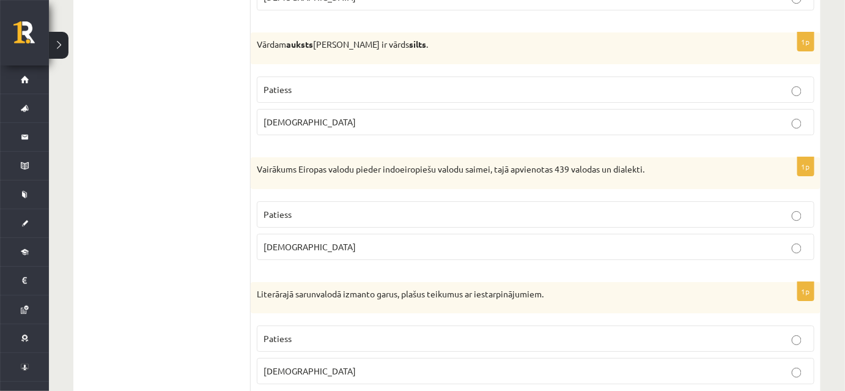
click at [723, 95] on label "Patiess" at bounding box center [536, 89] width 558 height 26
click at [333, 117] on p "Aplams" at bounding box center [536, 122] width 544 height 13
click at [323, 213] on label "Patiess" at bounding box center [536, 214] width 558 height 26
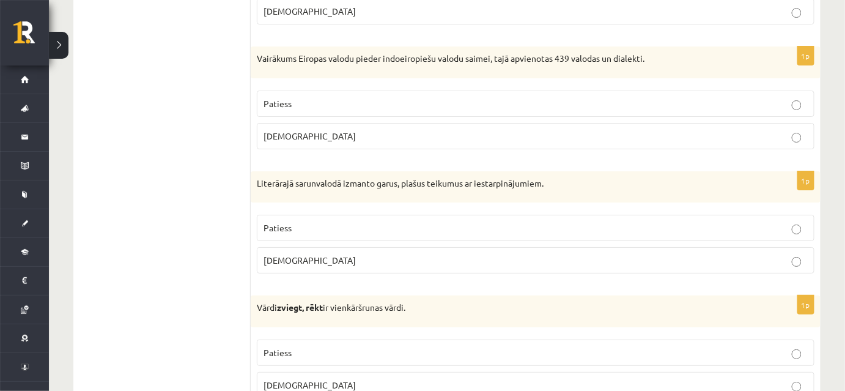
scroll to position [1469, 0]
click at [318, 253] on p "Aplams" at bounding box center [536, 259] width 544 height 13
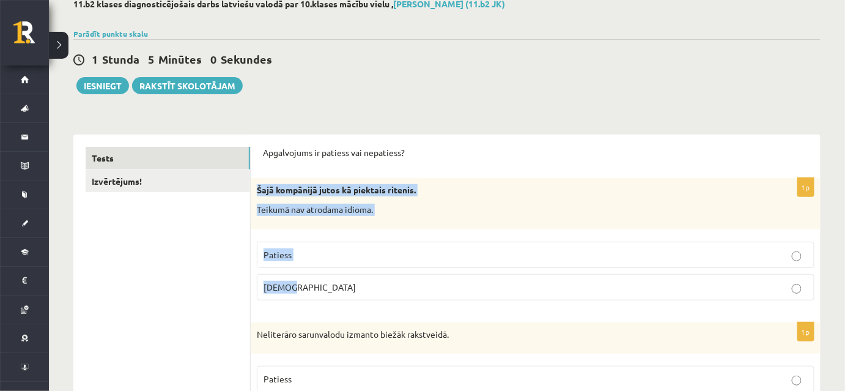
scroll to position [166, 0]
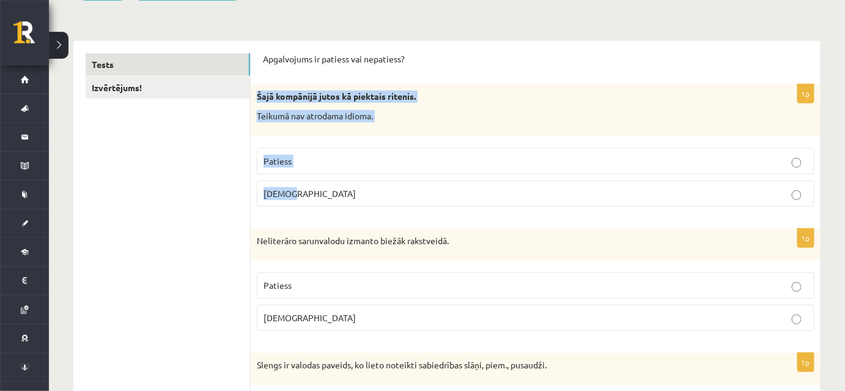
drag, startPoint x: 256, startPoint y: 257, endPoint x: 252, endPoint y: 87, distance: 170.0
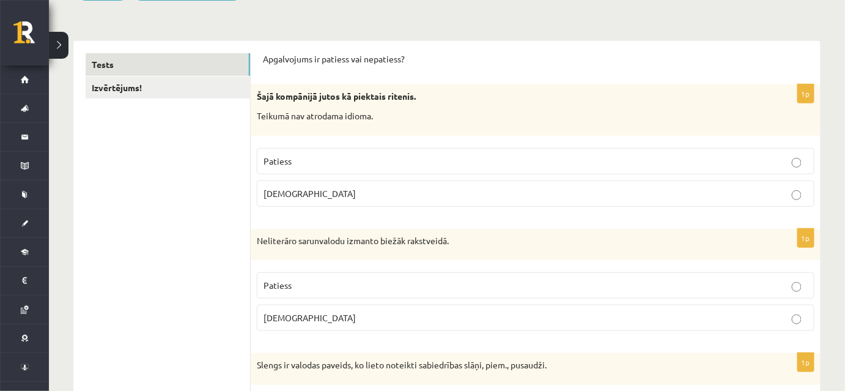
click at [372, 111] on p "Teikumā nav atrodama idioma." at bounding box center [505, 116] width 497 height 12
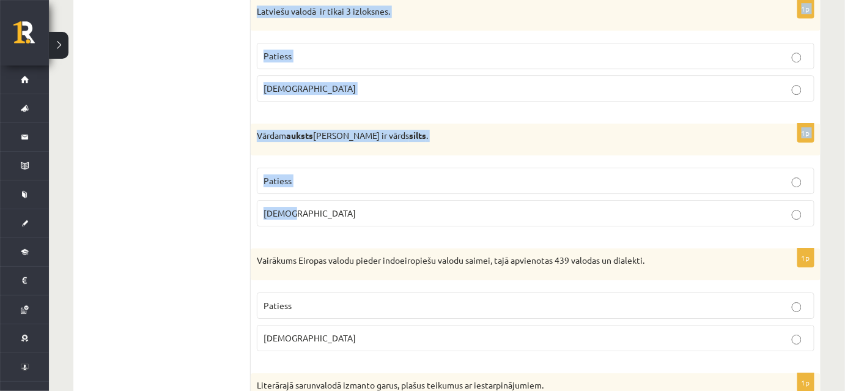
scroll to position [1278, 0]
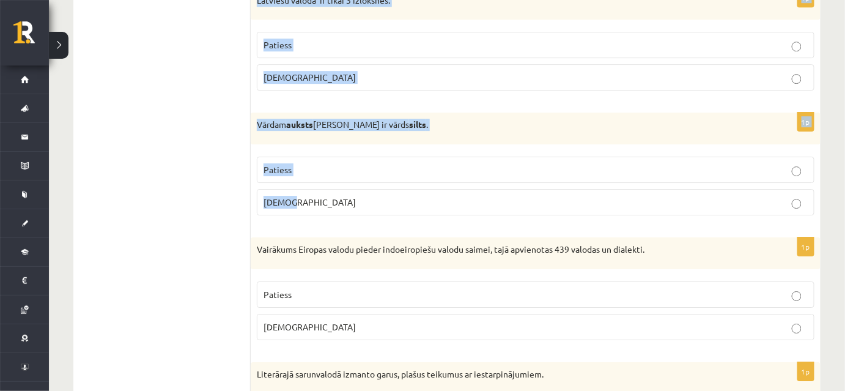
drag, startPoint x: 257, startPoint y: 94, endPoint x: 350, endPoint y: 198, distance: 139.4
copy form "Šajā kompānijā jutos kā piektais ritenis. Teikumā nav atrodama idioma. Patiess …"
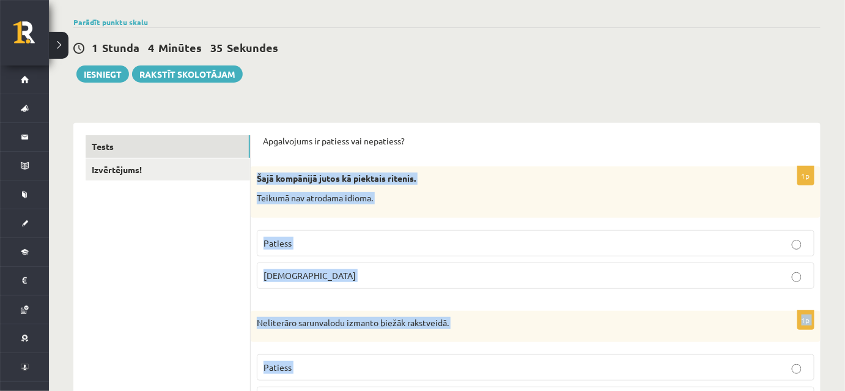
scroll to position [222, 0]
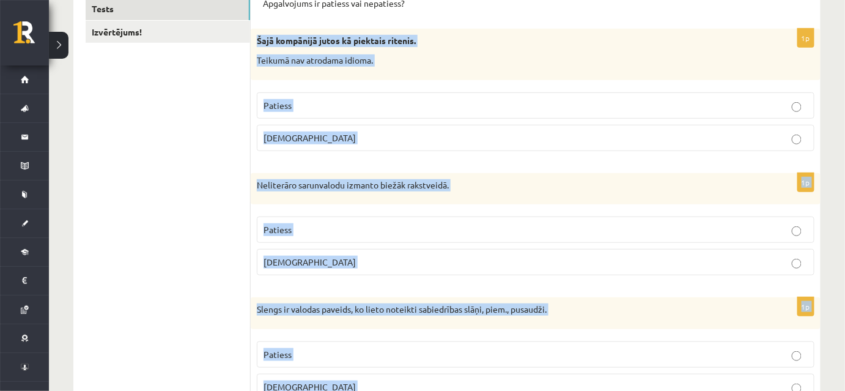
click at [317, 139] on p "Aplams" at bounding box center [536, 137] width 544 height 13
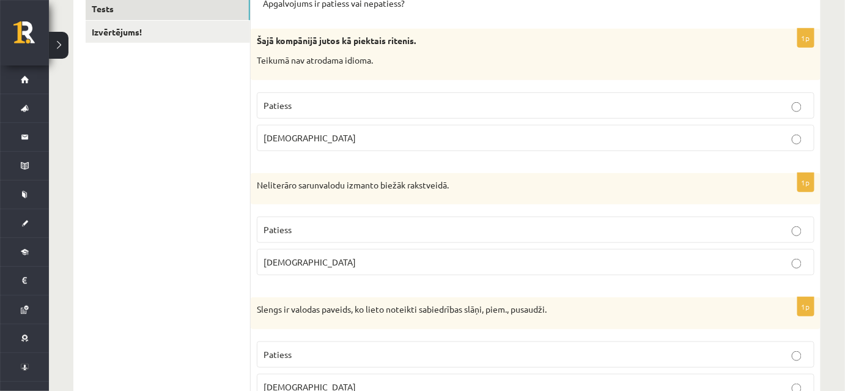
click at [326, 257] on p "Aplams" at bounding box center [536, 262] width 544 height 13
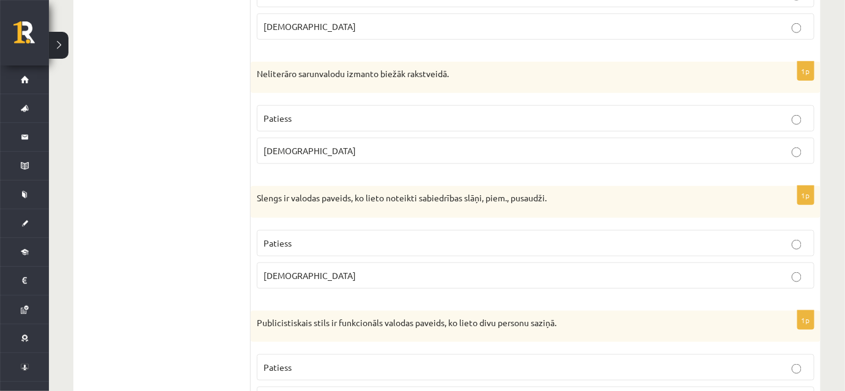
click at [311, 241] on p "Patiess" at bounding box center [536, 243] width 544 height 13
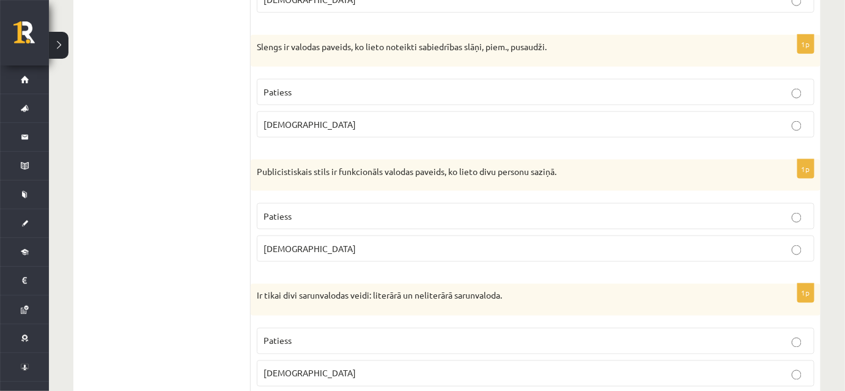
scroll to position [500, 0]
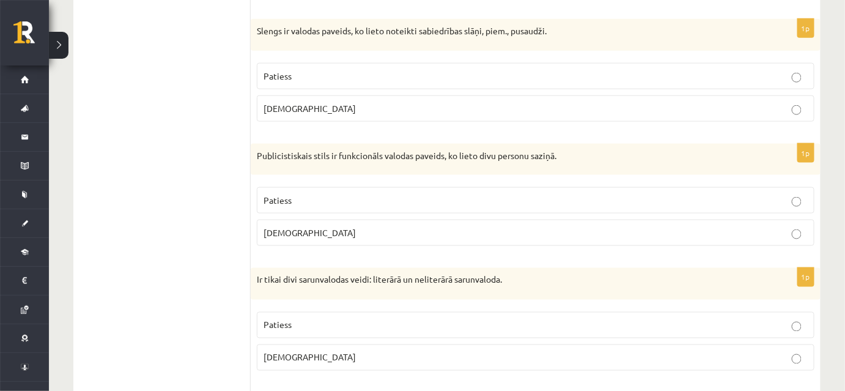
click at [309, 231] on p "Aplams" at bounding box center [536, 232] width 544 height 13
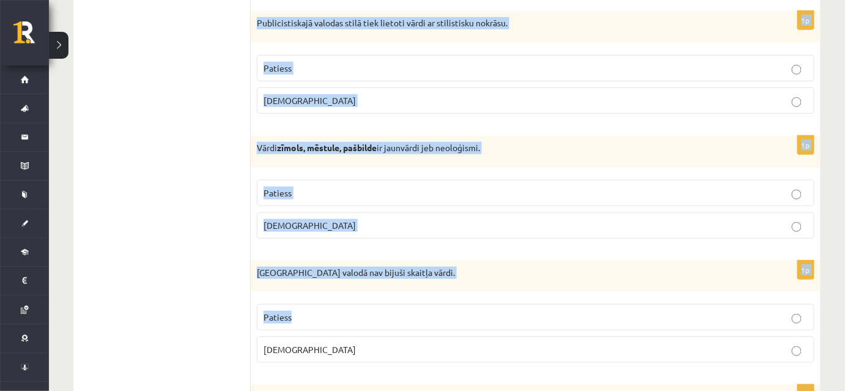
scroll to position [3638, 0]
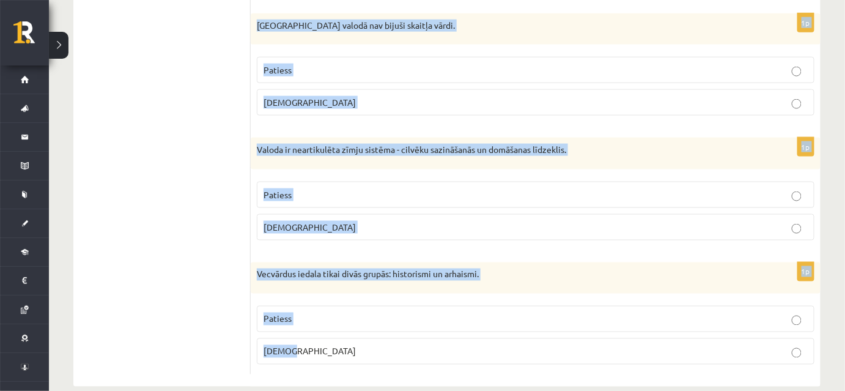
drag, startPoint x: 254, startPoint y: 239, endPoint x: 359, endPoint y: 330, distance: 138.3
copy form "Vairākums Eiropas valodu pieder indoeiropiešu valodu saimei, tajā apvienotas 43…"
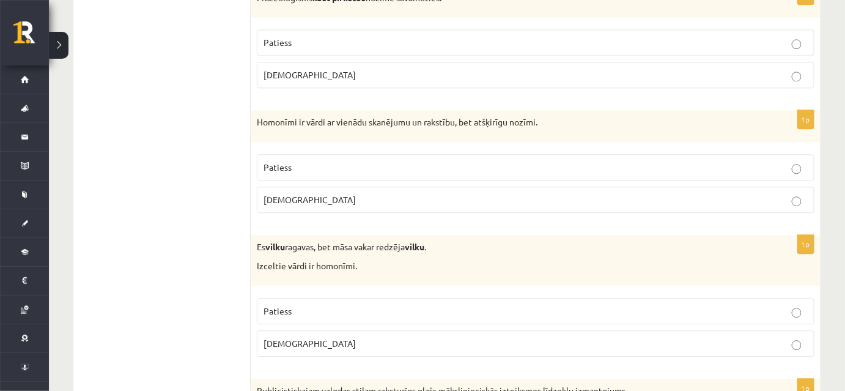
scroll to position [2525, 0]
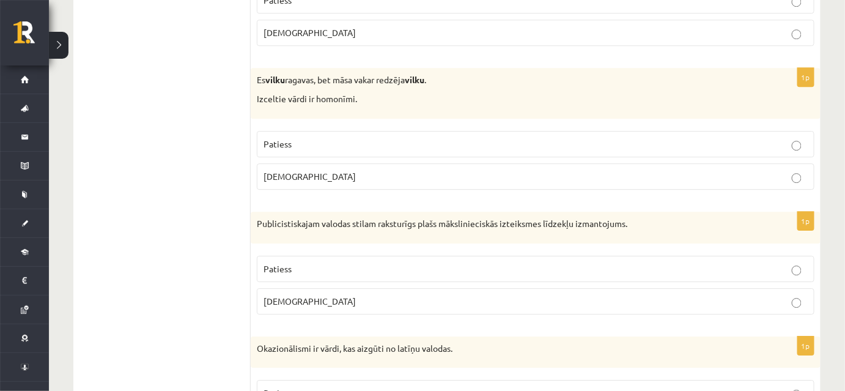
click at [615, 295] on p "Aplams" at bounding box center [536, 301] width 544 height 13
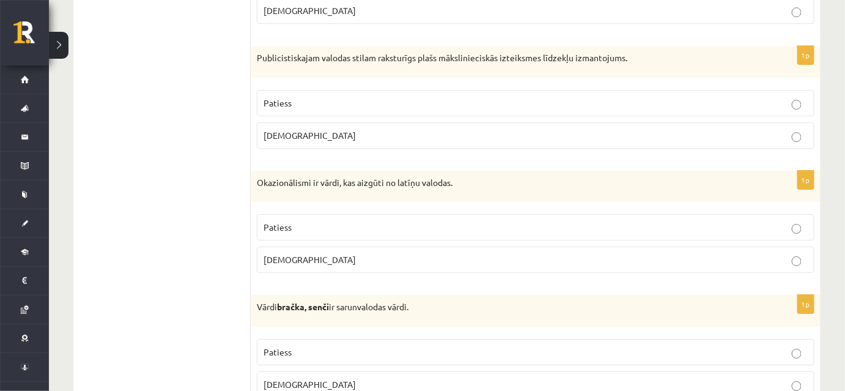
scroll to position [2859, 0]
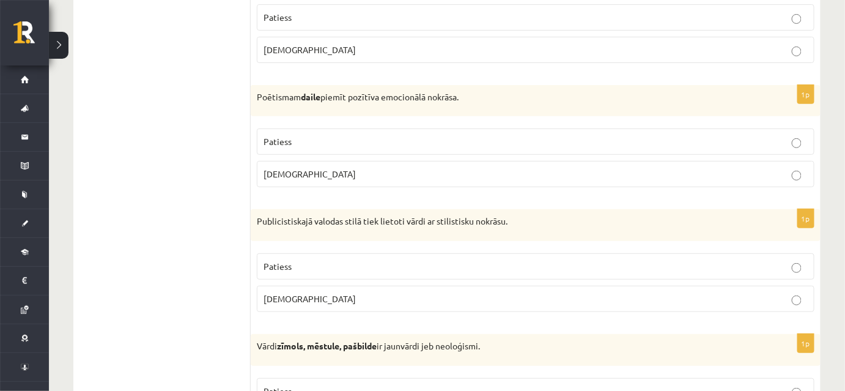
click at [505, 260] on p "Patiess" at bounding box center [536, 266] width 544 height 13
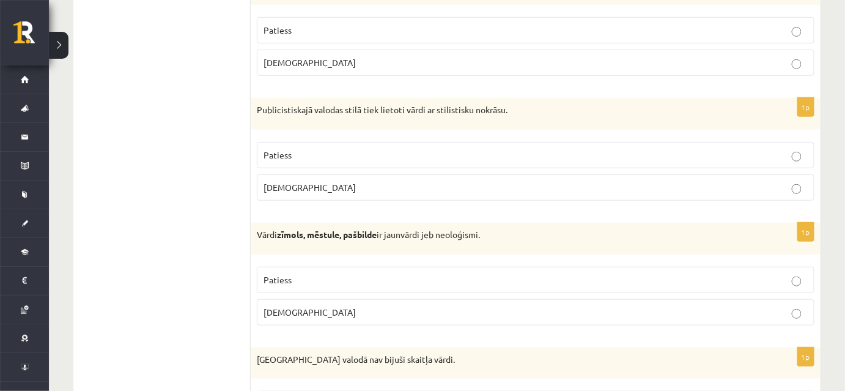
click at [501, 267] on label "Patiess" at bounding box center [536, 280] width 558 height 26
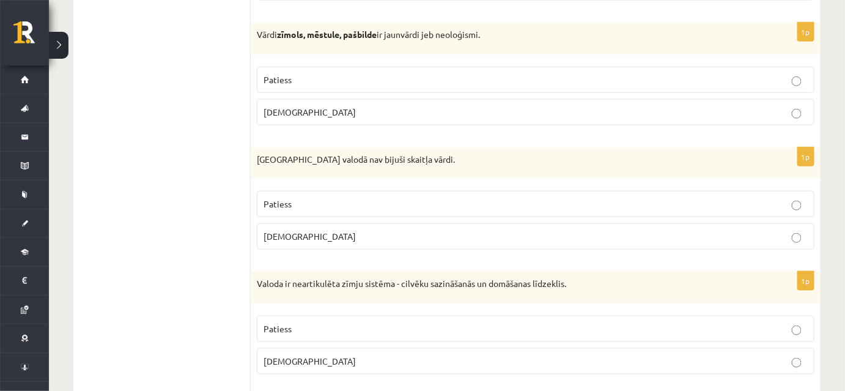
scroll to position [3526, 0]
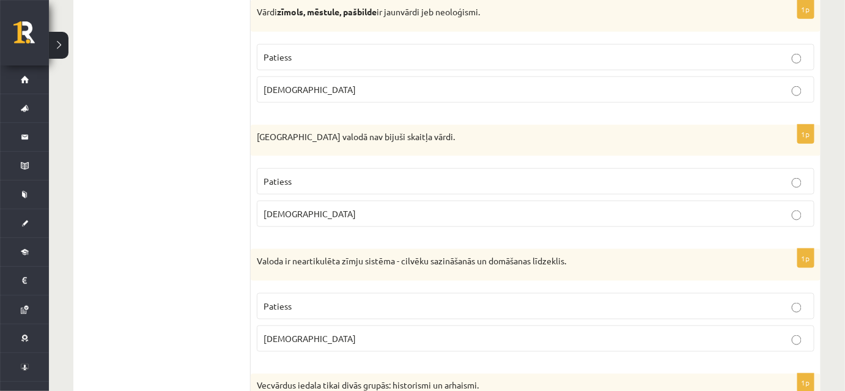
click at [492, 175] on p "Patiess" at bounding box center [536, 181] width 544 height 13
click at [405, 332] on p "Aplams" at bounding box center [536, 338] width 544 height 13
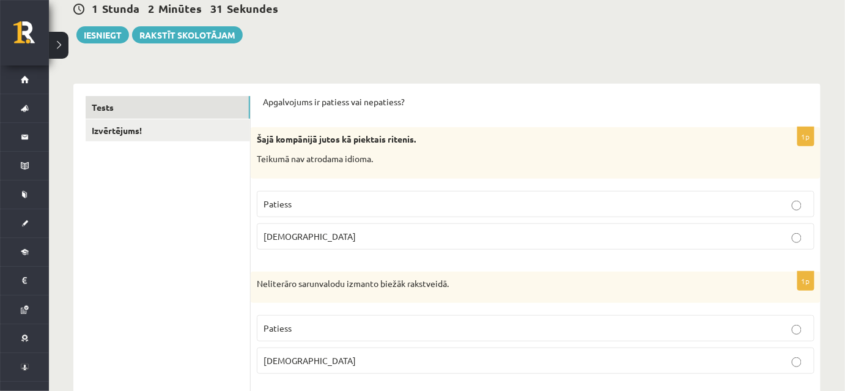
scroll to position [0, 0]
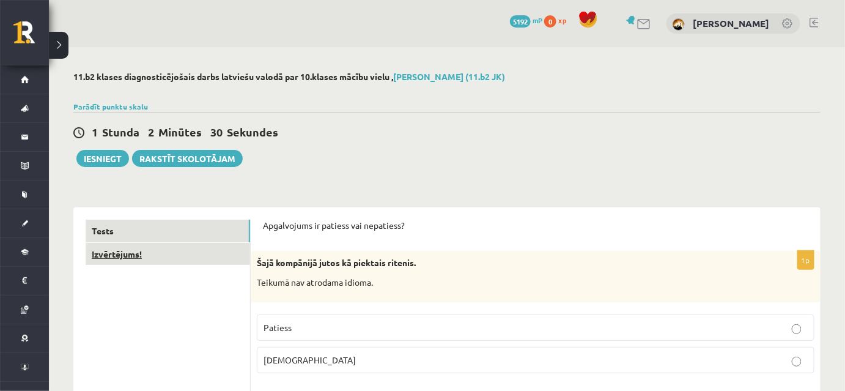
click at [142, 253] on link "Izvērtējums!" at bounding box center [168, 254] width 164 height 23
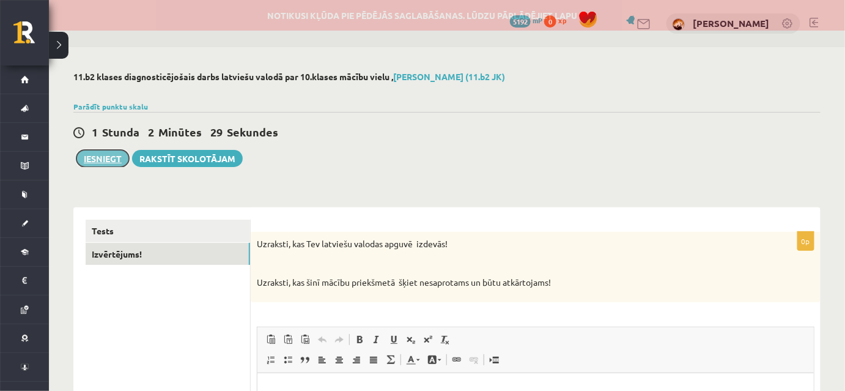
click at [103, 161] on button "Iesniegt" at bounding box center [102, 158] width 53 height 17
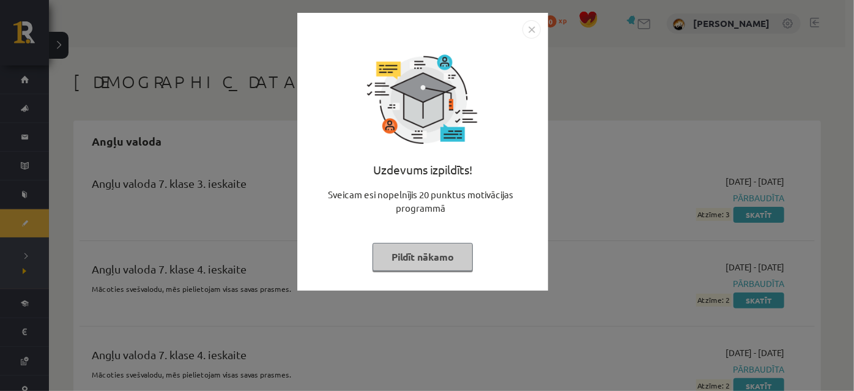
click at [534, 28] on img "Close" at bounding box center [531, 29] width 18 height 18
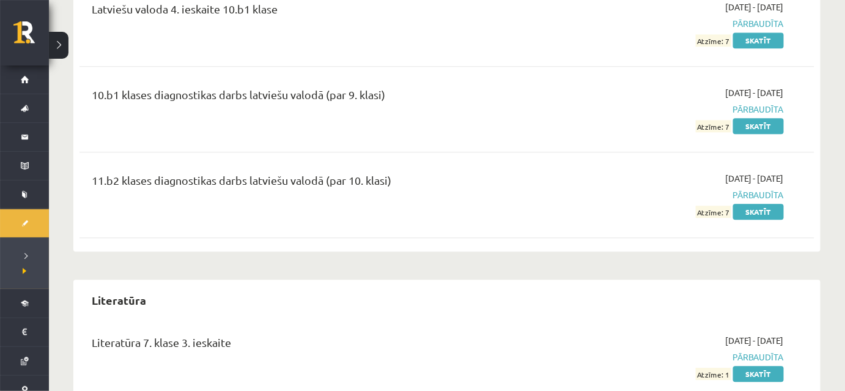
scroll to position [10228, 0]
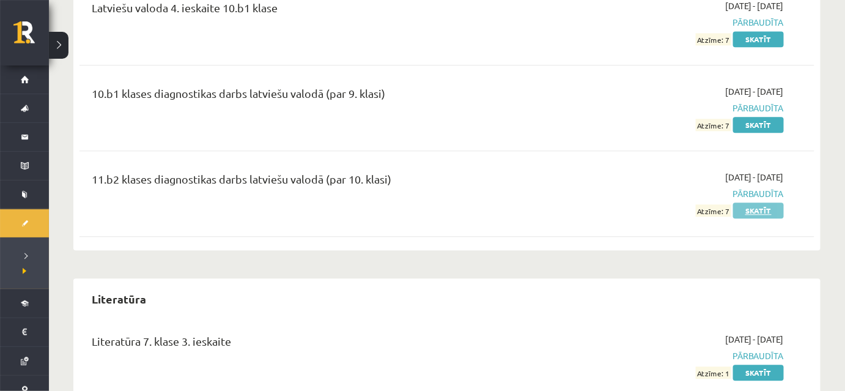
click link "Skatīt"
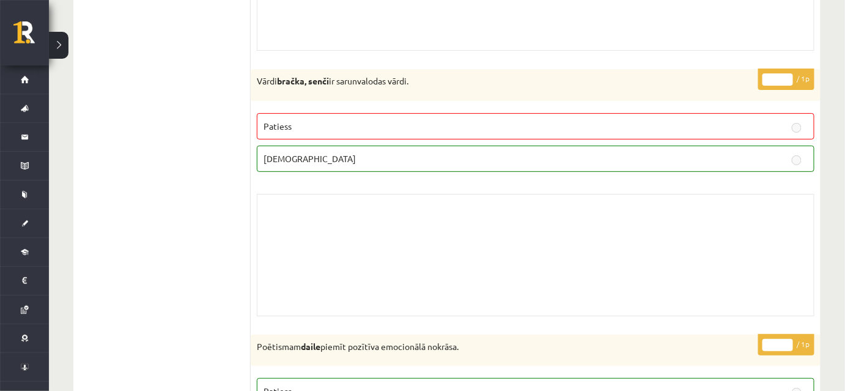
scroll to position [6165, 0]
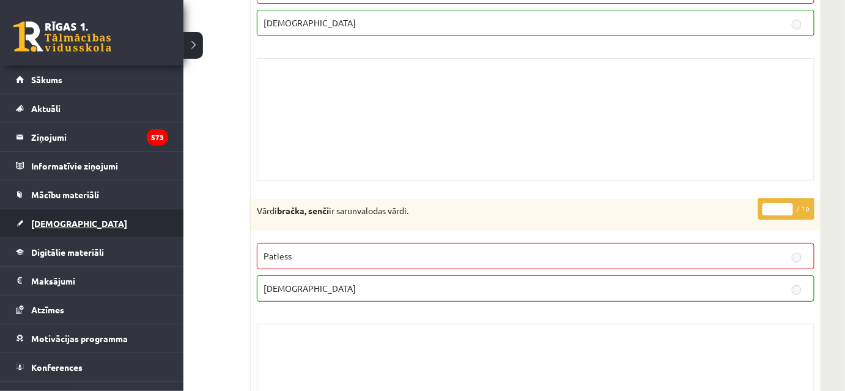
click at [54, 218] on span "[DEMOGRAPHIC_DATA]" at bounding box center [79, 223] width 96 height 11
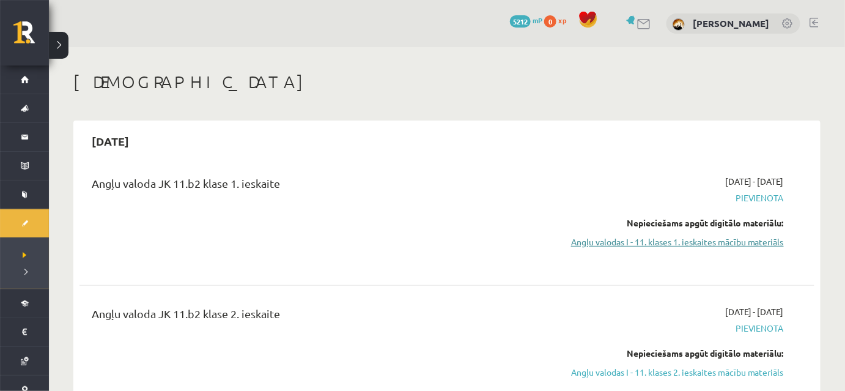
click at [761, 239] on link "Angļu valodas I - 11. klases 1. ieskaites mācību materiāls" at bounding box center [675, 241] width 218 height 13
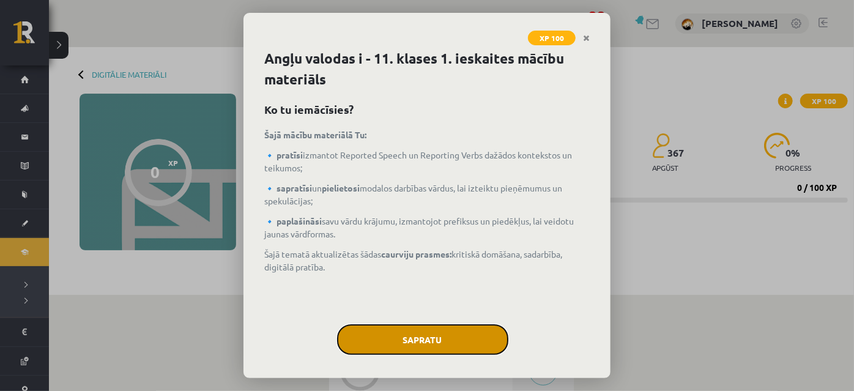
click at [453, 342] on button "Sapratu" at bounding box center [422, 339] width 171 height 31
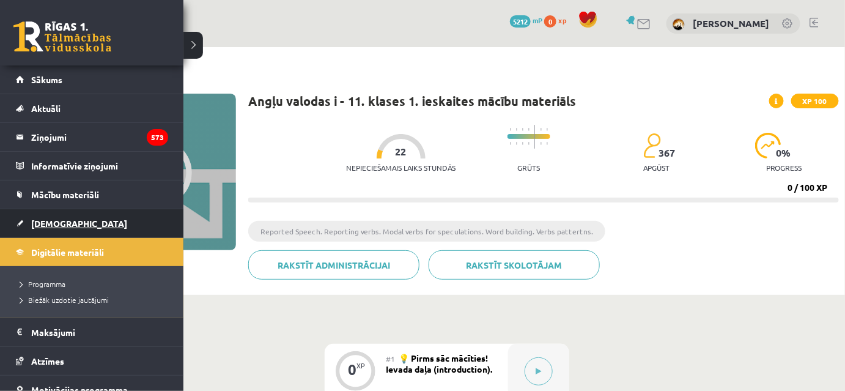
click at [72, 231] on link "[DEMOGRAPHIC_DATA]" at bounding box center [92, 223] width 152 height 28
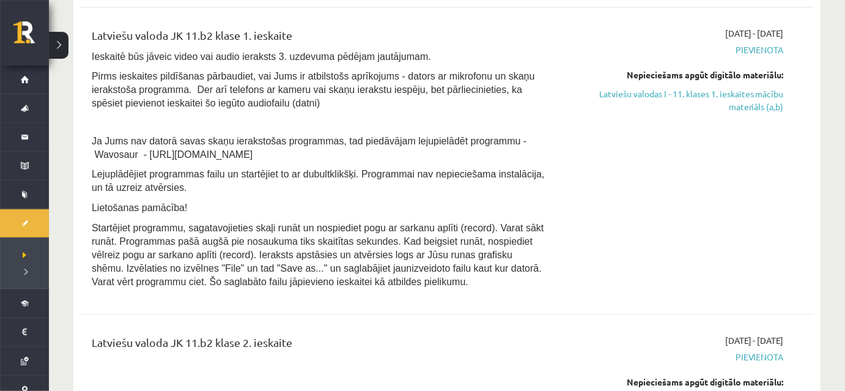
scroll to position [778, 0]
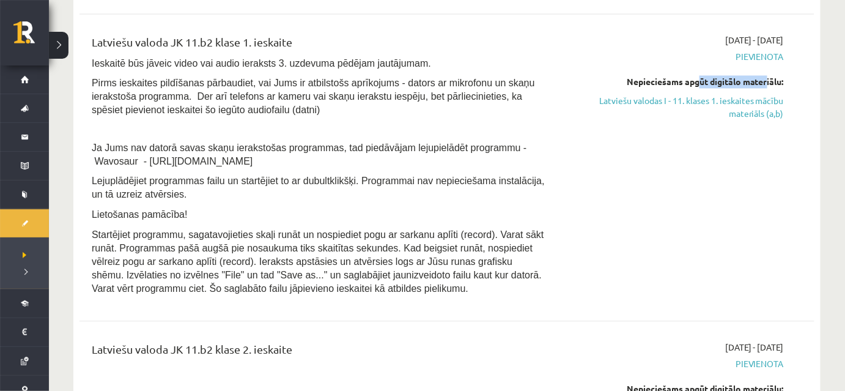
drag, startPoint x: 693, startPoint y: 65, endPoint x: 763, endPoint y: 65, distance: 69.7
click at [761, 75] on div "Nepieciešams apgūt digitālo materiālu:" at bounding box center [675, 81] width 218 height 13
click at [763, 75] on div "Nepieciešams apgūt digitālo materiālu:" at bounding box center [675, 81] width 218 height 13
click at [772, 94] on link "Latviešu valodas I - 11. klases 1. ieskaites mācību materiāls (a,b)" at bounding box center [675, 107] width 218 height 26
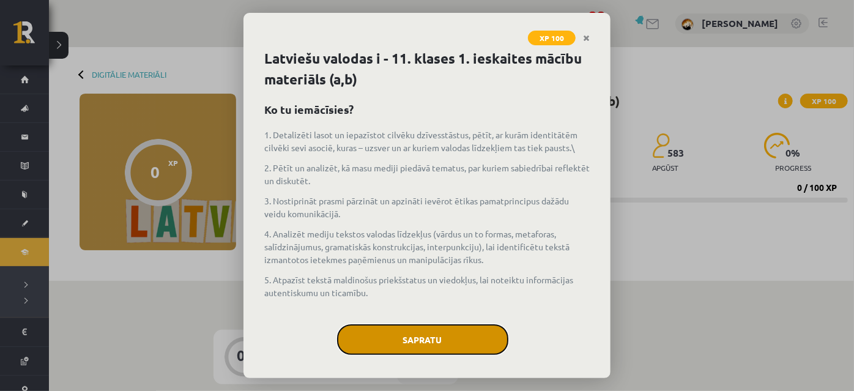
click at [467, 338] on button "Sapratu" at bounding box center [422, 339] width 171 height 31
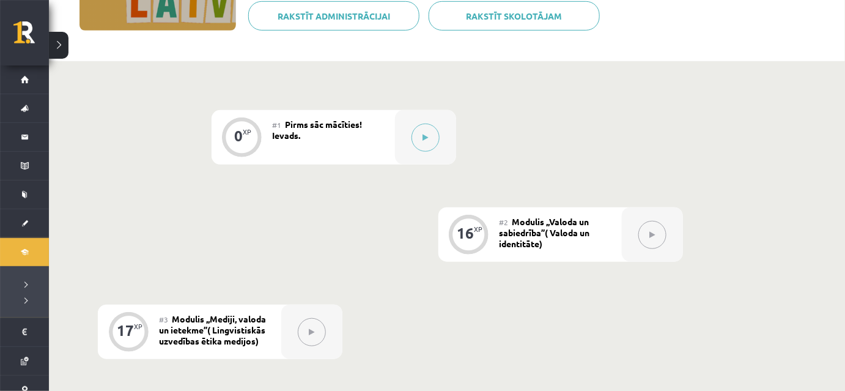
scroll to position [222, 0]
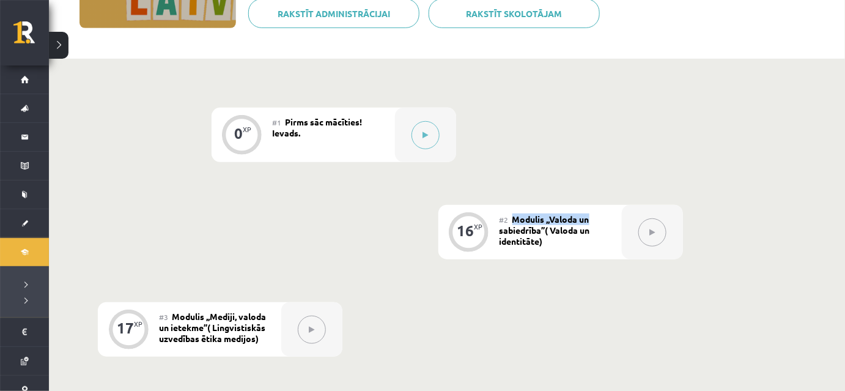
drag, startPoint x: 516, startPoint y: 218, endPoint x: 602, endPoint y: 223, distance: 85.8
click at [602, 223] on div "#2 Modulis ,,Valoda un sabiedrība’’( Valoda un identitāte)" at bounding box center [561, 232] width 122 height 54
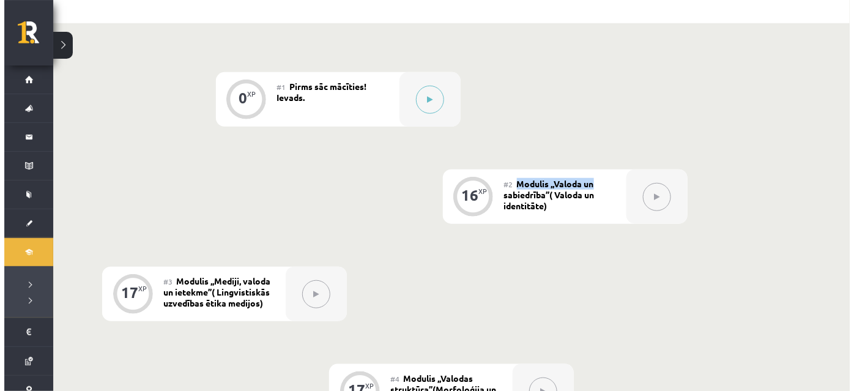
scroll to position [166, 0]
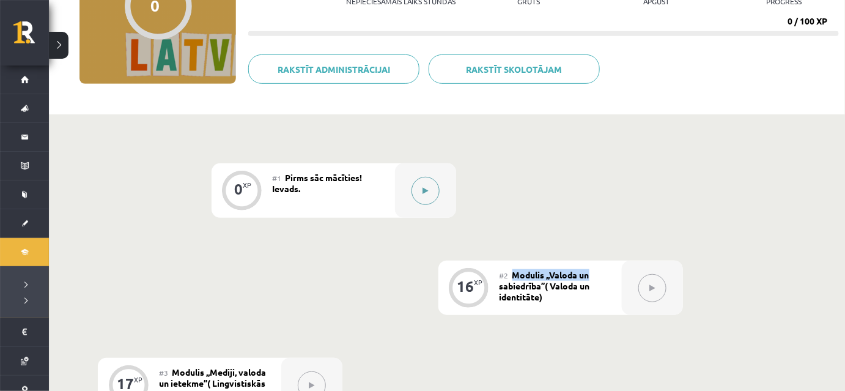
click at [415, 177] on div at bounding box center [425, 190] width 61 height 54
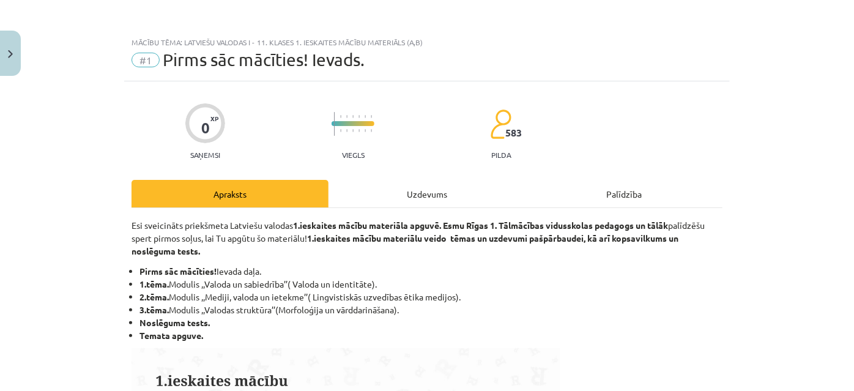
click at [415, 188] on div "Uzdevums" at bounding box center [426, 194] width 197 height 28
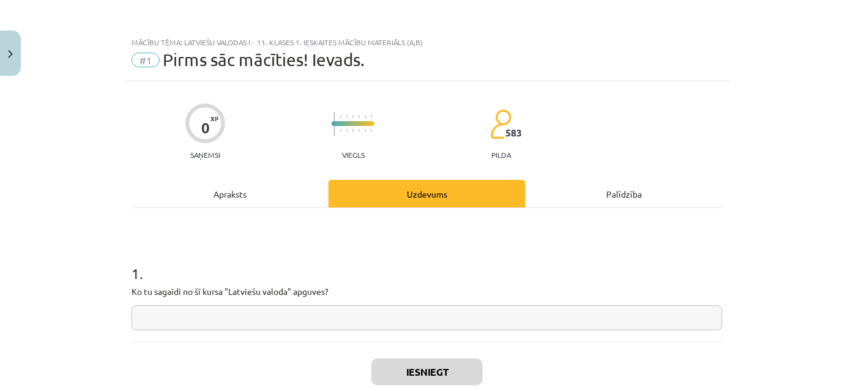
scroll to position [31, 0]
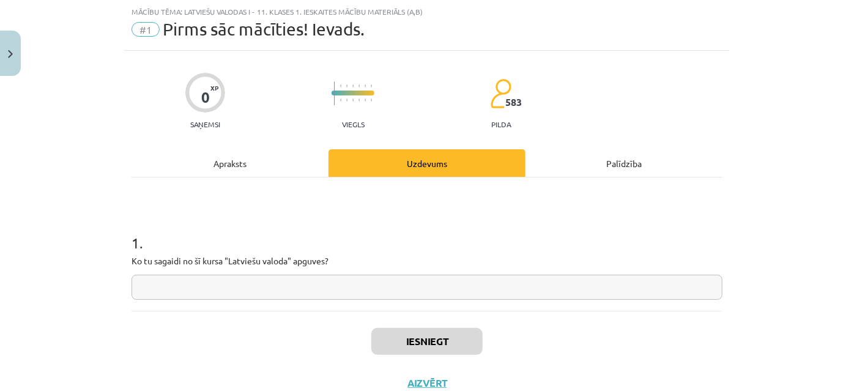
click at [167, 283] on input "text" at bounding box center [426, 287] width 591 height 25
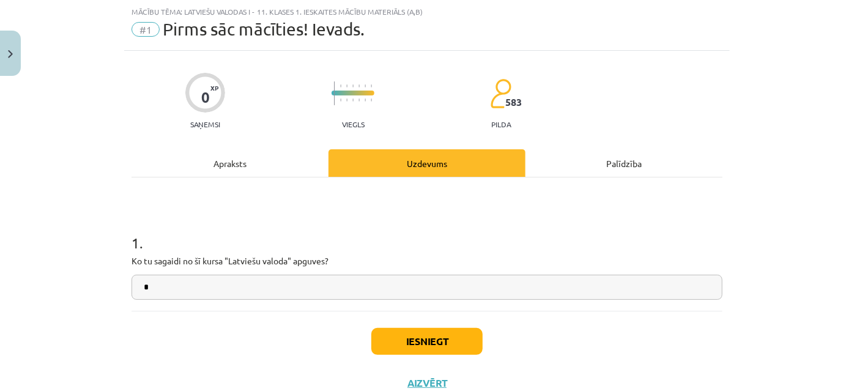
click at [380, 301] on div "1 . Ko tu sagaidi no šī kursa "Latviešu valoda" apguves? *" at bounding box center [426, 243] width 591 height 133
click at [380, 290] on input "*" at bounding box center [426, 287] width 591 height 25
type input "*"
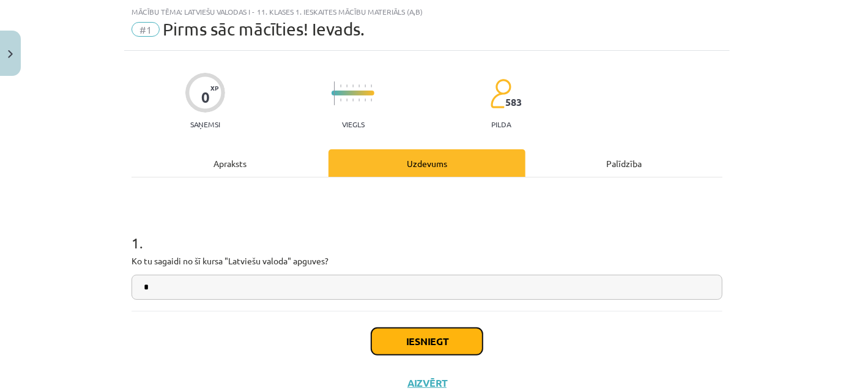
click at [421, 338] on button "Iesniegt" at bounding box center [426, 341] width 111 height 27
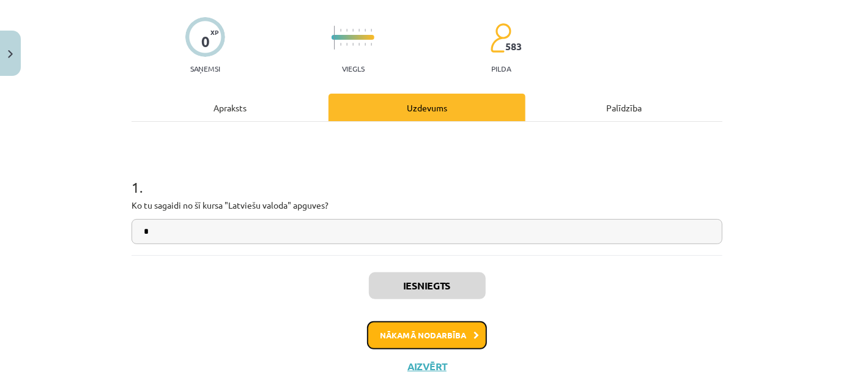
click at [442, 327] on button "Nākamā nodarbība" at bounding box center [427, 335] width 120 height 28
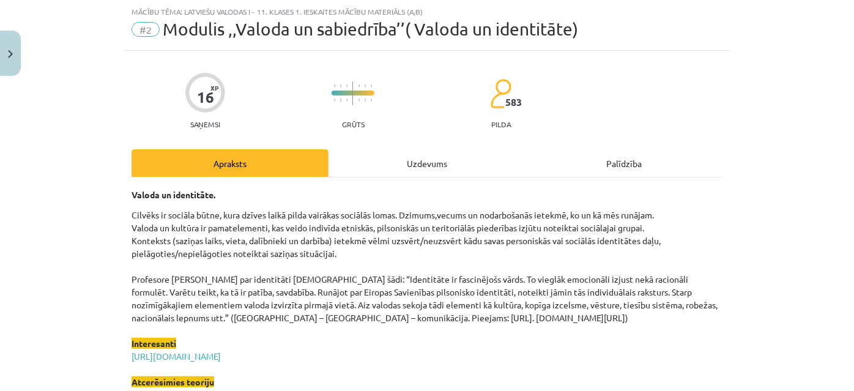
scroll to position [86, 0]
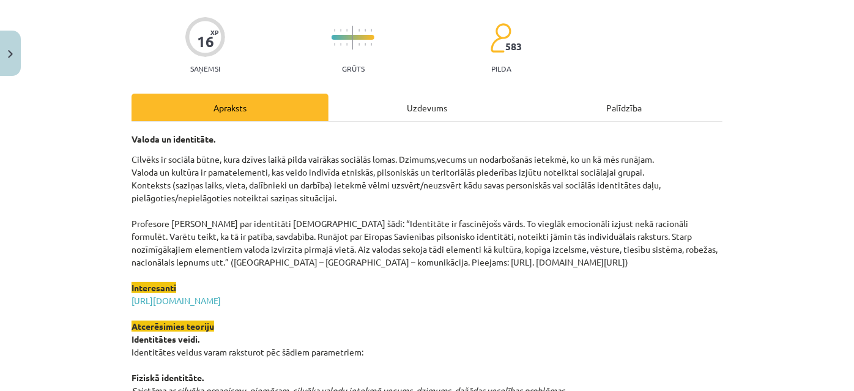
click at [413, 111] on div "Uzdevums" at bounding box center [426, 108] width 197 height 28
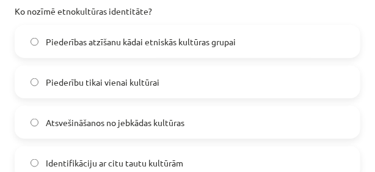
scroll to position [277, 0]
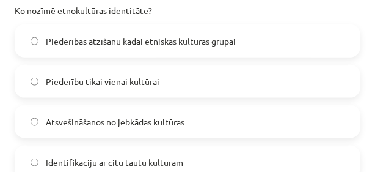
click at [236, 37] on span "Piederības atzīšanu kādai etniskās kultūras grupai" at bounding box center [141, 41] width 190 height 13
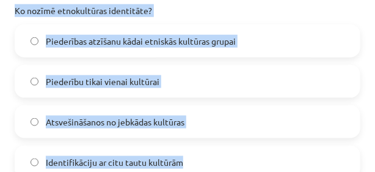
drag, startPoint x: 13, startPoint y: 10, endPoint x: 188, endPoint y: 153, distance: 226.3
click at [188, 153] on div "1 . Ko nozīmē etnokultūras identitāte? Piederības atzīšanu kādai etniskās kultū…" at bounding box center [188, 71] width 346 height 216
copy div "Ko nozīmē etnokultūras identitāte? Piederības atzīšanu kādai etniskās kultūras …"
click at [166, 5] on p "Ko nozīmē etnokultūras identitāte?" at bounding box center [188, 10] width 346 height 13
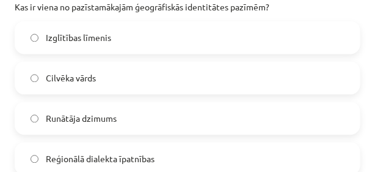
scroll to position [522, 0]
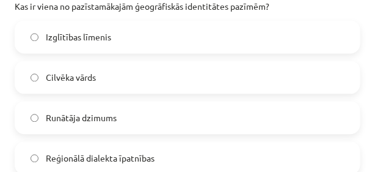
click at [132, 155] on span "Reģionālā dialekta īpatnības" at bounding box center [100, 158] width 109 height 13
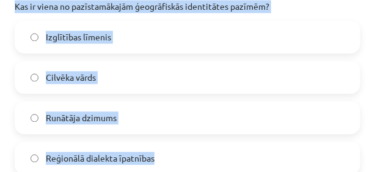
drag, startPoint x: 13, startPoint y: 7, endPoint x: 188, endPoint y: 142, distance: 221.0
copy div "Kas ir viena no pazīstamākajām ģeogrāfiskās identitātes pazīmēm? Izglītības līm…"
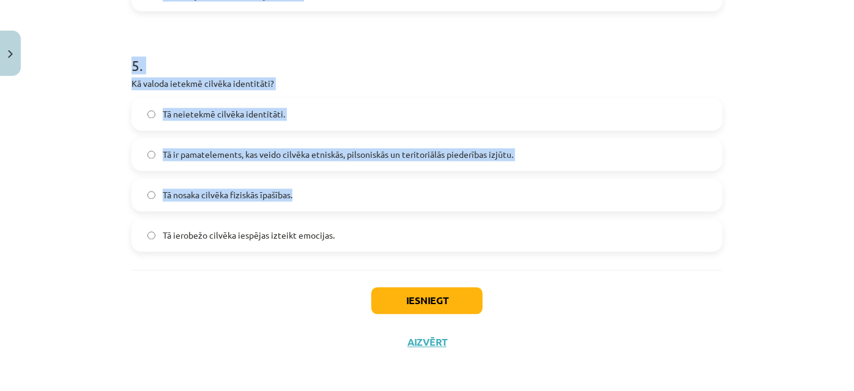
scroll to position [1170, 0]
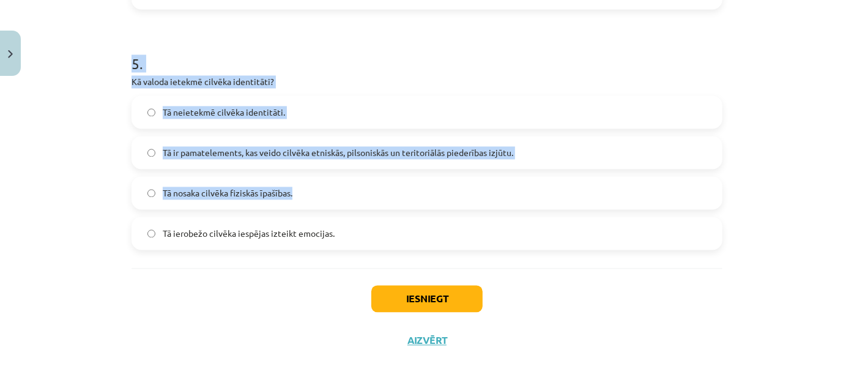
drag, startPoint x: 123, startPoint y: 101, endPoint x: 391, endPoint y: 241, distance: 302.8
copy form "3 . Kura valoda tiek minēta kā tāda, kurā ir atšķirīga vārdu izruna atkarībā no…"
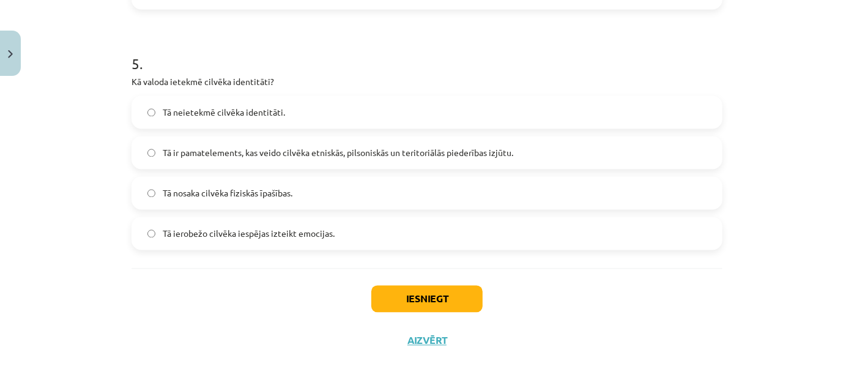
scroll to position [846, 0]
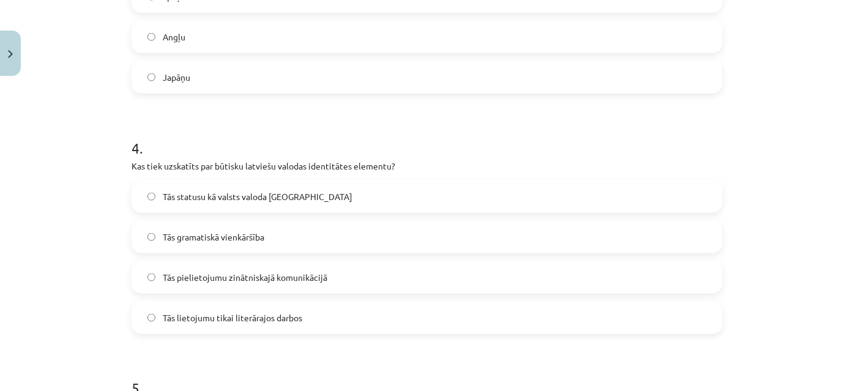
click at [302, 210] on label "Tās statusu kā valsts valoda [GEOGRAPHIC_DATA]" at bounding box center [427, 196] width 588 height 31
click at [266, 68] on label "Japāņu" at bounding box center [427, 77] width 588 height 31
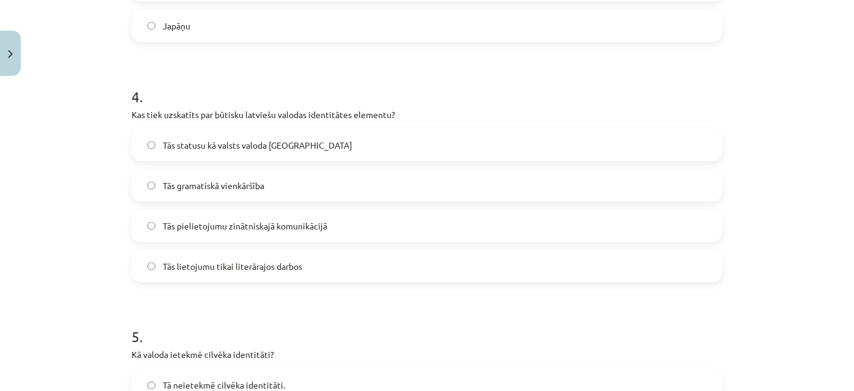
scroll to position [1013, 0]
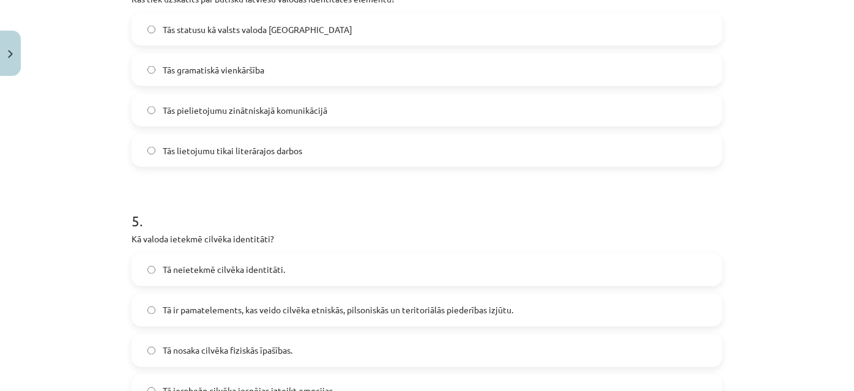
click at [382, 306] on span "Tā ir pamatelements, kas veido cilvēka etniskās, pilsoniskās un teritoriālās pi…" at bounding box center [338, 310] width 350 height 13
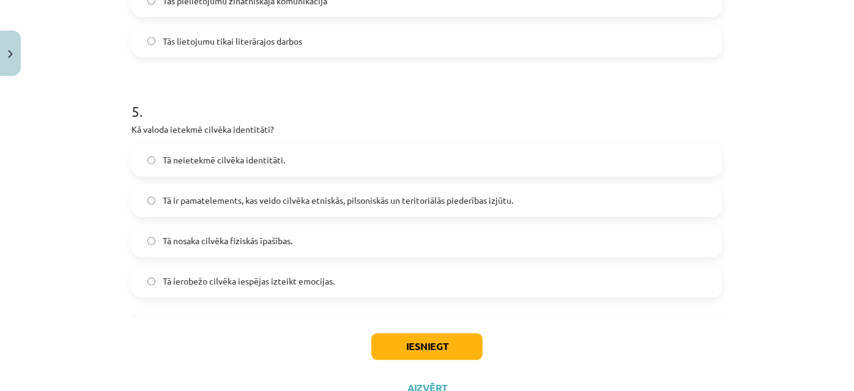
scroll to position [1124, 0]
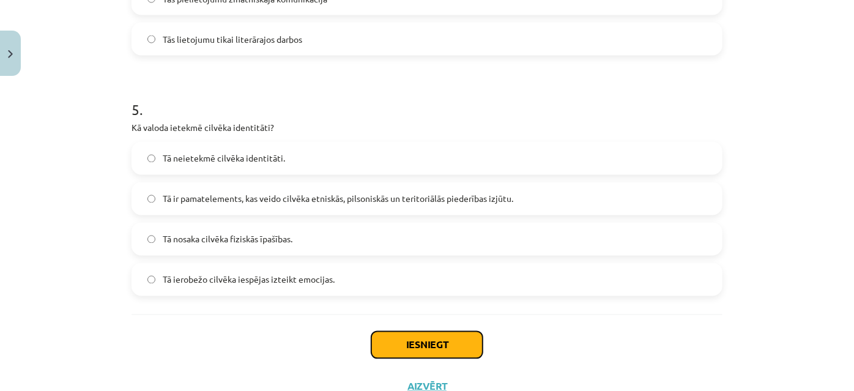
click at [413, 337] on button "Iesniegt" at bounding box center [426, 344] width 111 height 27
click at [444, 356] on button "Iesniegt" at bounding box center [426, 344] width 111 height 27
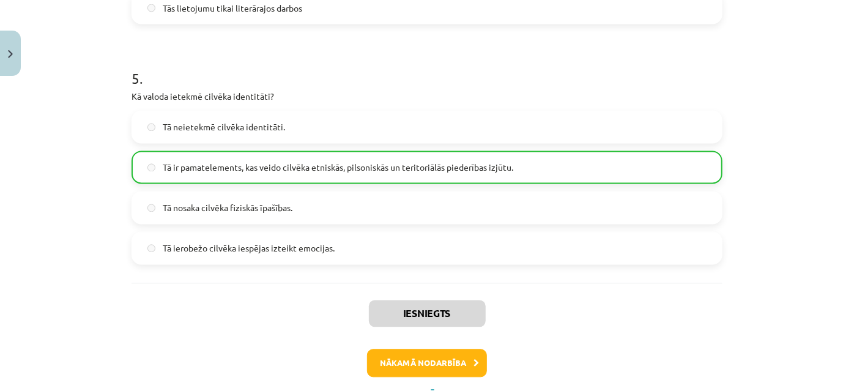
scroll to position [1154, 0]
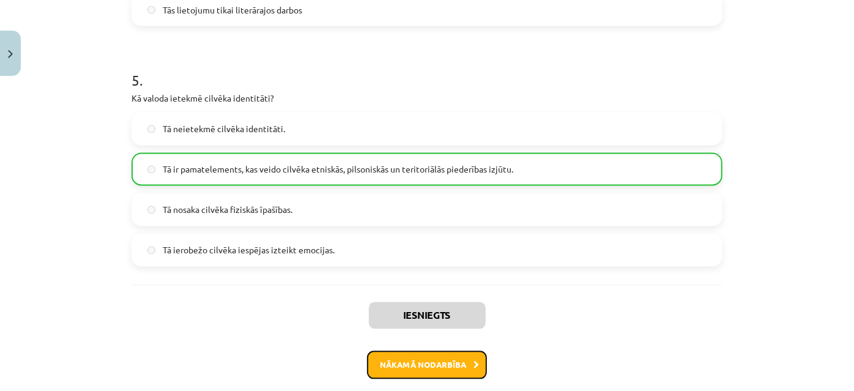
click at [447, 366] on button "Nākamā nodarbība" at bounding box center [427, 365] width 120 height 28
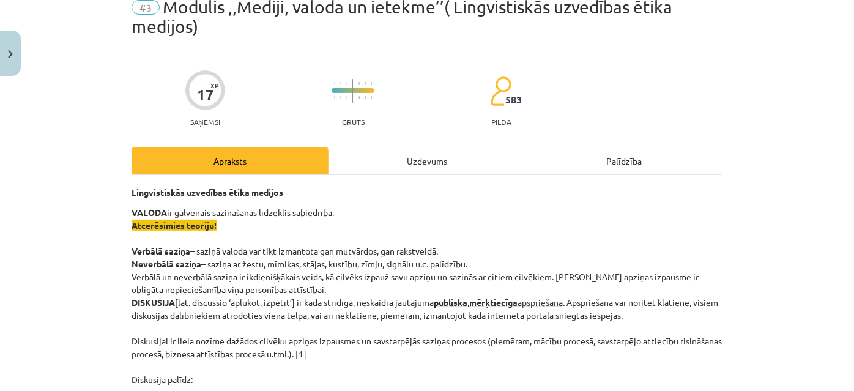
scroll to position [31, 0]
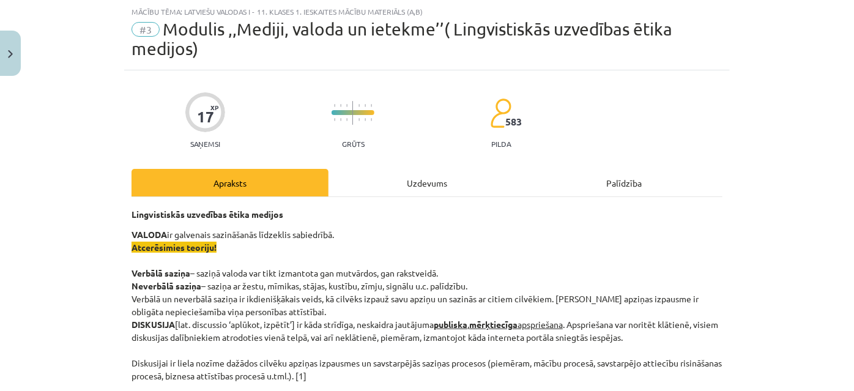
click at [422, 185] on div "Uzdevums" at bounding box center [426, 183] width 197 height 28
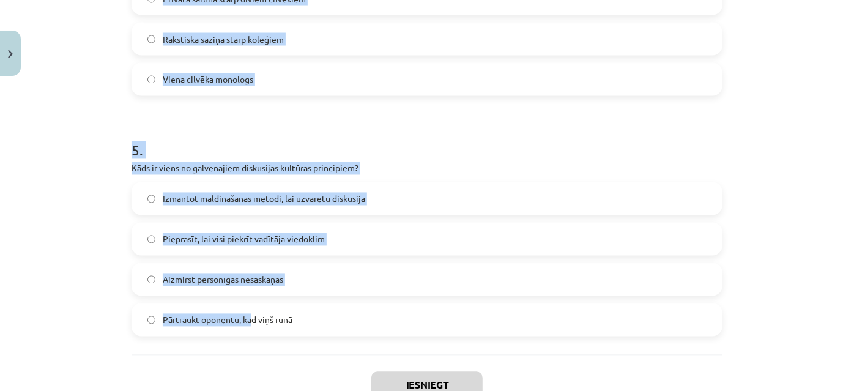
scroll to position [1190, 0]
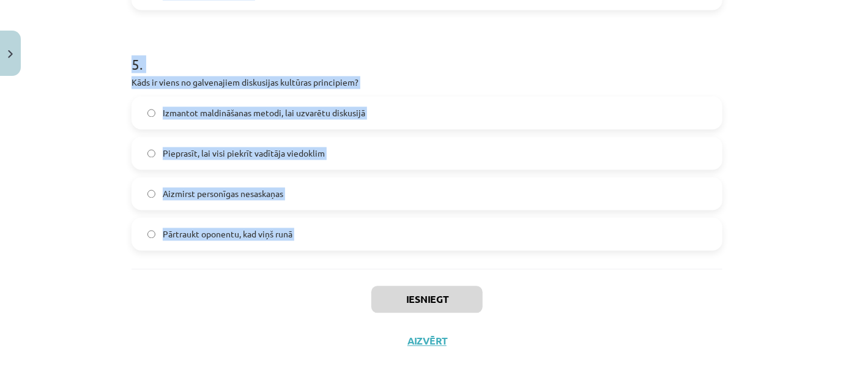
drag, startPoint x: 129, startPoint y: 207, endPoint x: 337, endPoint y: 268, distance: 216.9
copy form "1 . Lore ip dol sitamet consec adi elitseddoeiusm temporincidi? Utlaboreetdo ma…"
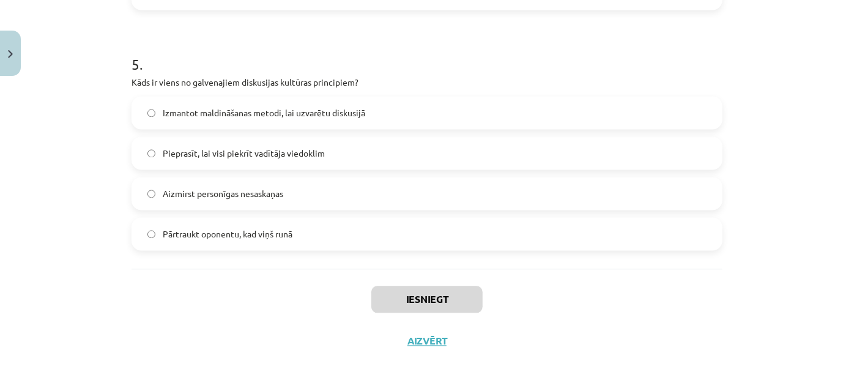
scroll to position [226, 0]
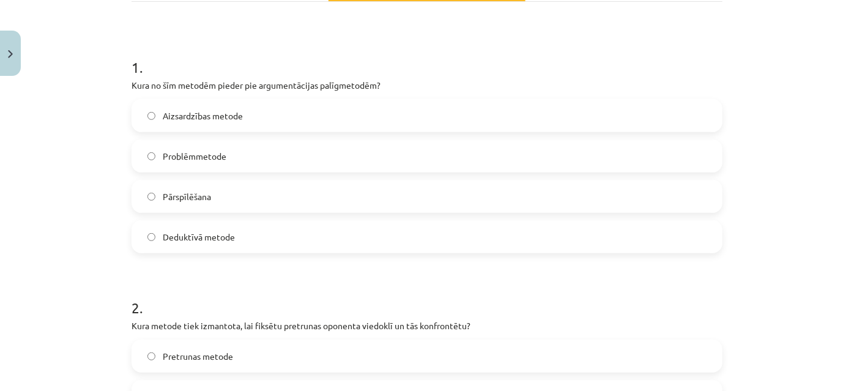
click at [243, 198] on label "Pārspīlēšana" at bounding box center [427, 196] width 588 height 31
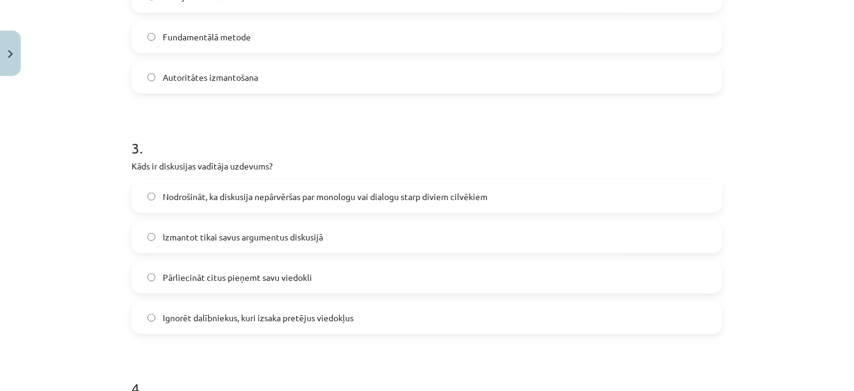
click at [323, 209] on label "Nodrošināt, ka diskusija nepārvēršas par monologu vai dialogu starp diviem cilv…" at bounding box center [427, 196] width 588 height 31
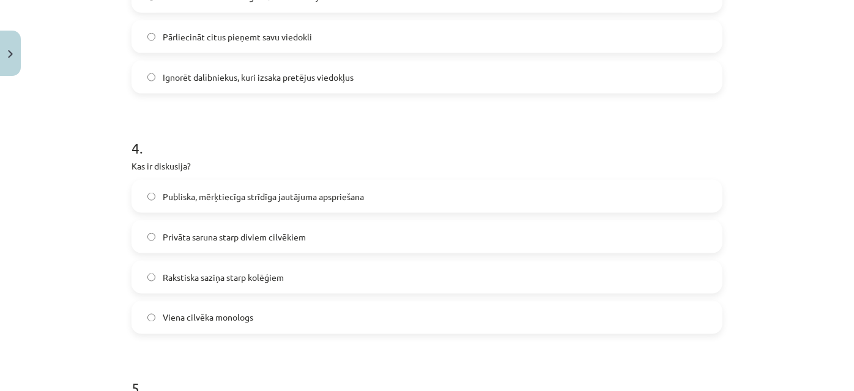
click at [262, 199] on span "Publiska, mērķtiecīga strīdīga jautājuma apspriešana" at bounding box center [263, 196] width 201 height 13
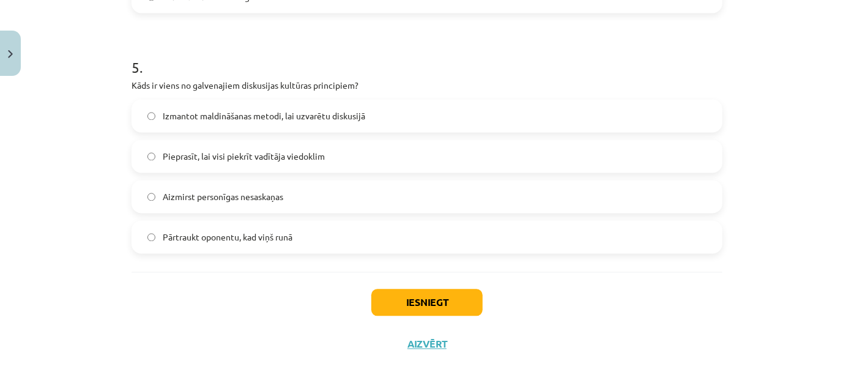
click at [251, 182] on label "Aizmirst personīgas nesaskaņas" at bounding box center [427, 196] width 588 height 31
click at [394, 296] on button "Iesniegt" at bounding box center [426, 302] width 111 height 27
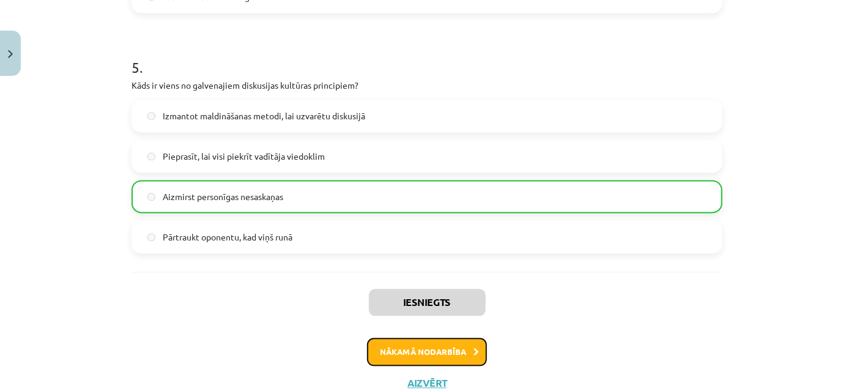
click at [434, 347] on button "Nākamā nodarbība" at bounding box center [427, 352] width 120 height 28
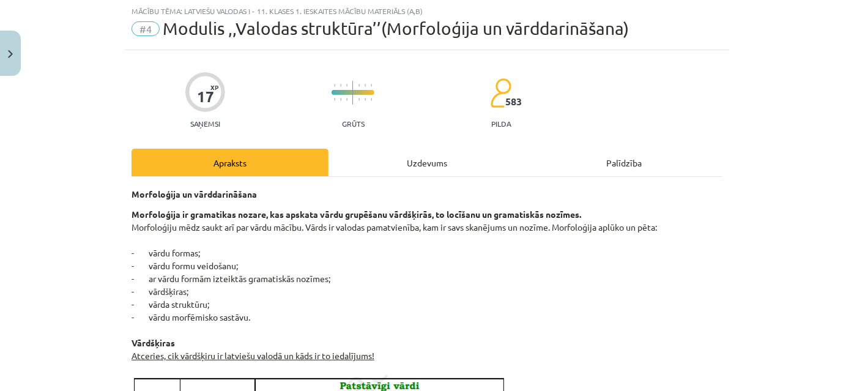
scroll to position [31, 0]
click at [427, 163] on div "Uzdevums" at bounding box center [426, 163] width 197 height 28
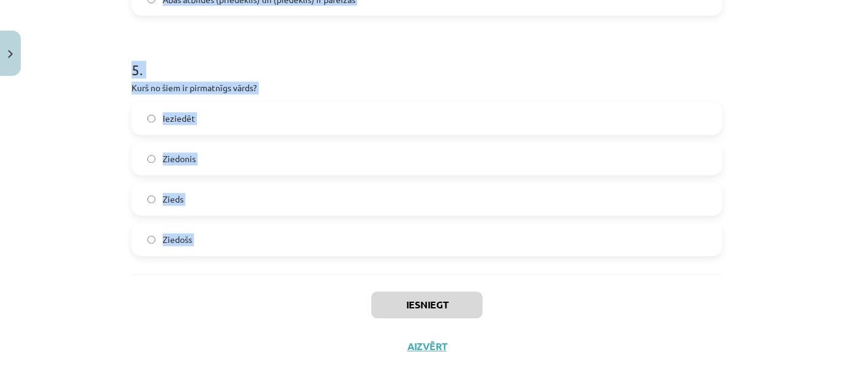
scroll to position [1170, 0]
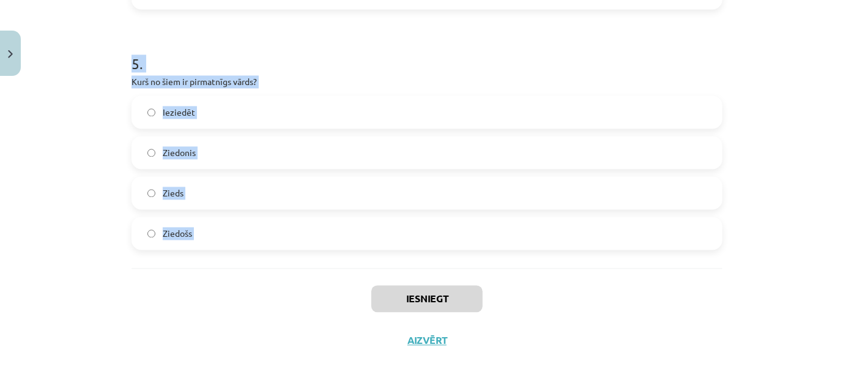
drag, startPoint x: 122, startPoint y: 231, endPoint x: 229, endPoint y: 272, distance: 114.6
copy form "1 . Kurš no šiem nav morfoloģijas pētījumu objekts? Teksta struktūra Vārda sast…"
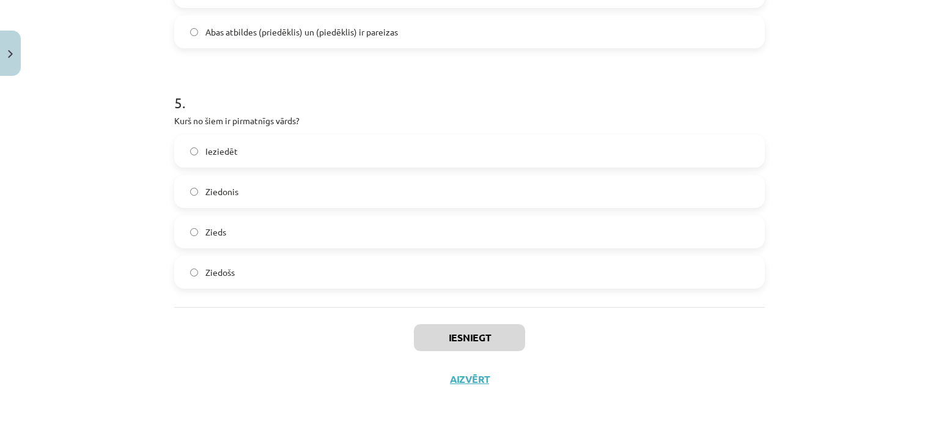
scroll to position [106, 0]
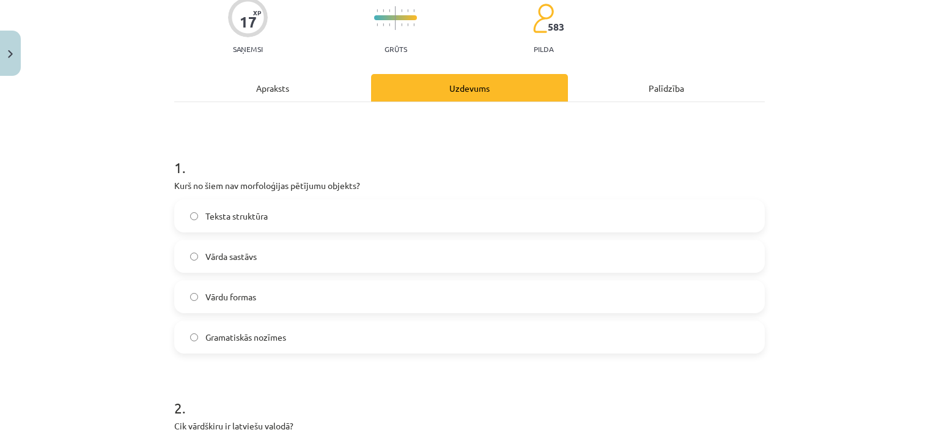
click at [237, 217] on span "Teksta struktūra" at bounding box center [236, 216] width 62 height 13
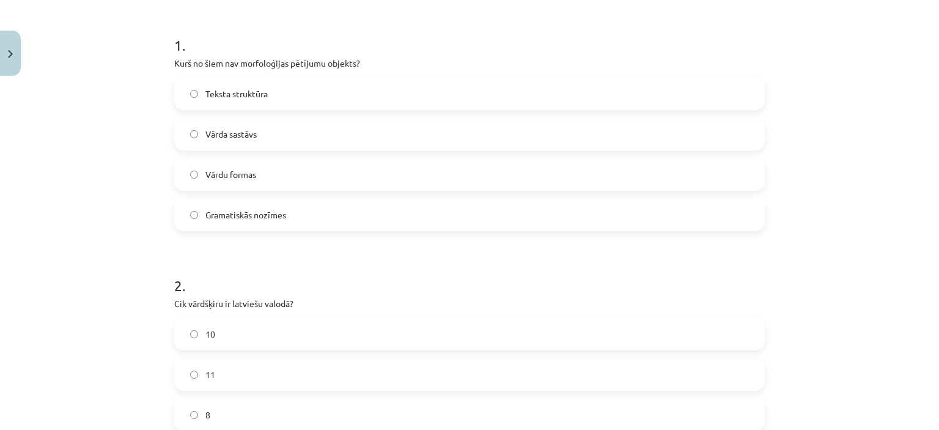
click at [247, 337] on label "10" at bounding box center [469, 334] width 588 height 31
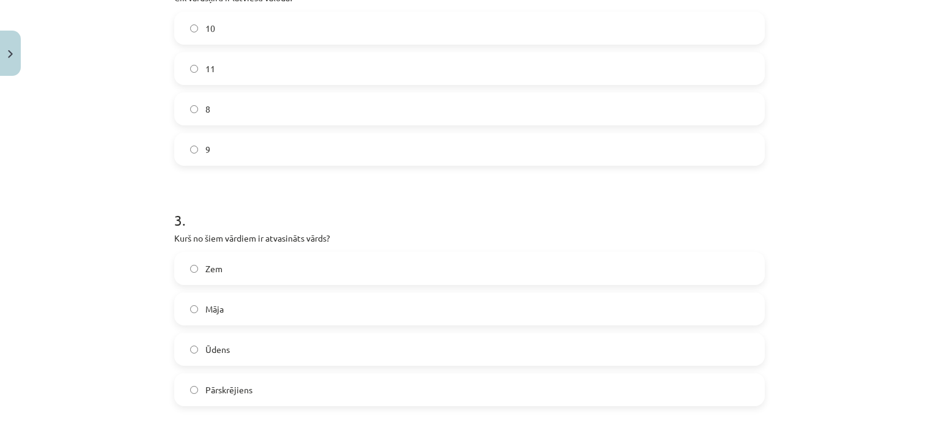
click at [260, 389] on label "Pārskrējiens" at bounding box center [469, 389] width 588 height 31
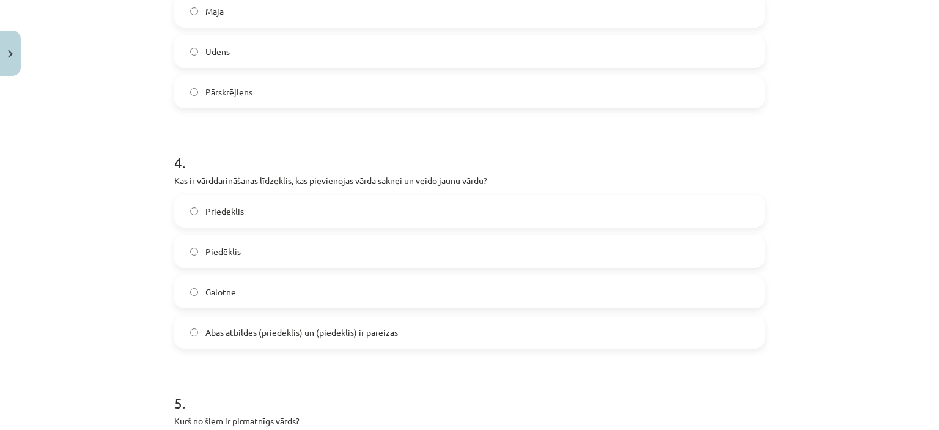
scroll to position [840, 0]
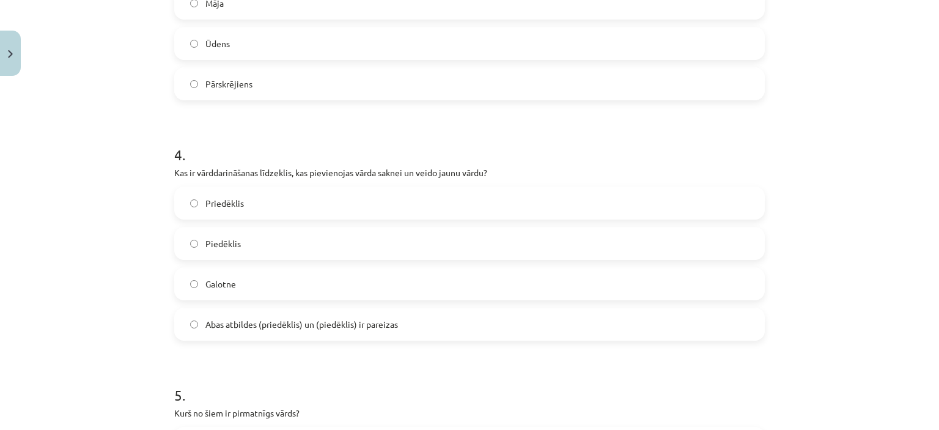
drag, startPoint x: 238, startPoint y: 299, endPoint x: 239, endPoint y: 323, distance: 23.9
click at [238, 300] on div "Priedēklis [PERSON_NAME] atbildes (priedēklis) un (piedēklis) ir pareizas" at bounding box center [469, 263] width 591 height 154
click at [239, 325] on span "Abas atbildes (priedēklis) un (piedēklis) ir pareizas" at bounding box center [301, 324] width 193 height 13
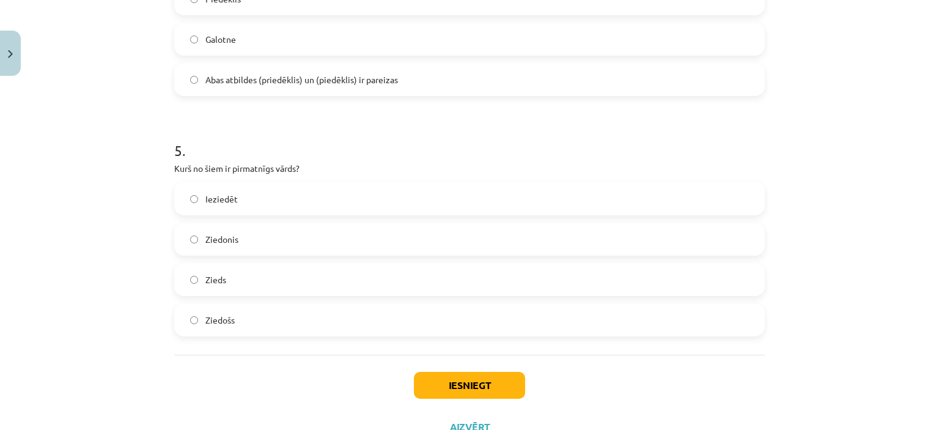
click at [229, 289] on label "Zieds" at bounding box center [469, 279] width 588 height 31
click at [479, 390] on button "Iesniegt" at bounding box center [469, 385] width 111 height 27
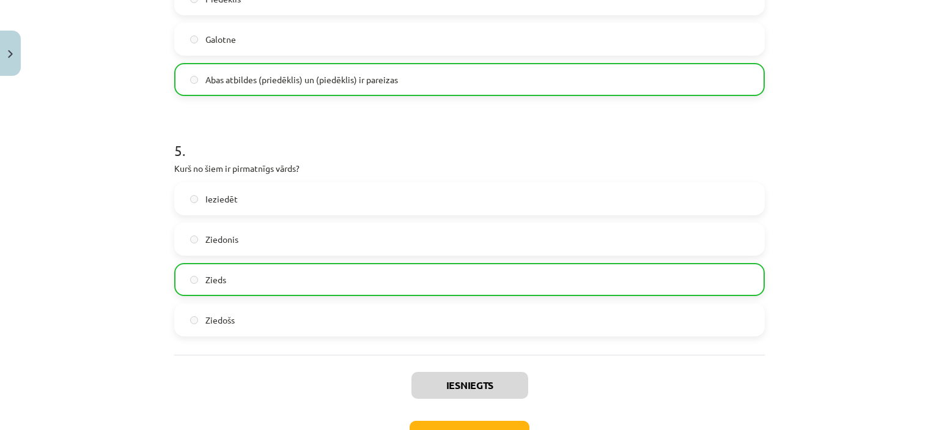
click at [794, 275] on div "Mācību tēma: Latviešu valodas i - 11. klases 1. ieskaites mācību materiāls (a,b…" at bounding box center [469, 215] width 939 height 430
click at [503, 390] on button "Nākamā nodarbība" at bounding box center [470, 435] width 120 height 28
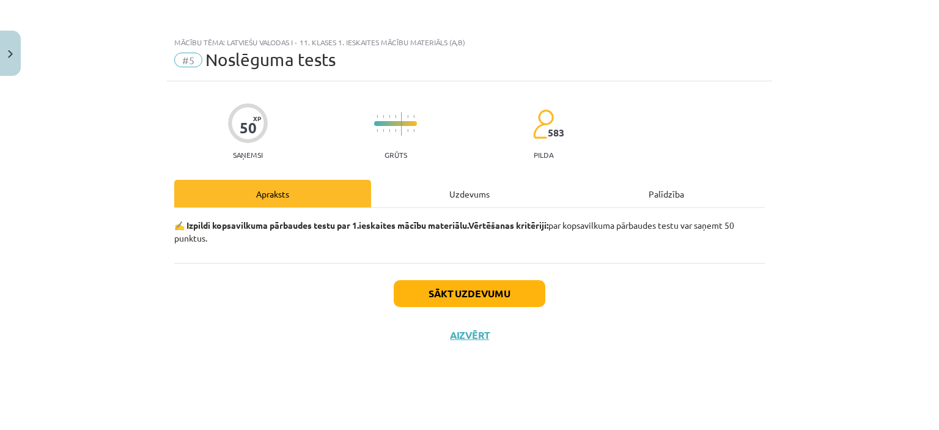
scroll to position [0, 0]
click at [522, 290] on button "Sākt uzdevumu" at bounding box center [470, 293] width 152 height 27
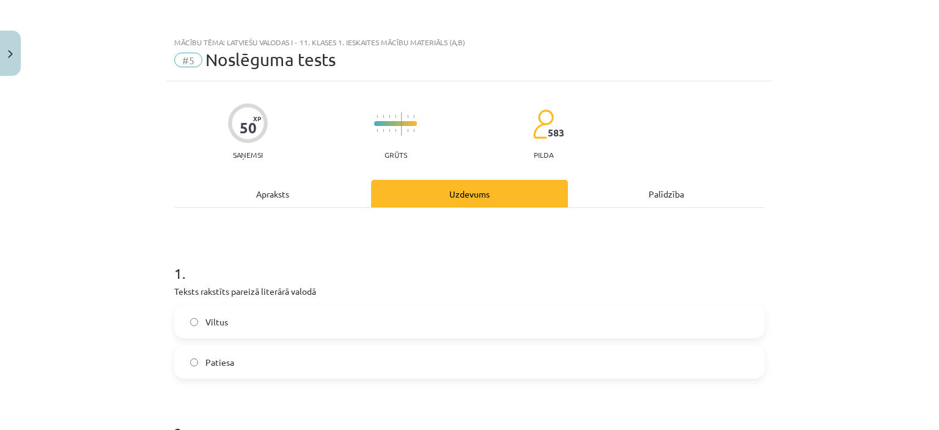
click at [161, 264] on div "Mācību tēma: Latviešu valodas i - 11. klases 1. ieskaites mācību materiāls (a,b…" at bounding box center [469, 215] width 939 height 430
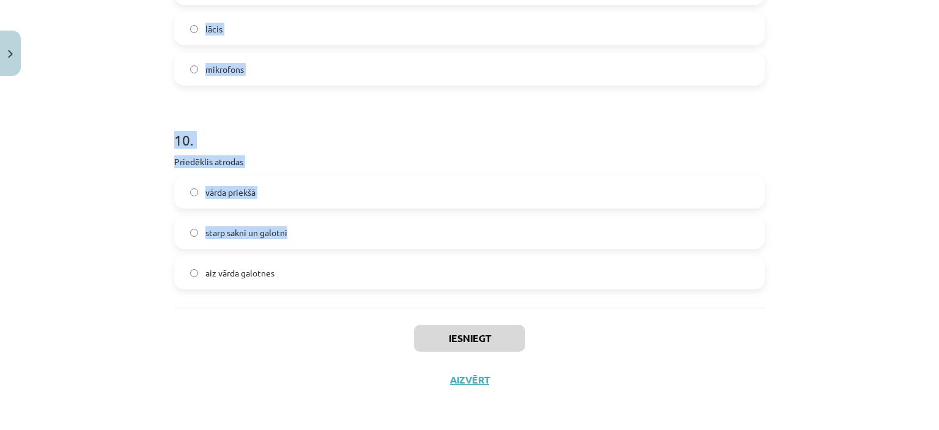
scroll to position [2143, 0]
drag, startPoint x: 161, startPoint y: 264, endPoint x: 138, endPoint y: 264, distance: 22.6
click at [124, 263] on div "Mācību tēma: Latviešu valodas i - 11. klases 1. ieskaites mācību materiāls (a,b…" at bounding box center [469, 215] width 939 height 430
copy form "1 . Loremi dolorsit ametcon adipisci elitse Doeius Tempori 8 . Utlabore etdolo …"
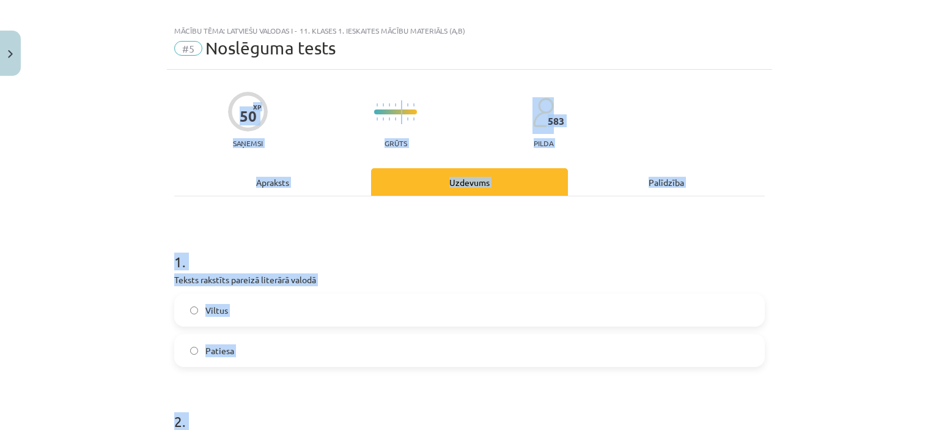
scroll to position [0, 0]
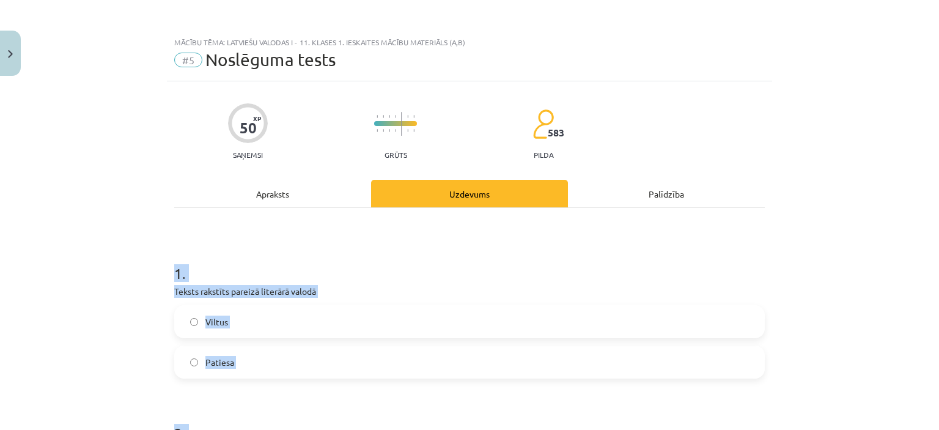
drag, startPoint x: 283, startPoint y: 305, endPoint x: 142, endPoint y: 247, distance: 152.7
click at [142, 247] on div "Mācību tēma: Latviešu valodas i - 11. klases 1. ieskaites mācību materiāls (a,b…" at bounding box center [469, 215] width 939 height 430
copy form "6 . Loremi dolorsit ametcon adipisci elitse Doeius Tempori 1 . Utlabore etdolo …"
click at [245, 366] on label "Patiesa" at bounding box center [469, 362] width 588 height 31
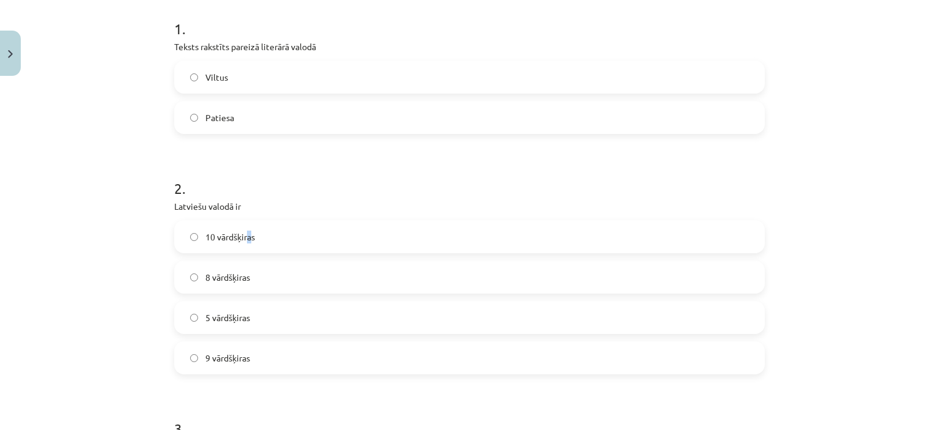
drag, startPoint x: 245, startPoint y: 234, endPoint x: 245, endPoint y: 242, distance: 7.9
click at [245, 242] on div "10 vārdšķiras 8 vārdšķiras 5 vārdšķiras 9 vārdšķiras" at bounding box center [469, 297] width 591 height 154
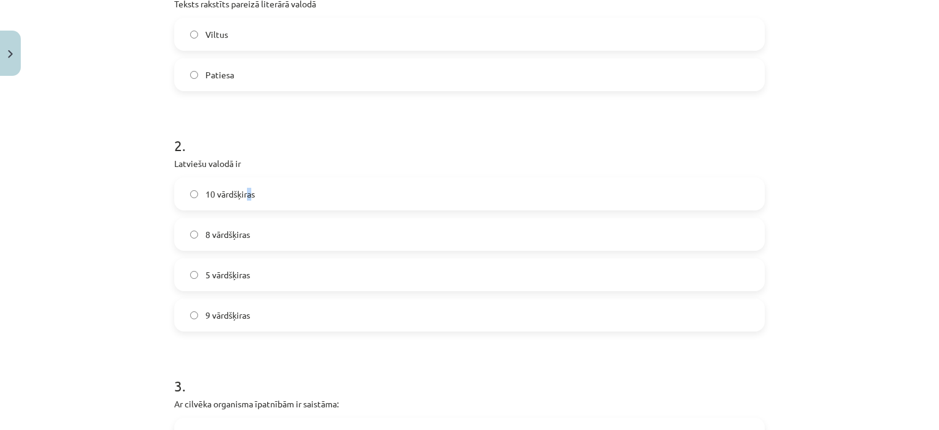
click at [245, 242] on div "10 vārdšķiras 8 vārdšķiras 5 vārdšķiras 9 vārdšķiras" at bounding box center [469, 254] width 591 height 154
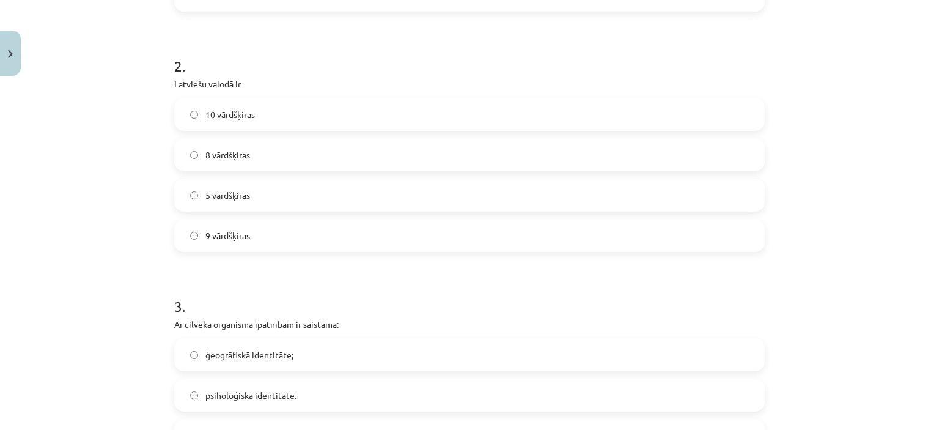
click at [213, 114] on span "10 vārdšķiras" at bounding box center [230, 114] width 50 height 13
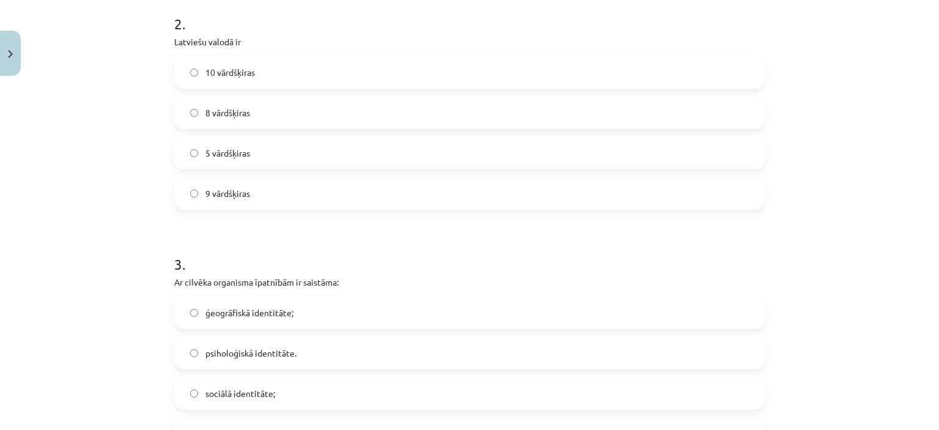
scroll to position [489, 0]
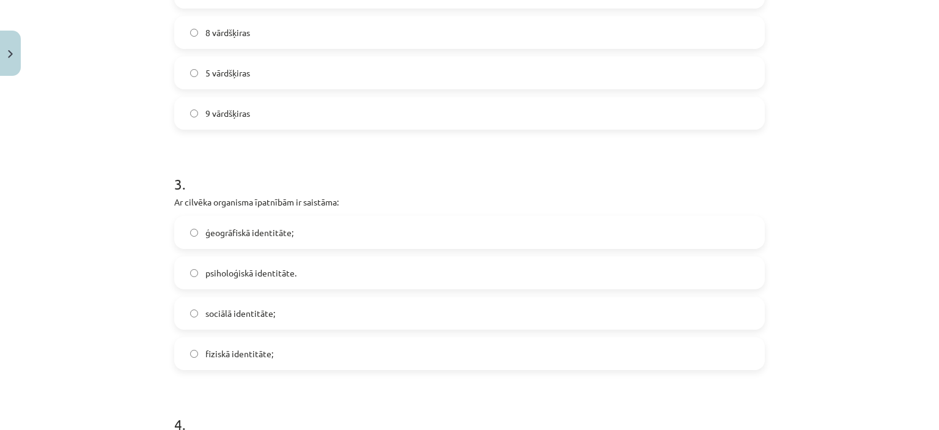
click at [261, 352] on span "fiziskā identitāte;" at bounding box center [239, 353] width 68 height 13
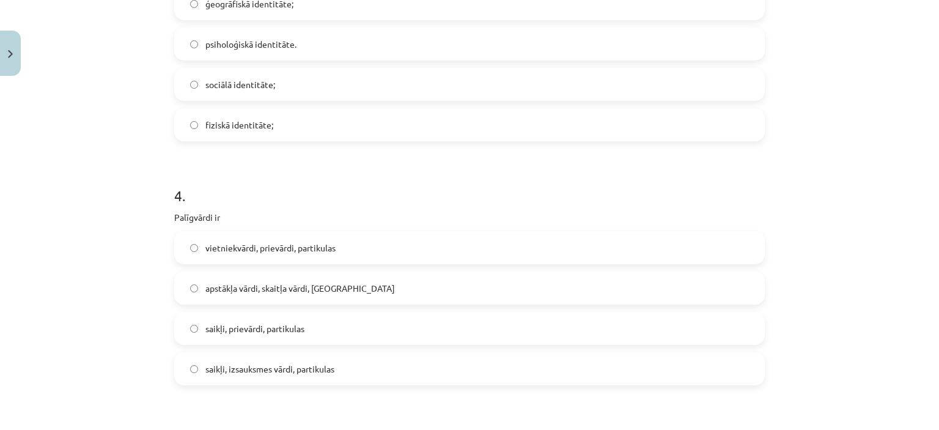
scroll to position [734, 0]
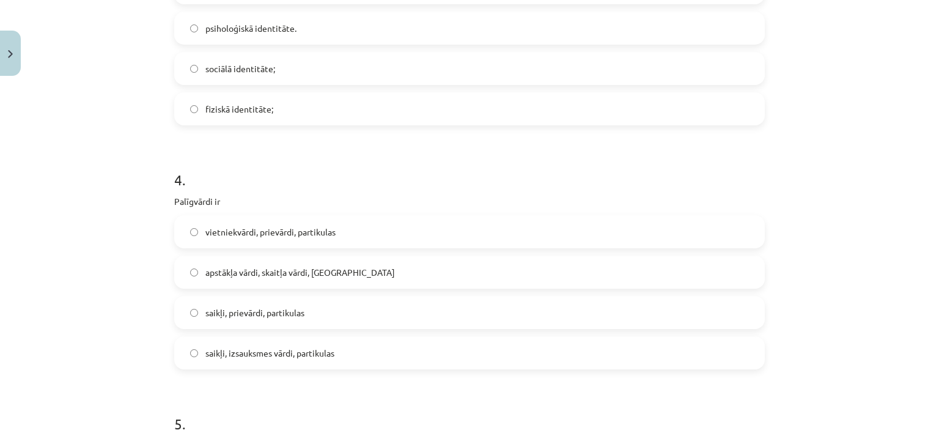
click at [254, 315] on span "saikļi, prievārdi, partikulas" at bounding box center [254, 312] width 99 height 13
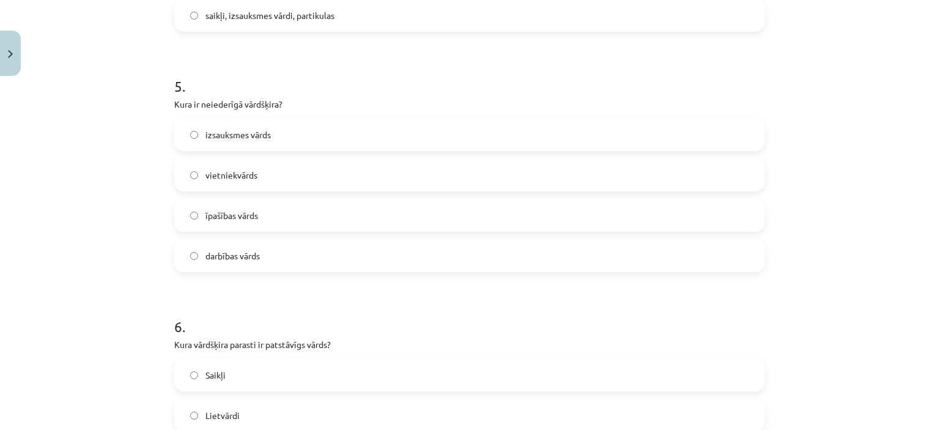
click at [238, 219] on span "īpašības vārds" at bounding box center [231, 215] width 53 height 13
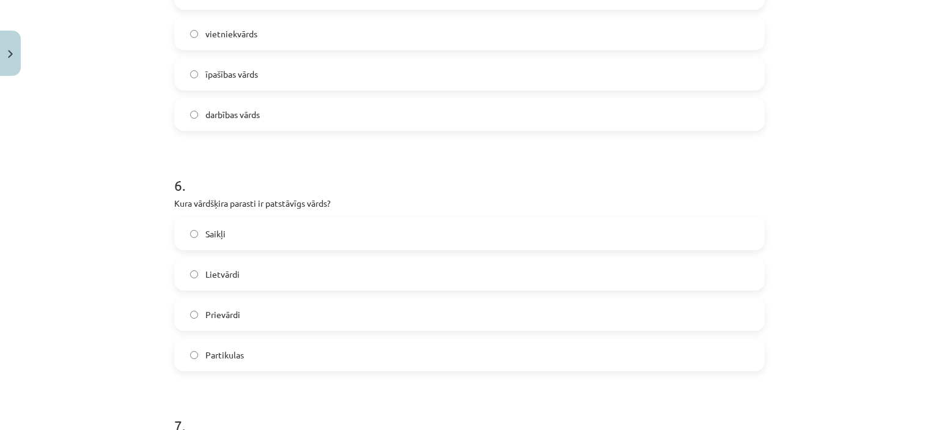
scroll to position [1255, 0]
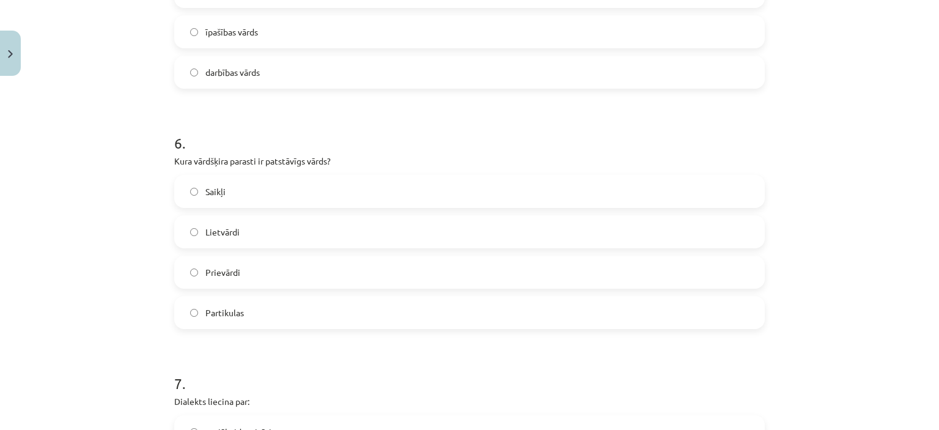
click at [253, 239] on label "Lietvārdi" at bounding box center [469, 231] width 588 height 31
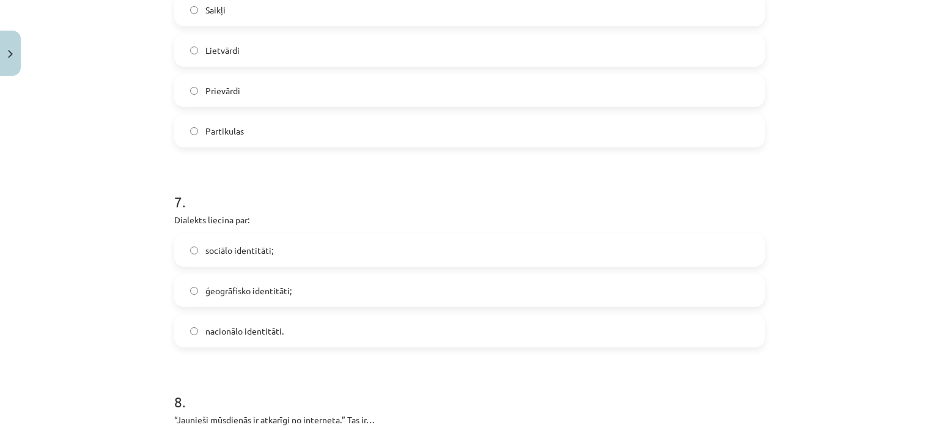
scroll to position [1438, 0]
click at [262, 245] on span "sociālo identitāti;" at bounding box center [239, 248] width 68 height 13
click at [254, 284] on span "ģeogrāfisko identitāti;" at bounding box center [248, 288] width 86 height 13
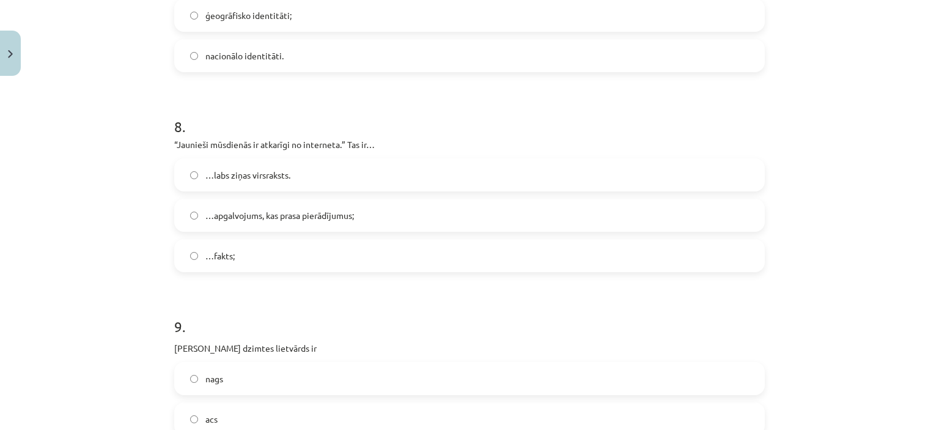
click at [293, 218] on span "…apgalvojums, kas prasa pierādījumus;" at bounding box center [279, 215] width 149 height 13
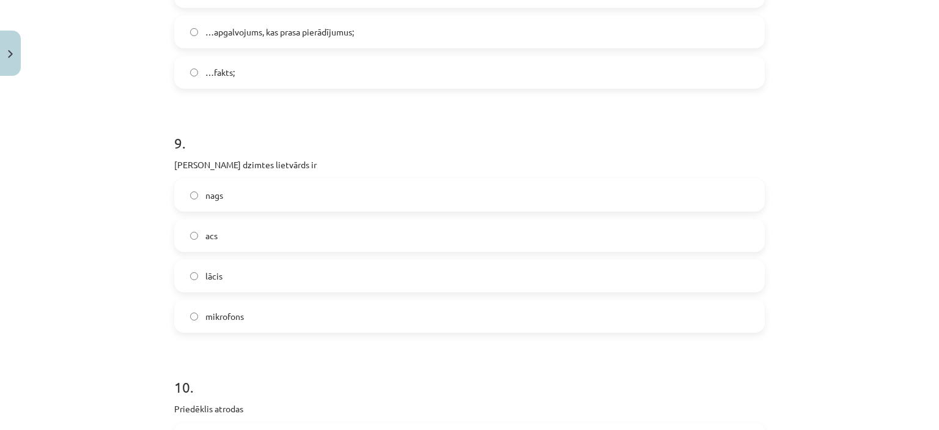
click at [264, 242] on label "acs" at bounding box center [469, 235] width 588 height 31
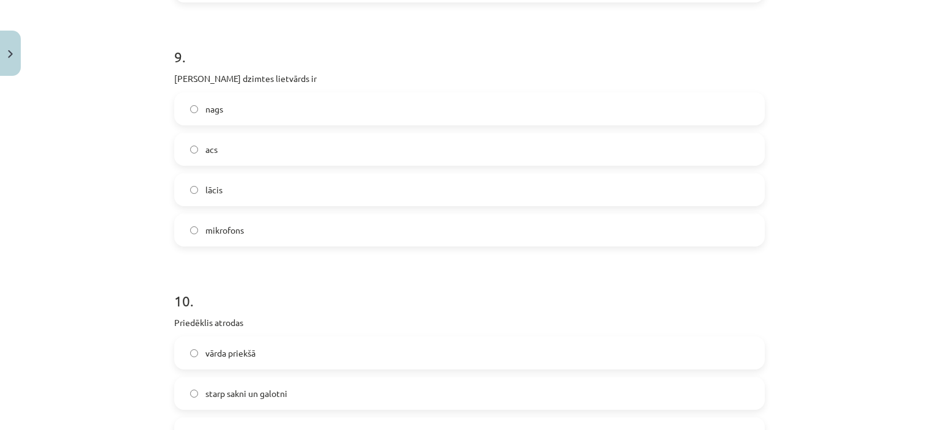
scroll to position [2140, 0]
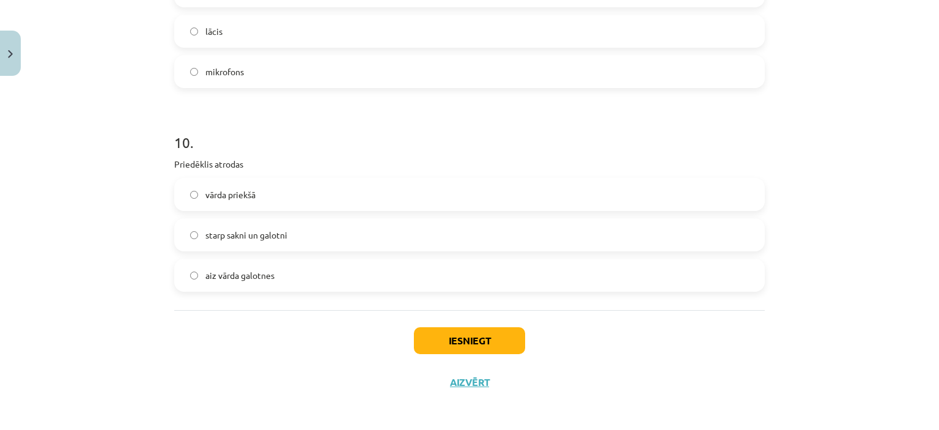
click at [267, 207] on label "vārda priekšā" at bounding box center [469, 194] width 588 height 31
click at [482, 344] on button "Iesniegt" at bounding box center [469, 340] width 111 height 27
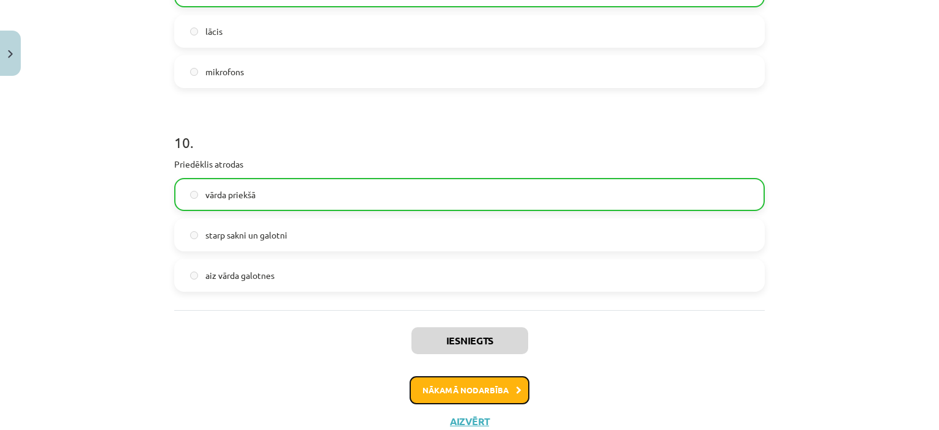
click at [481, 376] on button "Nākamā nodarbība" at bounding box center [470, 390] width 120 height 28
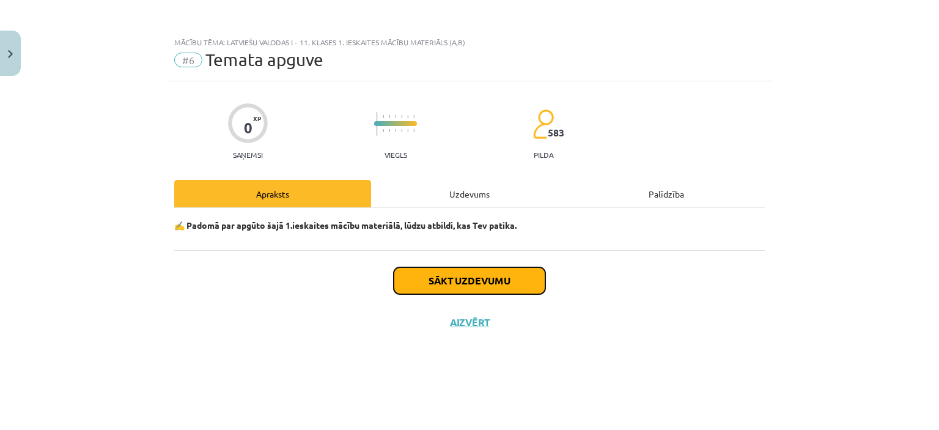
click at [486, 283] on button "Sākt uzdevumu" at bounding box center [470, 280] width 152 height 27
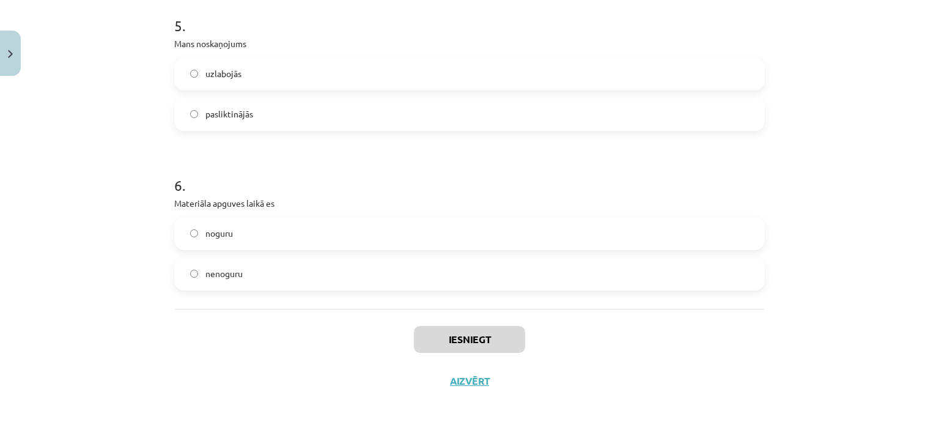
scroll to position [1120, 0]
click at [311, 233] on label "noguru" at bounding box center [469, 231] width 588 height 31
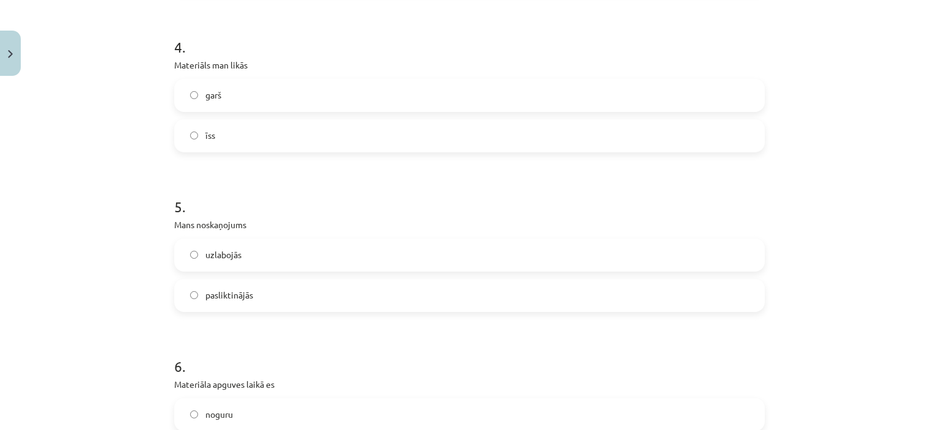
scroll to position [936, 0]
click at [301, 295] on label "pasliktinājās" at bounding box center [469, 296] width 588 height 31
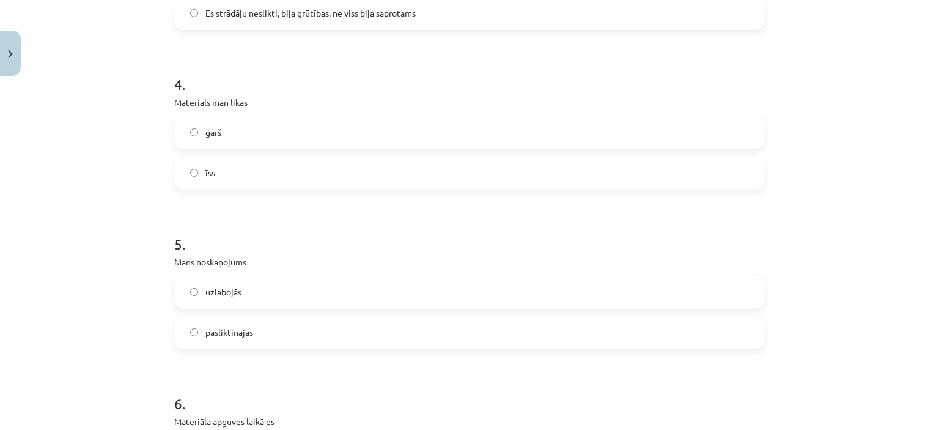
scroll to position [753, 0]
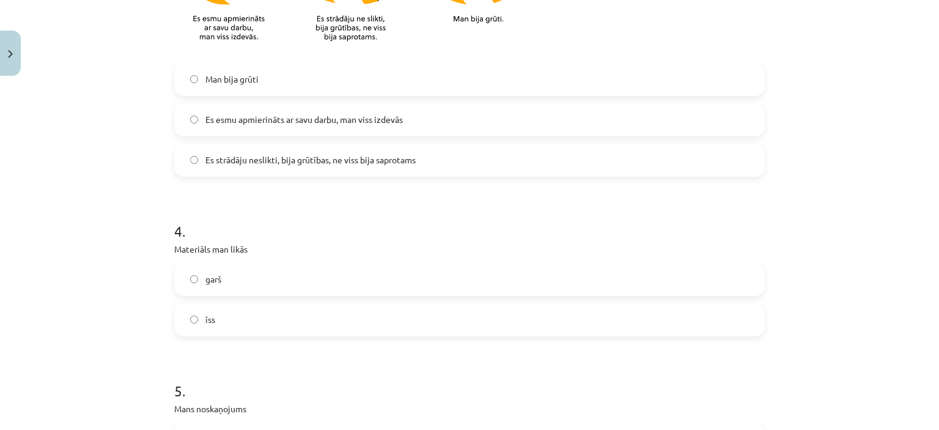
click at [297, 286] on label "garš" at bounding box center [469, 279] width 588 height 31
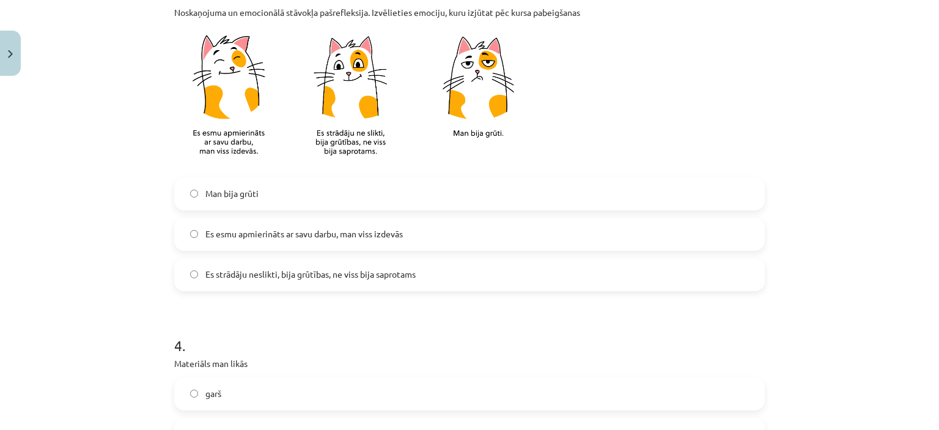
scroll to position [630, 0]
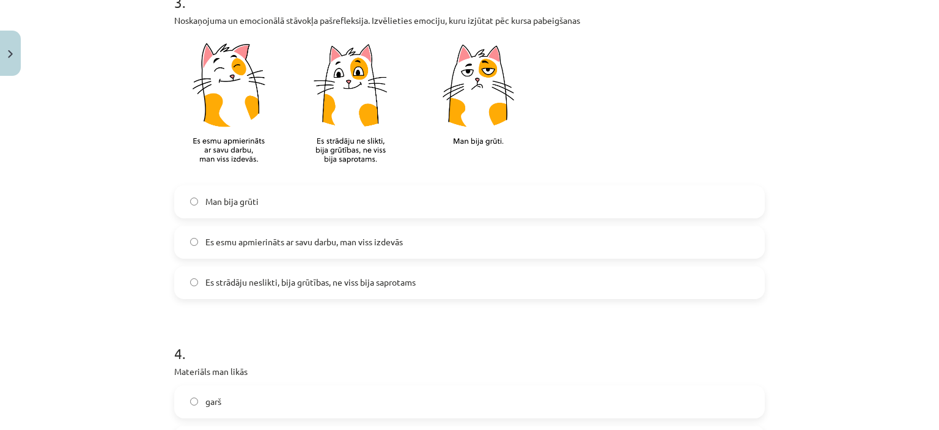
click at [282, 204] on label "Man bija grūti" at bounding box center [469, 201] width 588 height 31
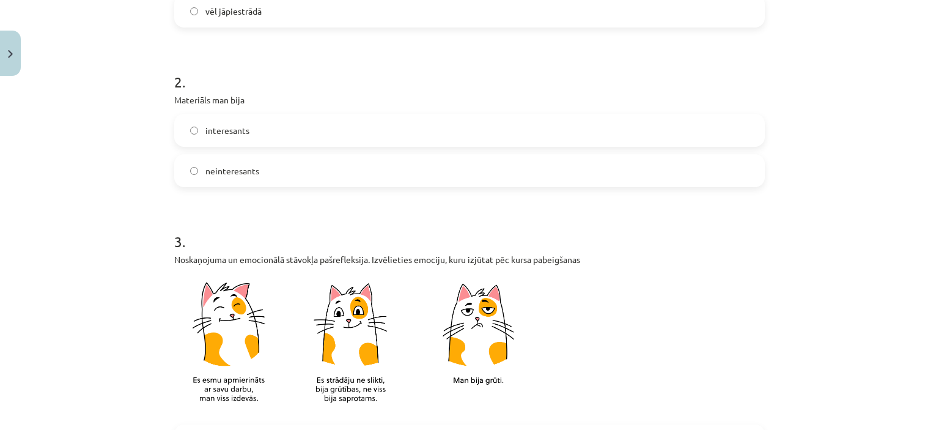
scroll to position [386, 0]
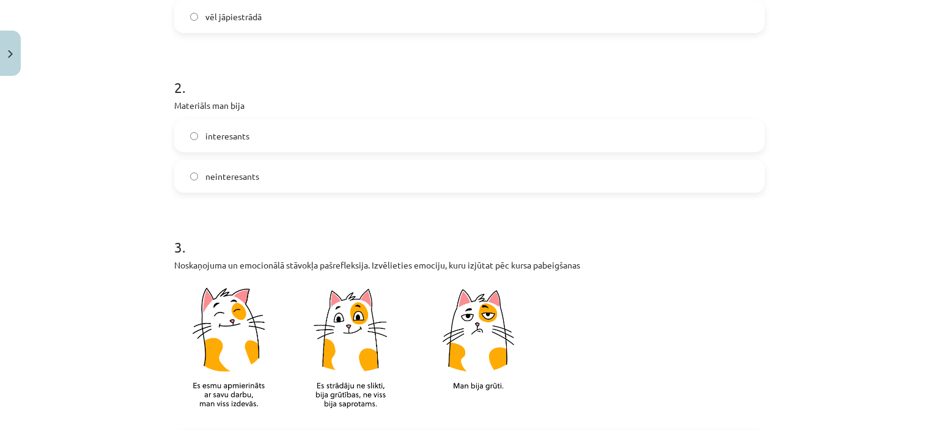
click at [281, 174] on label "neinteresants" at bounding box center [469, 176] width 588 height 31
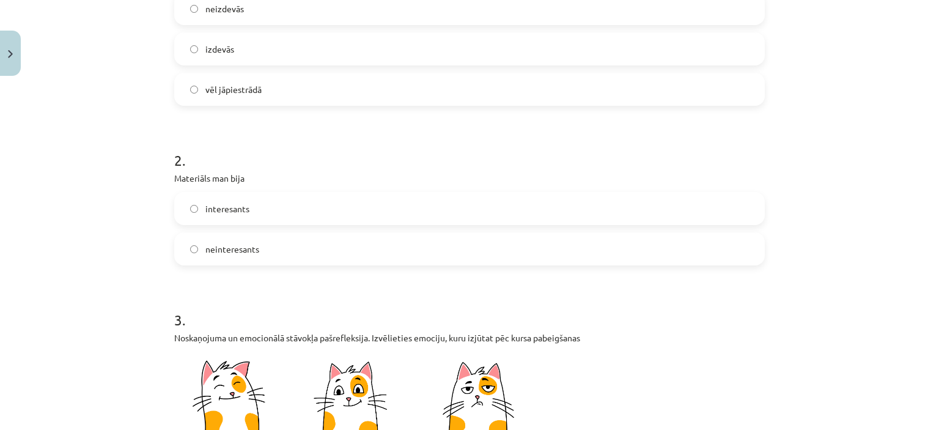
scroll to position [141, 0]
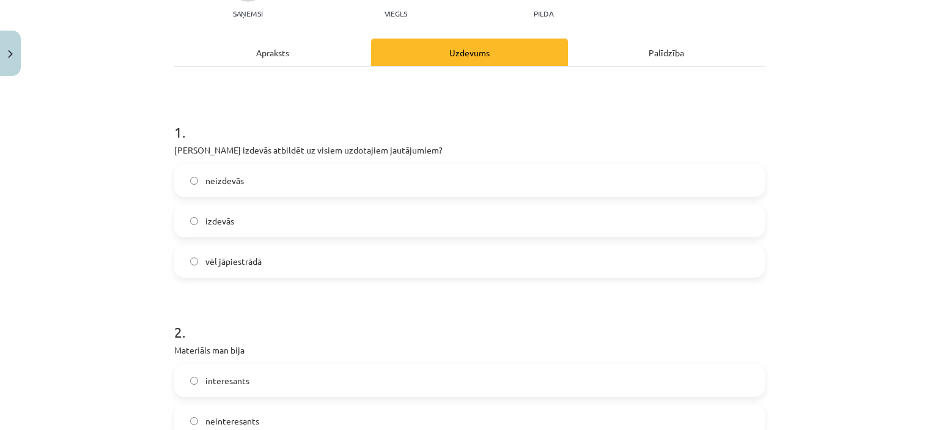
click at [281, 179] on label "neizdevās" at bounding box center [469, 180] width 588 height 31
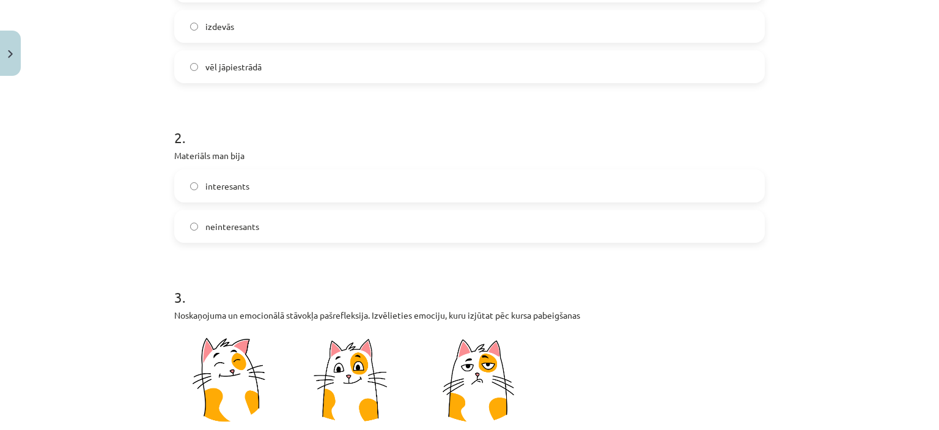
scroll to position [325, 0]
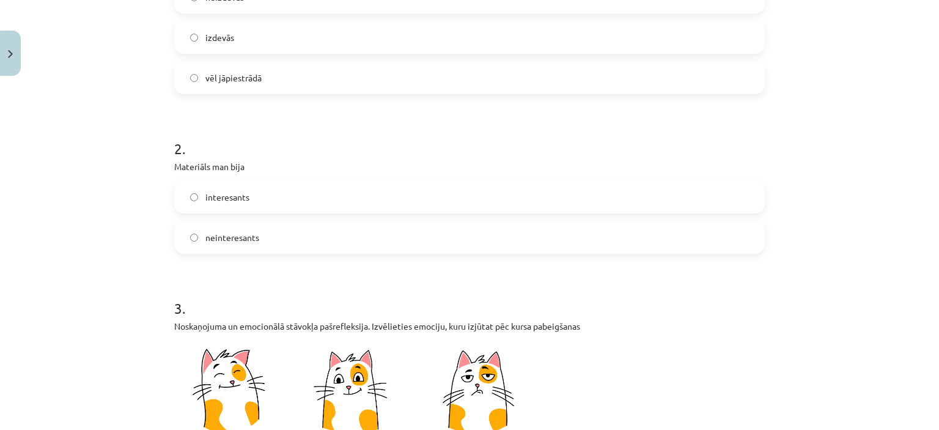
click at [262, 86] on label "vēl jāpiestrādā" at bounding box center [469, 77] width 588 height 31
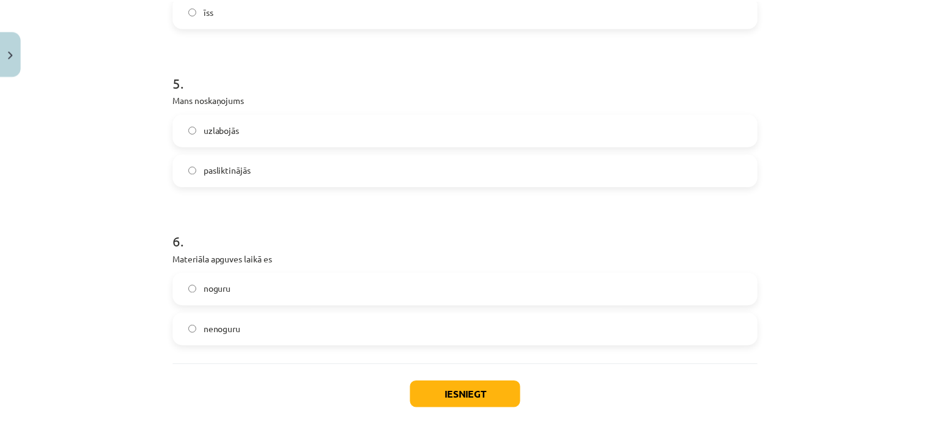
scroll to position [1120, 0]
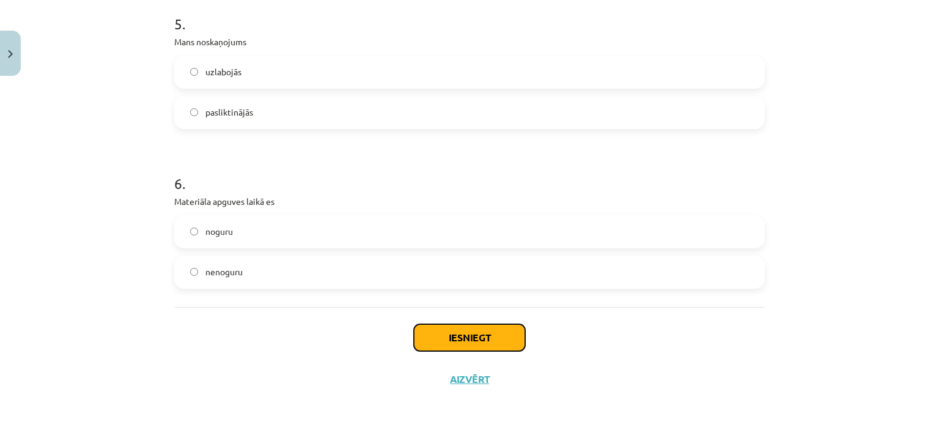
click at [478, 342] on button "Iesniegt" at bounding box center [469, 337] width 111 height 27
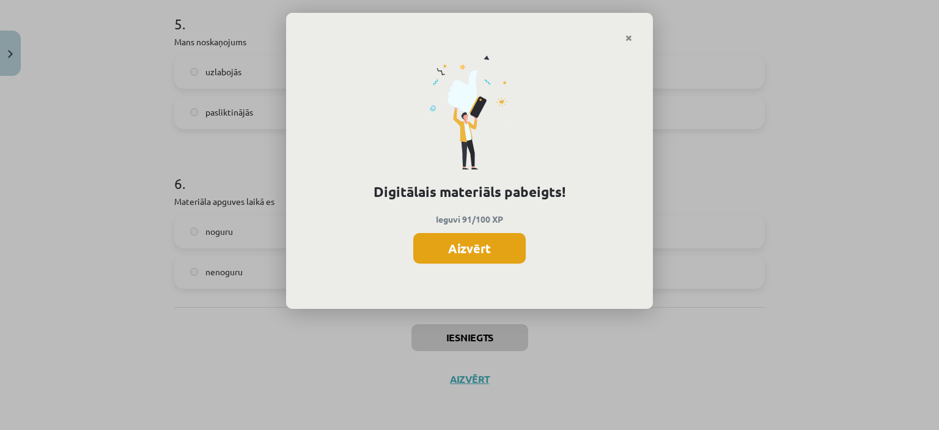
click at [448, 254] on button "Aizvērt" at bounding box center [469, 248] width 113 height 31
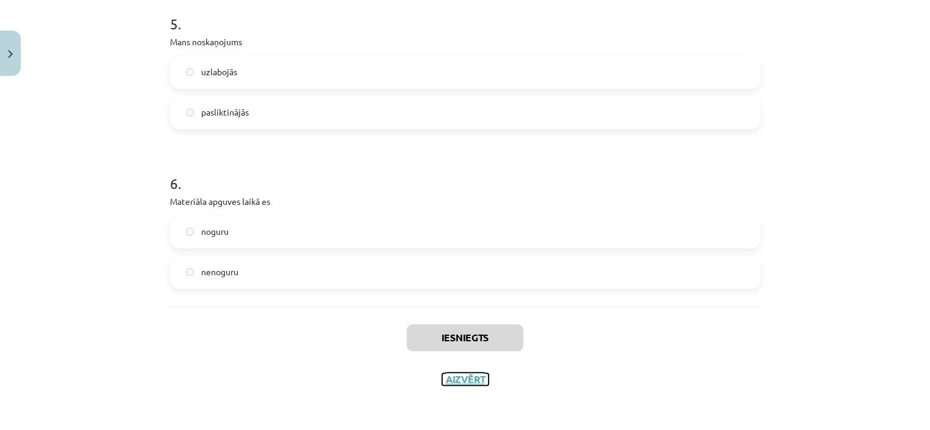
click at [467, 376] on button "Aizvērt" at bounding box center [465, 379] width 46 height 12
